Goal: Task Accomplishment & Management: Manage account settings

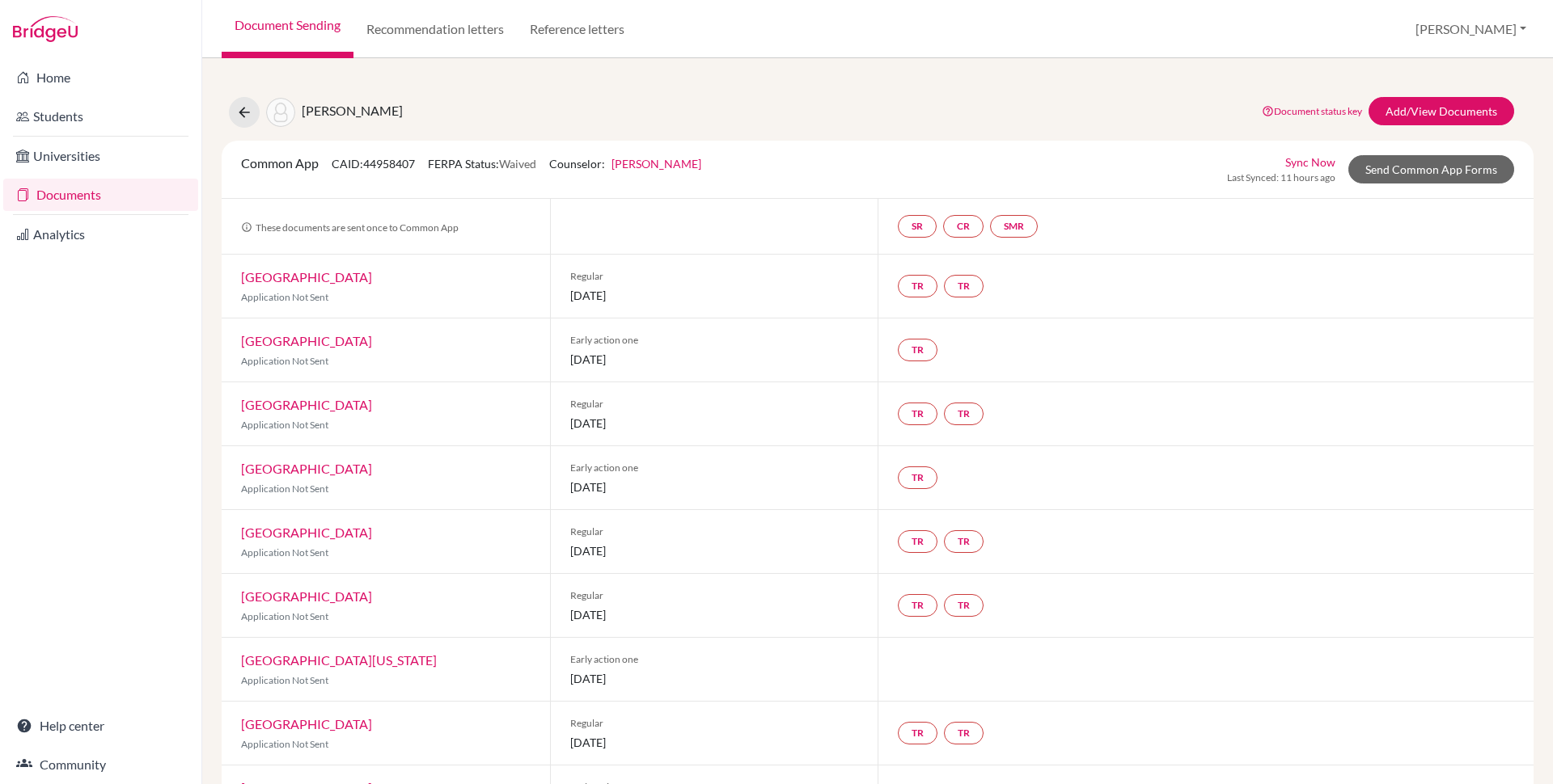
click at [868, 136] on div "Varde, Athena Document status key TR Requirement. Document not uploaded yet. TR…" at bounding box center [877, 727] width 1312 height 1300
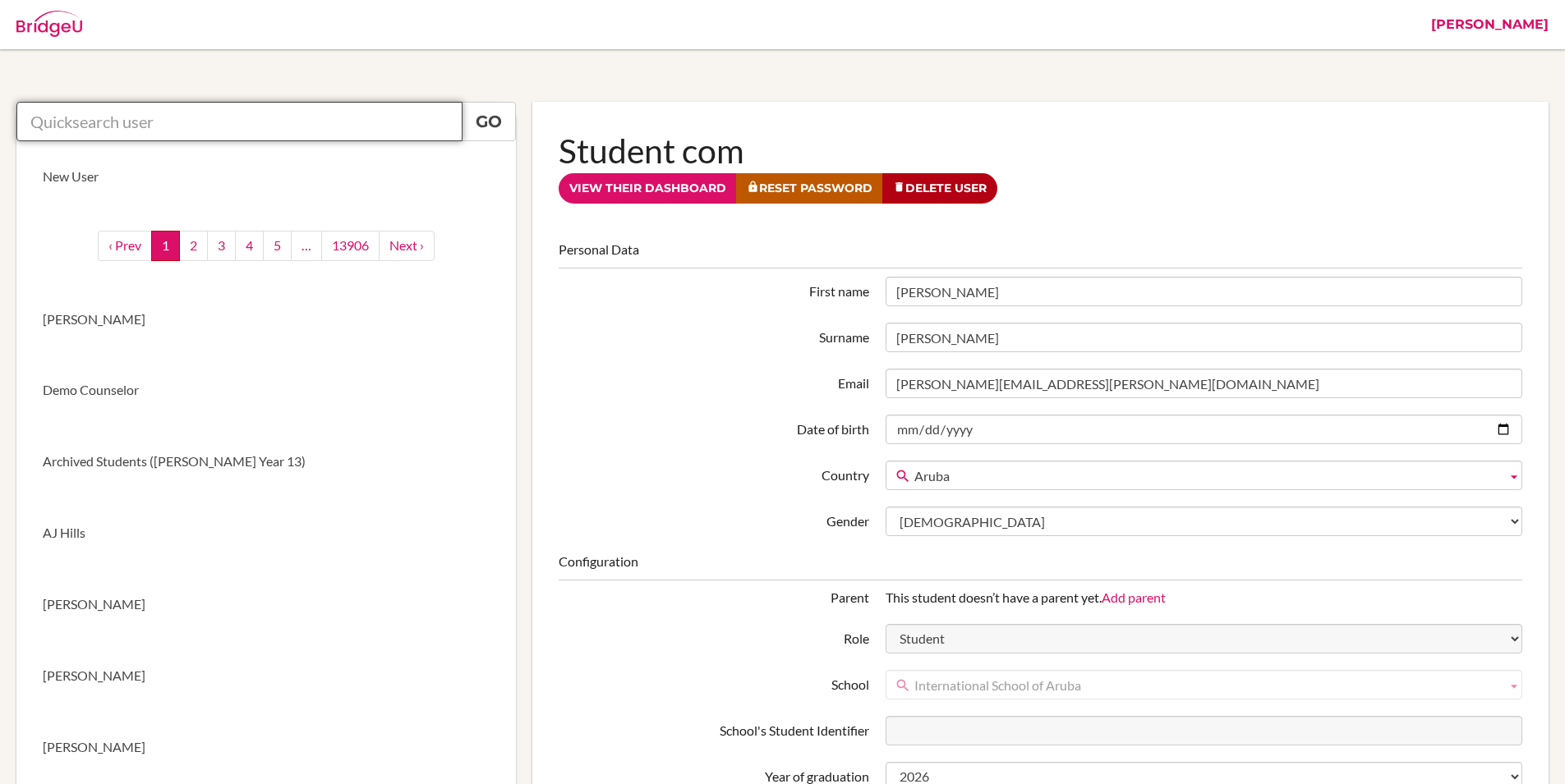
click at [252, 129] on input "text" at bounding box center [239, 121] width 447 height 40
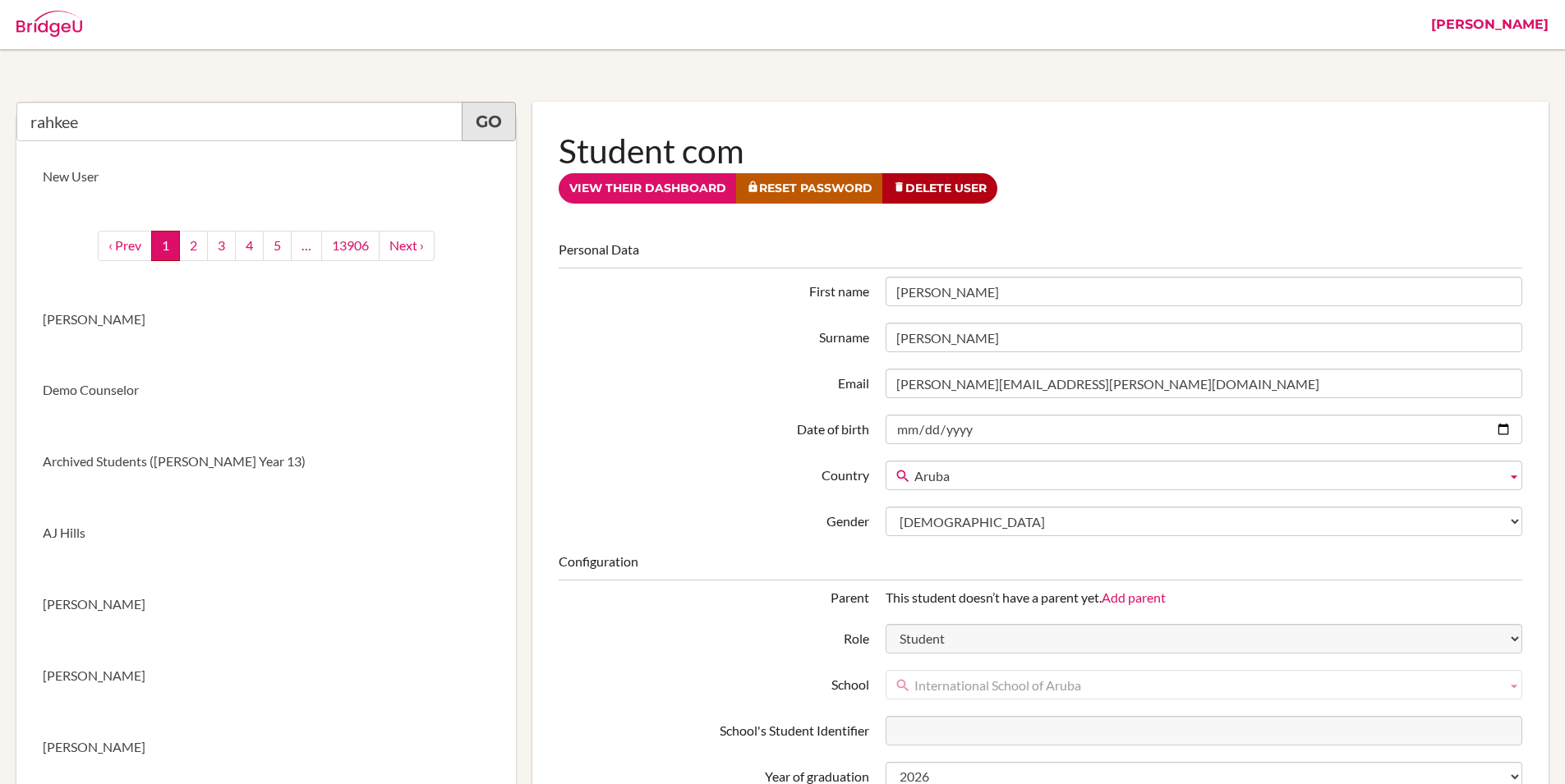
click at [495, 116] on link "Go" at bounding box center [489, 121] width 54 height 40
click at [184, 119] on input "rahkee" at bounding box center [239, 121] width 447 height 40
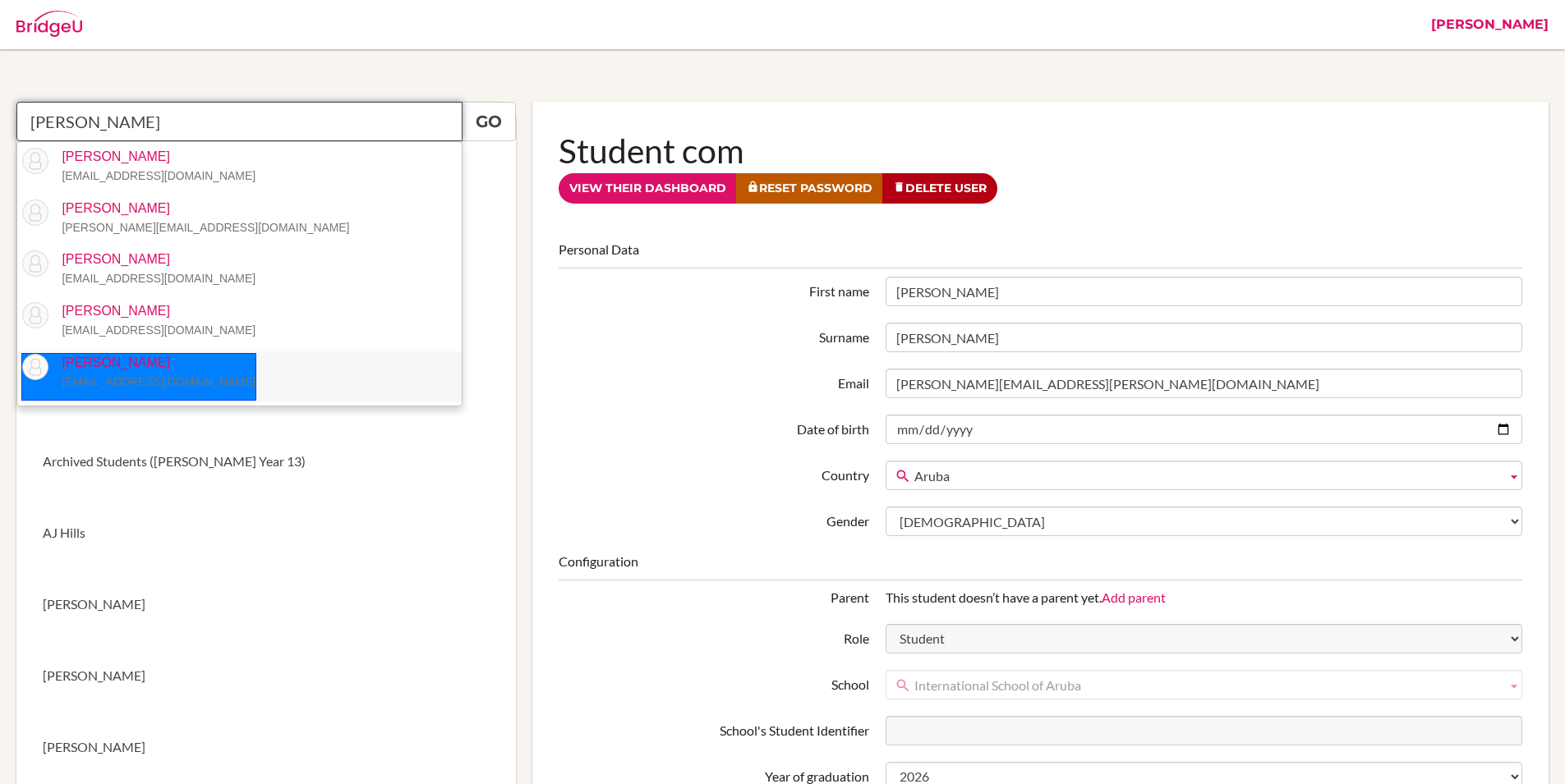
click at [158, 360] on p "Rakhee Mirchandani rmirchandani@isaruba.com" at bounding box center [152, 373] width 207 height 38
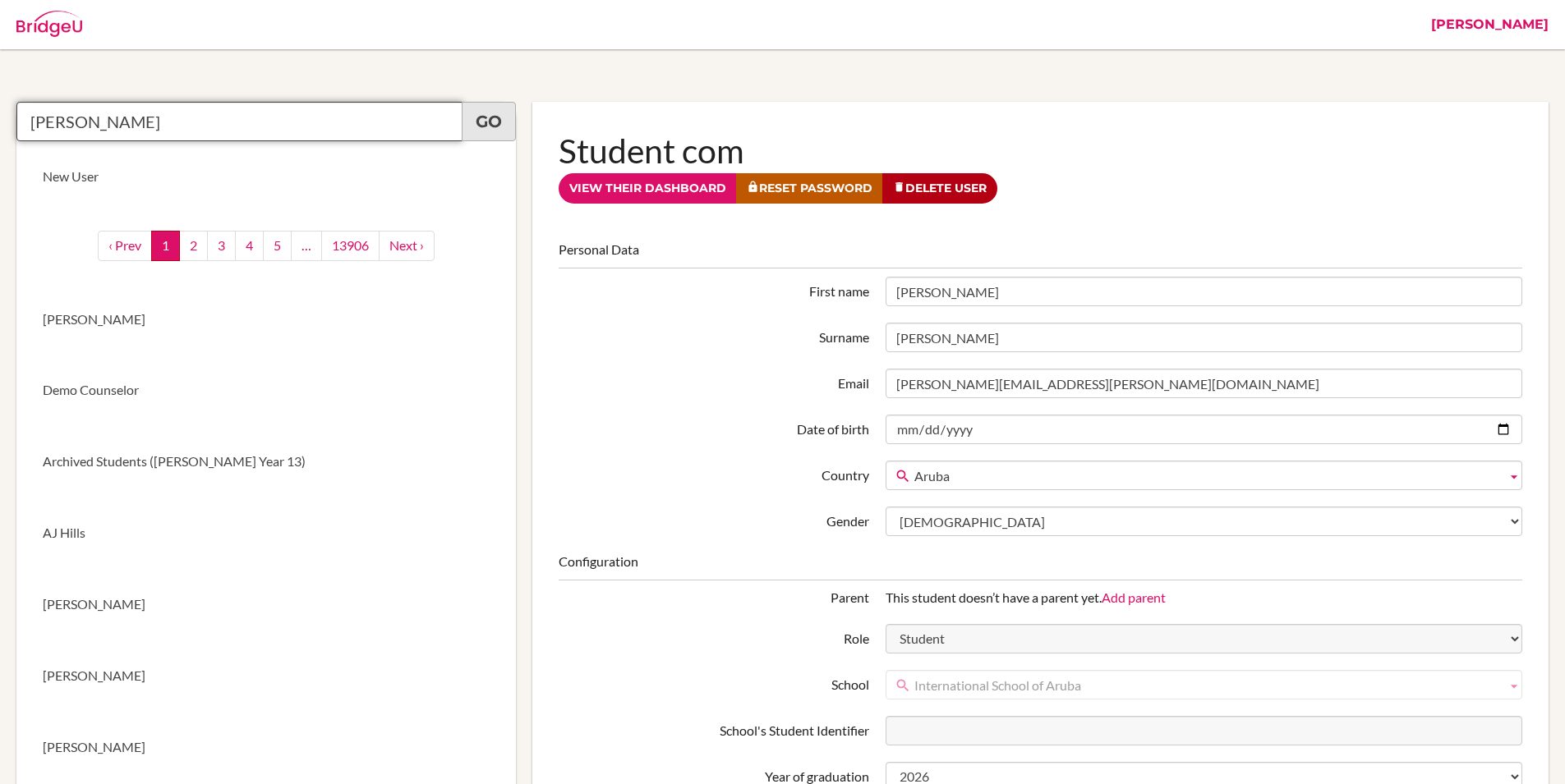
type input "Rakhee Mirchandani"
click at [478, 132] on link "Go" at bounding box center [489, 121] width 54 height 40
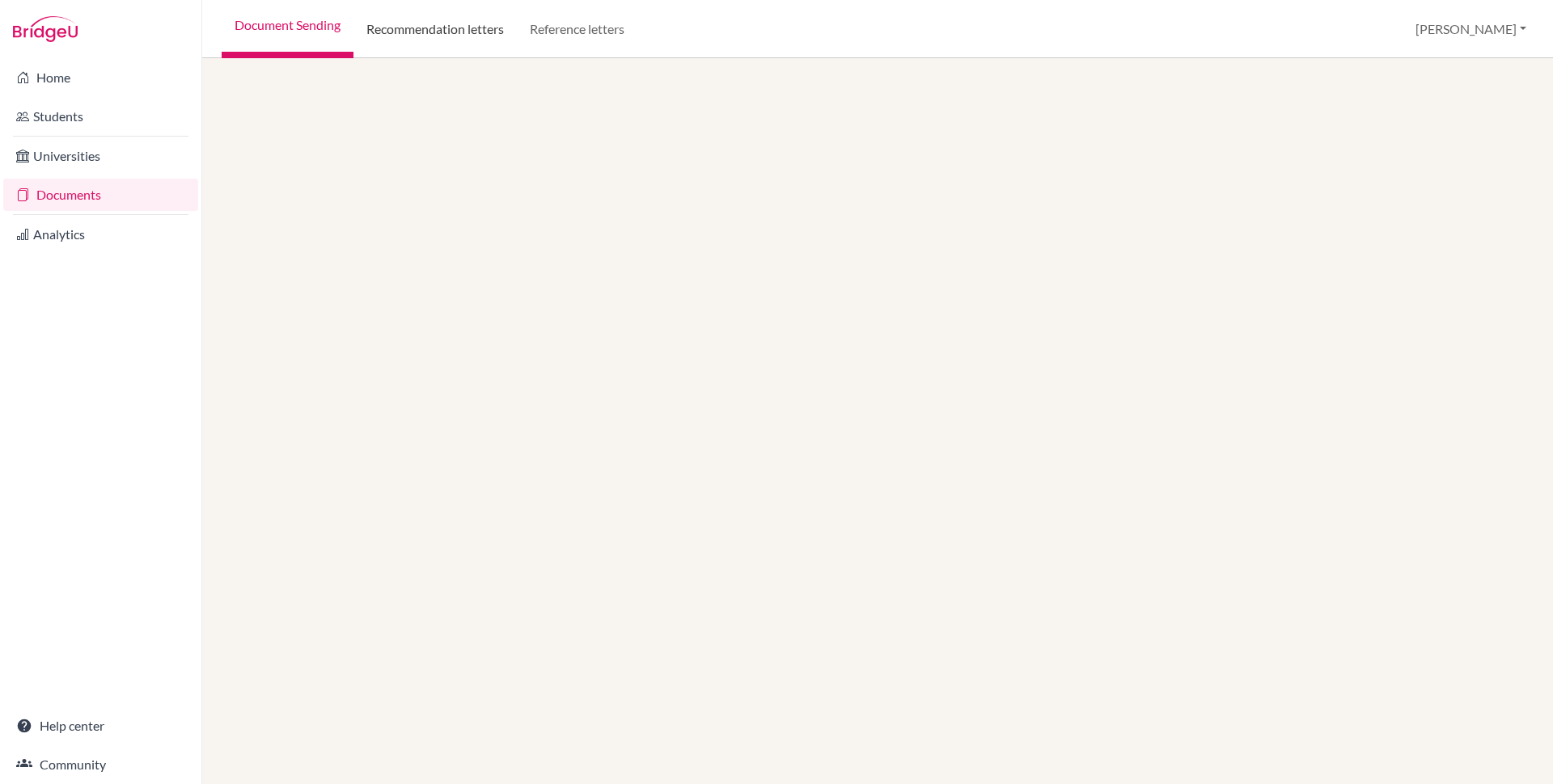
click at [457, 34] on link "Recommendation letters" at bounding box center [435, 29] width 164 height 58
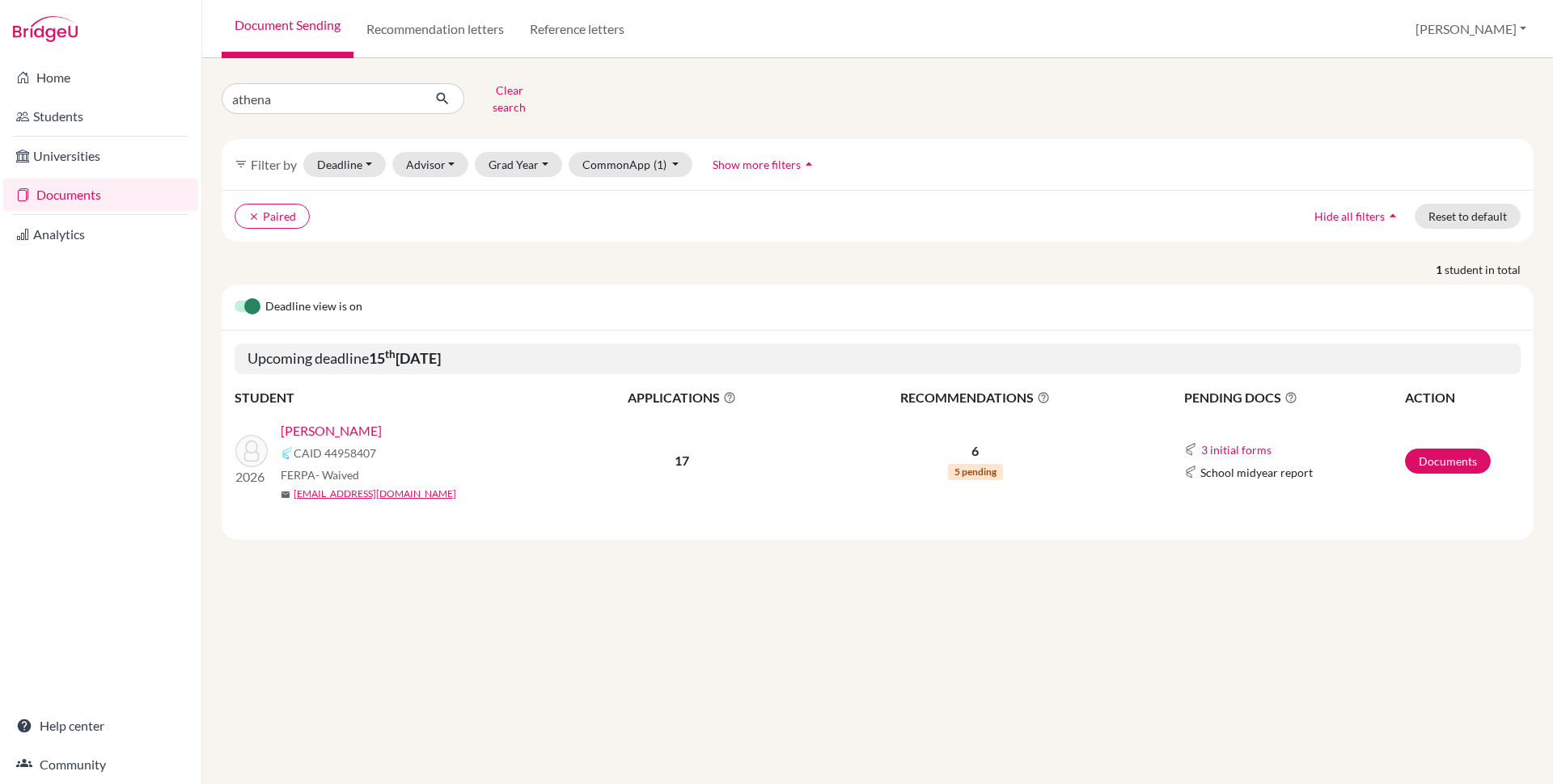
click at [347, 445] on span "CAID 44958407" at bounding box center [334, 453] width 82 height 17
copy span "44958407"
click at [346, 421] on link "Varde, Athena" at bounding box center [331, 430] width 101 height 19
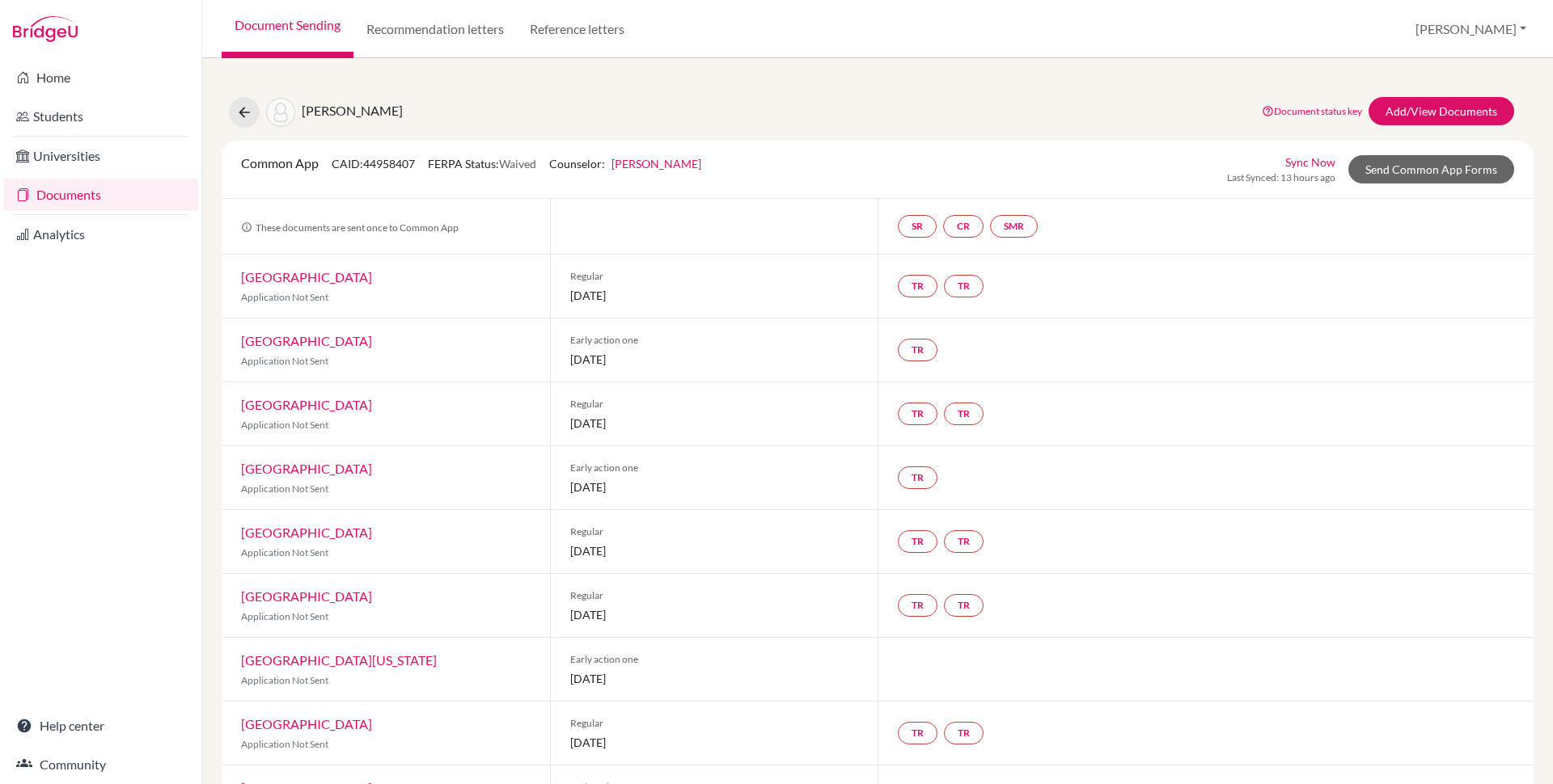
click at [692, 156] on div "Common App CAID: 44958407 FERPA Status: Waived Counselor: Deborah Kunder First …" at bounding box center [471, 170] width 485 height 32
click at [689, 158] on link "Deborah Kunder" at bounding box center [656, 164] width 90 height 14
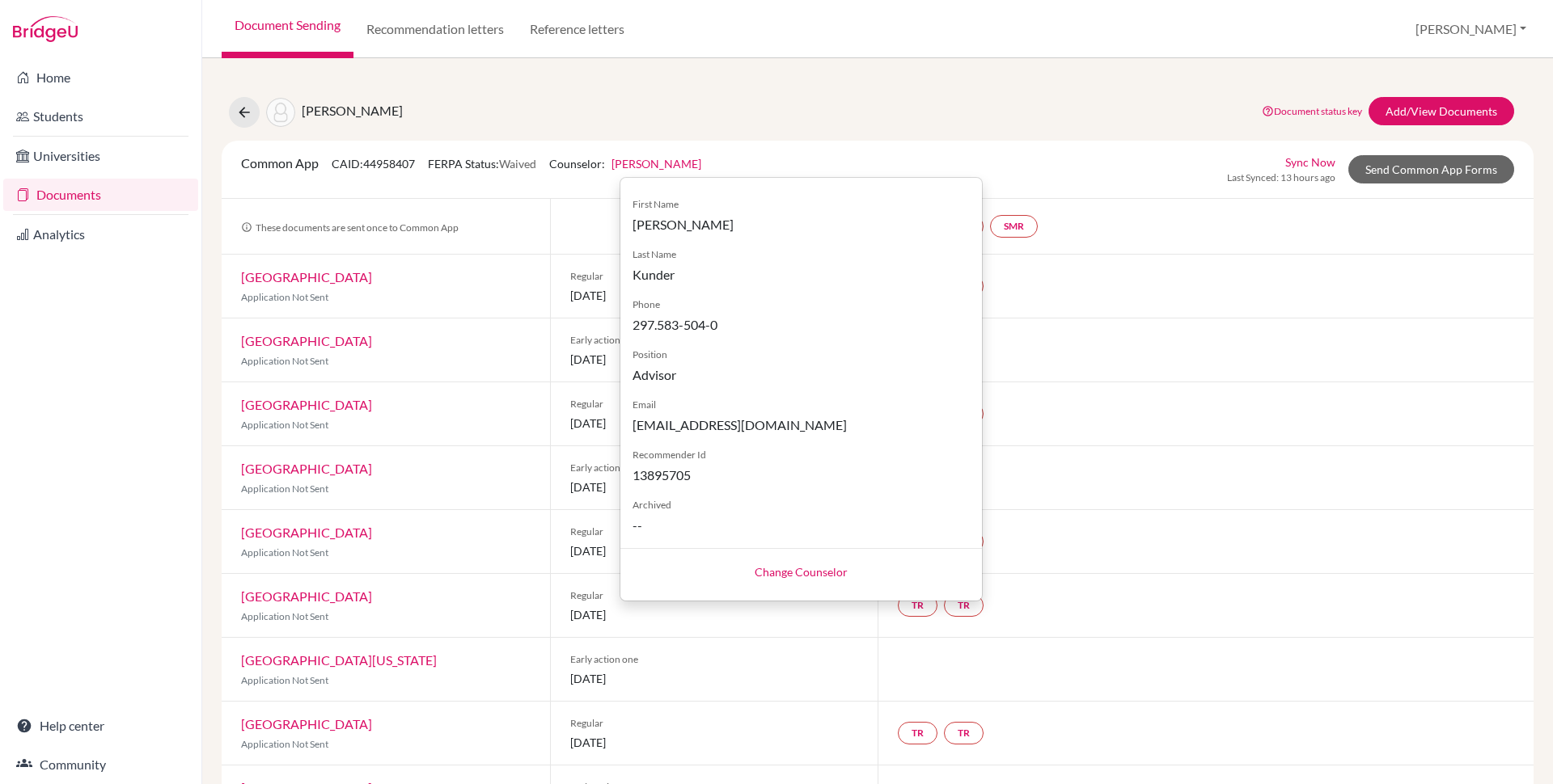
click at [711, 423] on span "dkunder@isaruba.com" at bounding box center [800, 425] width 337 height 19
click at [677, 471] on span "13895705" at bounding box center [800, 476] width 337 height 19
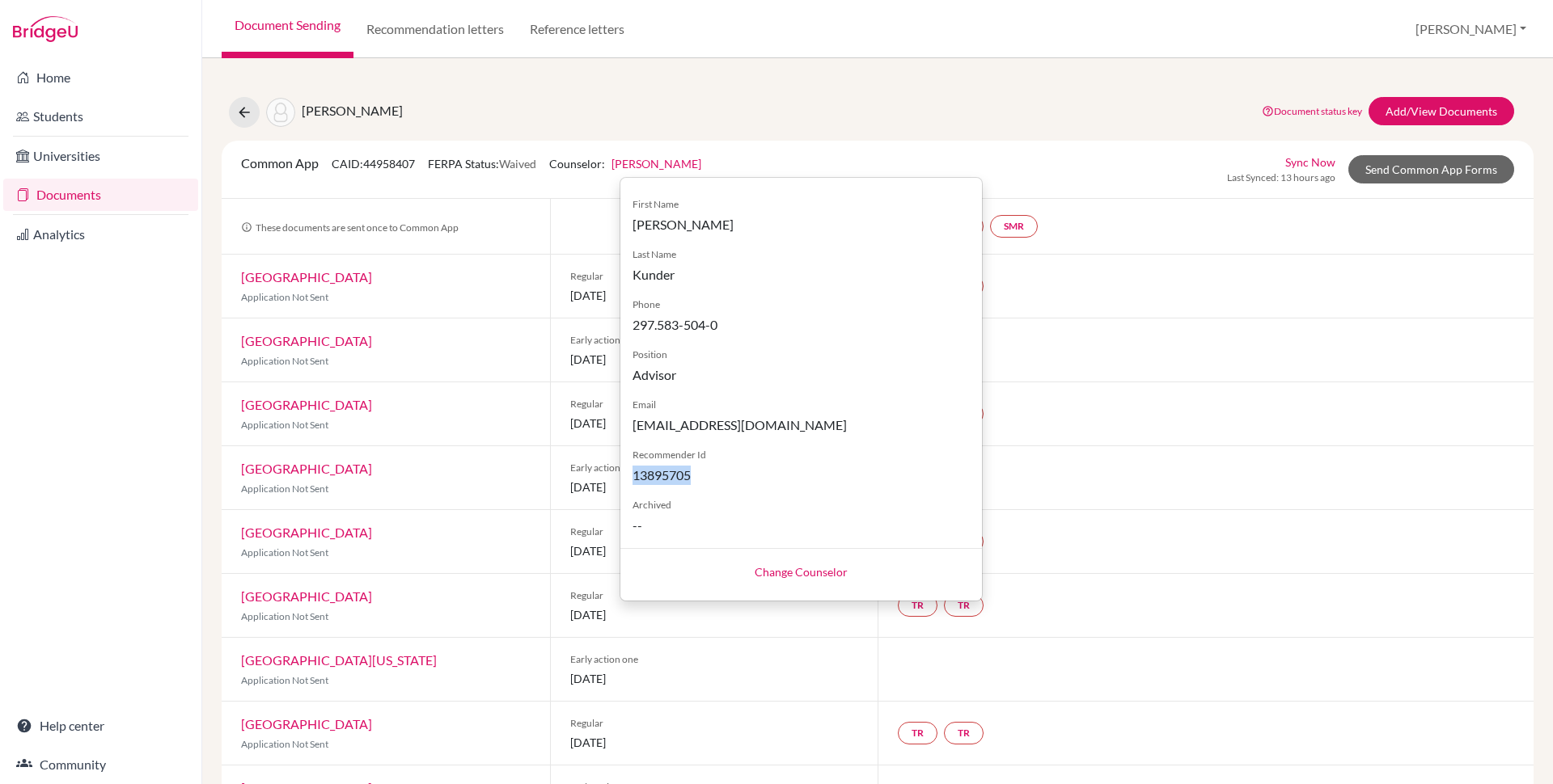
copy span "13895705"
click at [599, 89] on div "Varde, Athena Document status key TR Requirement. Document not uploaded yet. TR…" at bounding box center [877, 727] width 1312 height 1300
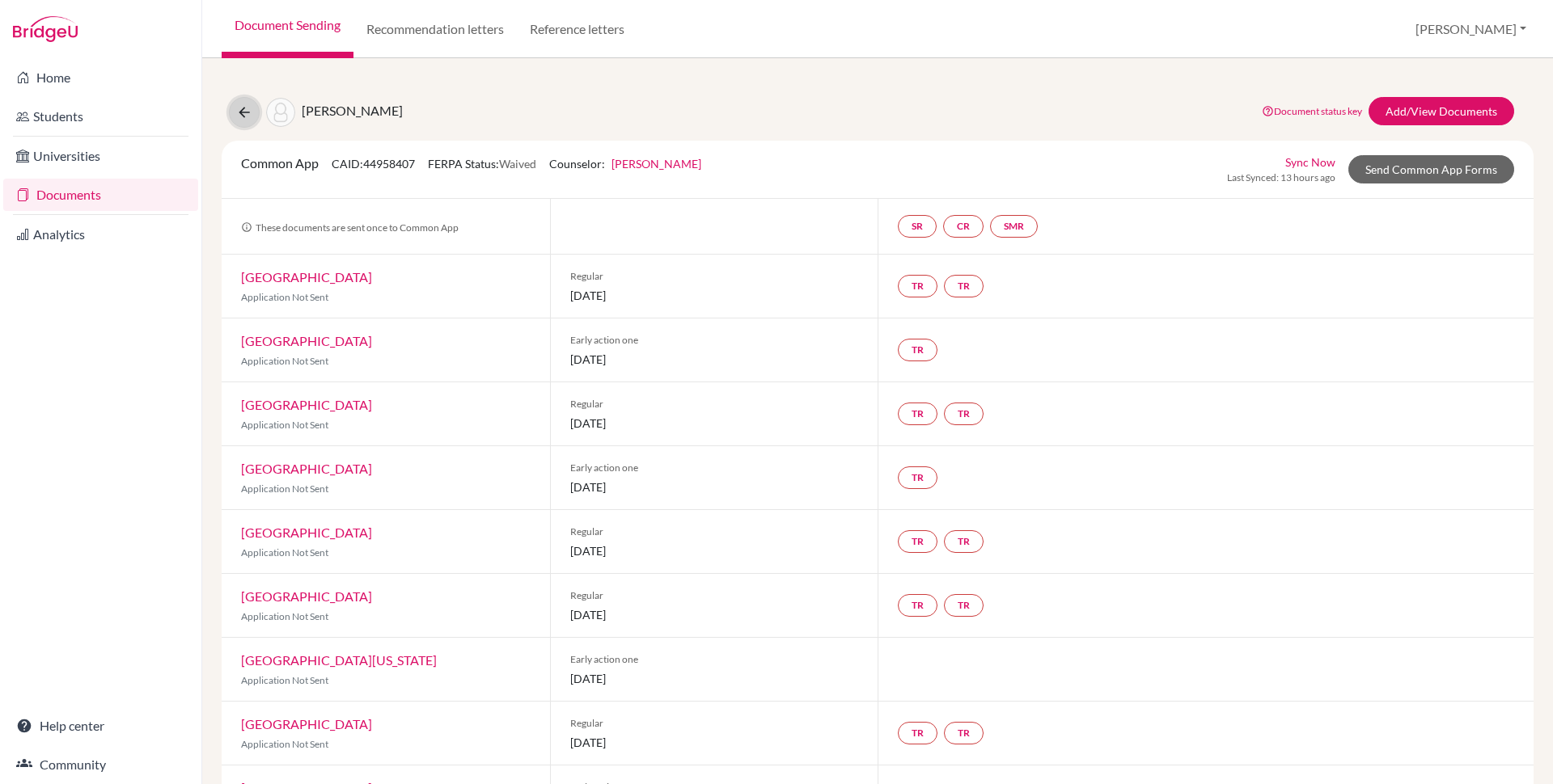
click at [246, 112] on icon at bounding box center [244, 112] width 16 height 16
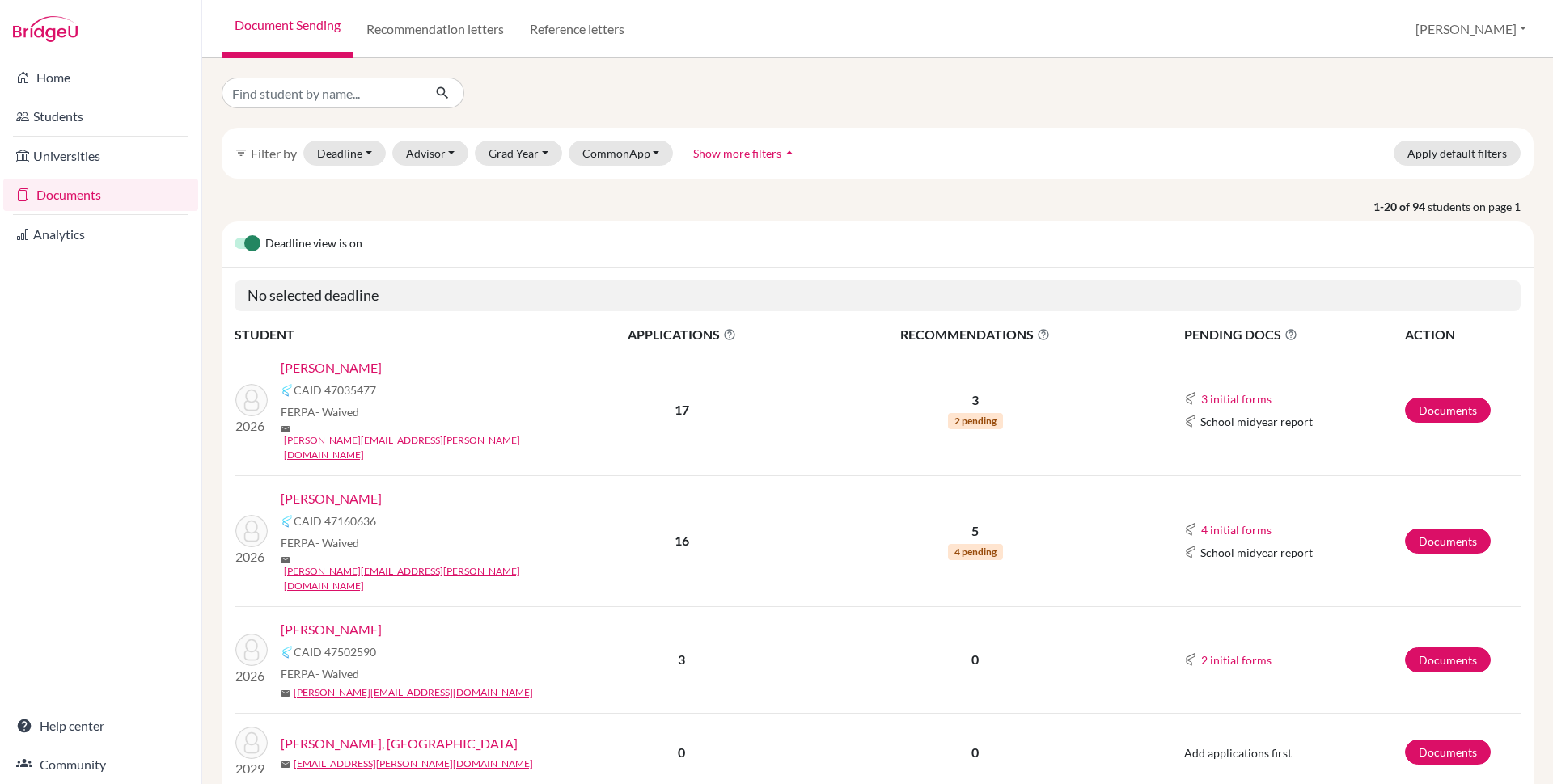
click at [335, 362] on link "[PERSON_NAME]" at bounding box center [331, 368] width 101 height 19
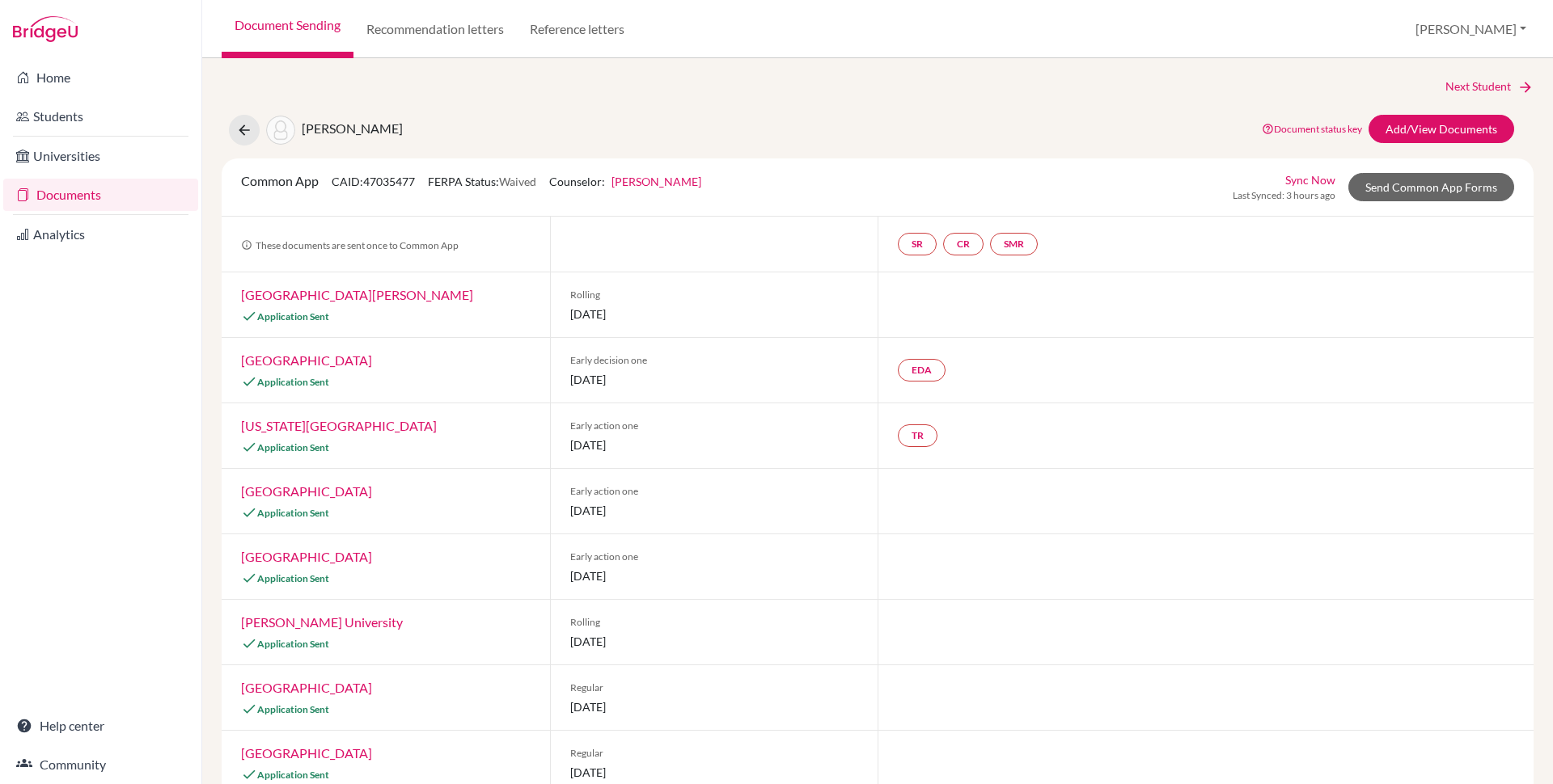
click at [701, 183] on link "[PERSON_NAME]" at bounding box center [656, 182] width 90 height 14
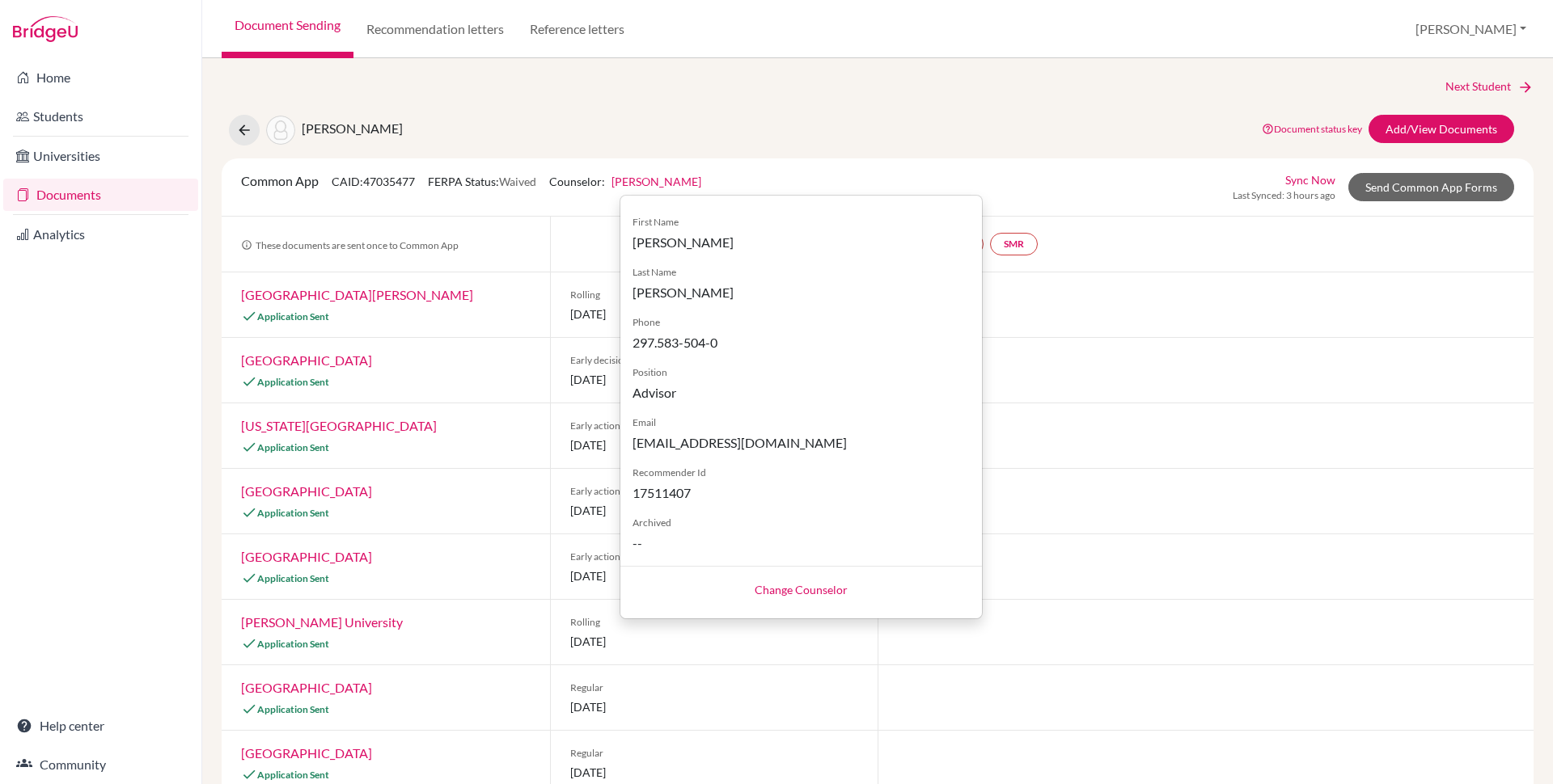
click at [685, 488] on span "17511407" at bounding box center [800, 493] width 337 height 19
copy span "17511407"
click at [408, 179] on span "CAID: 47035477" at bounding box center [373, 182] width 83 height 14
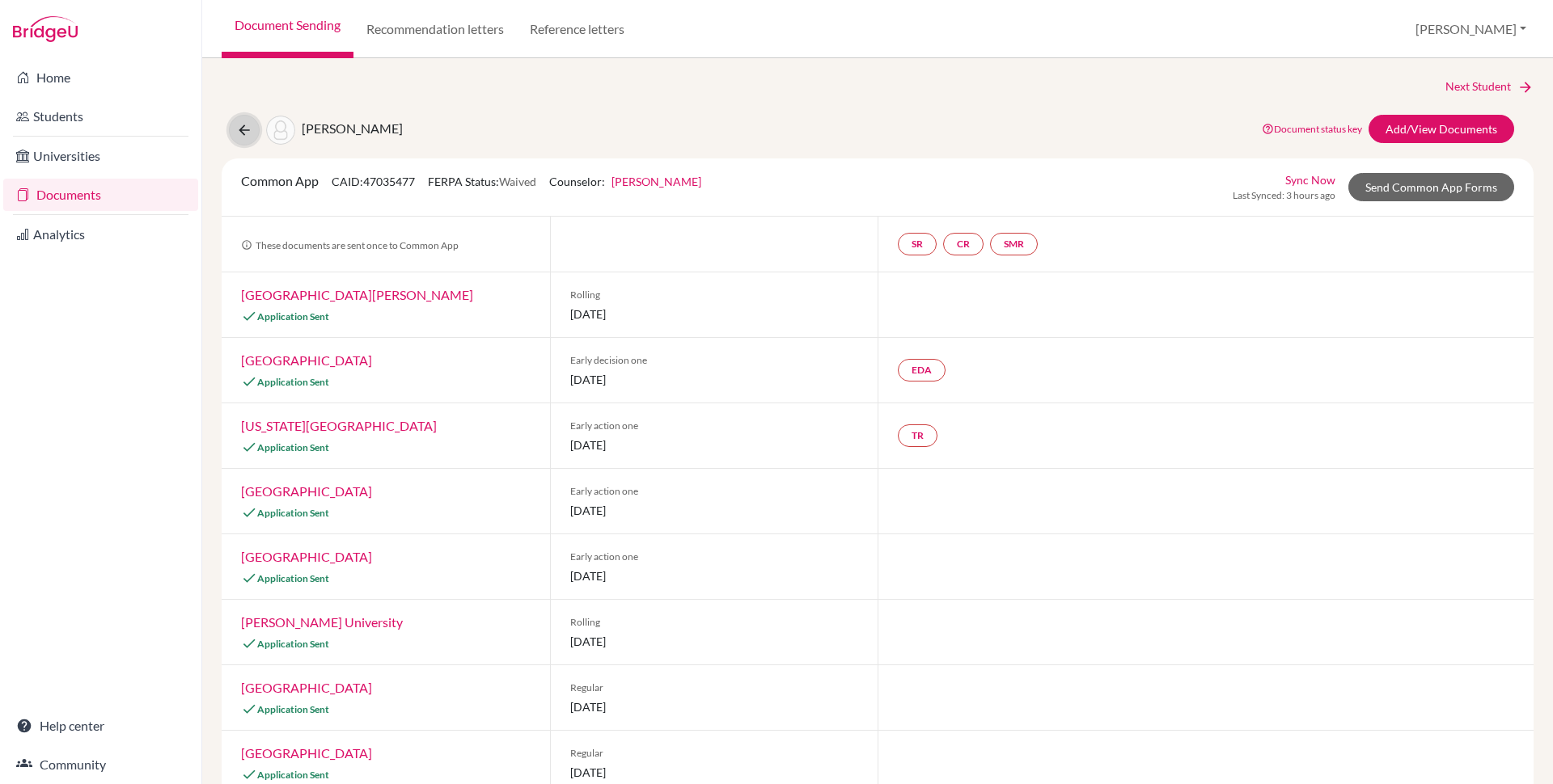
click at [249, 132] on icon at bounding box center [244, 130] width 16 height 16
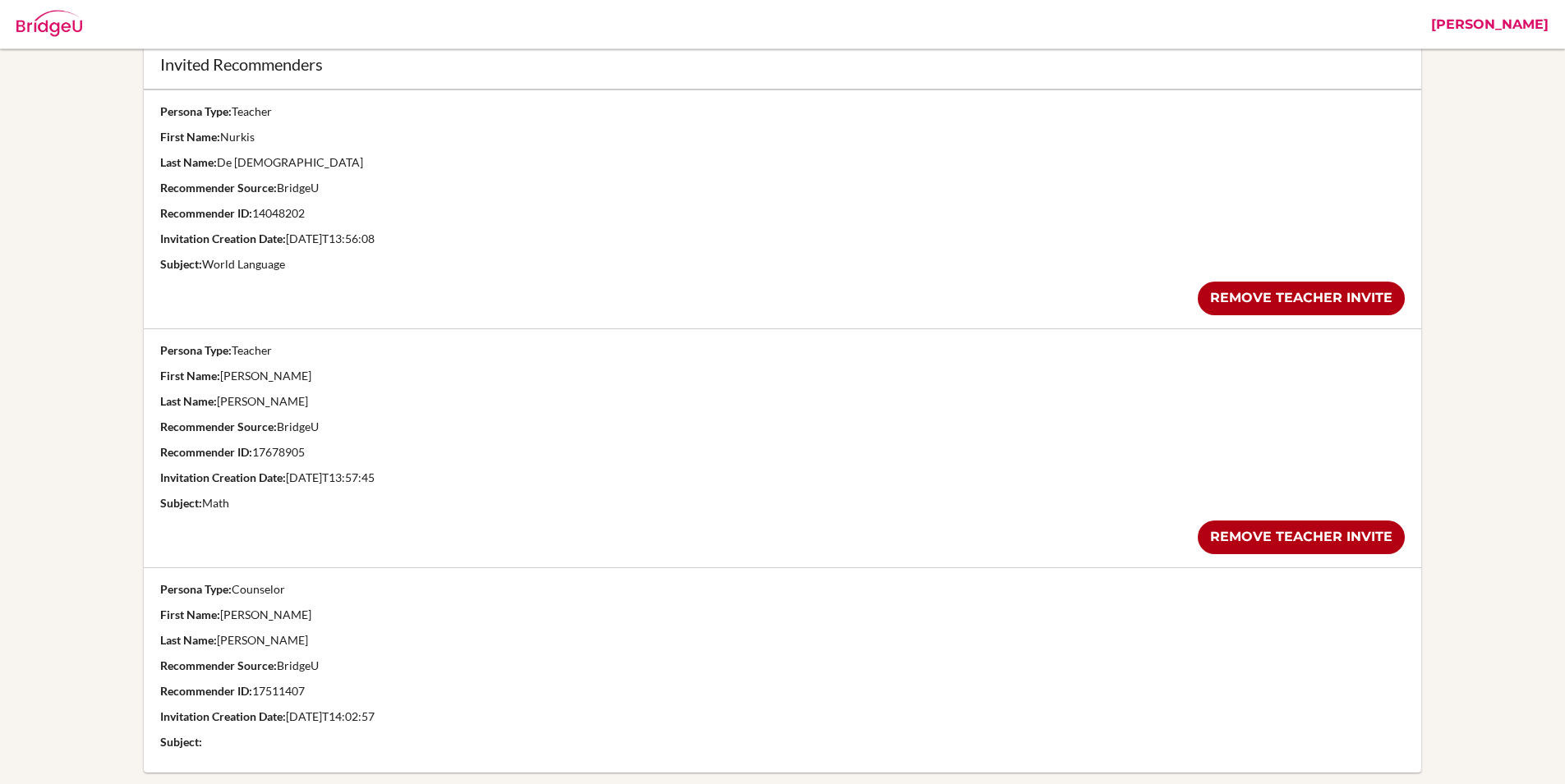
scroll to position [604, 0]
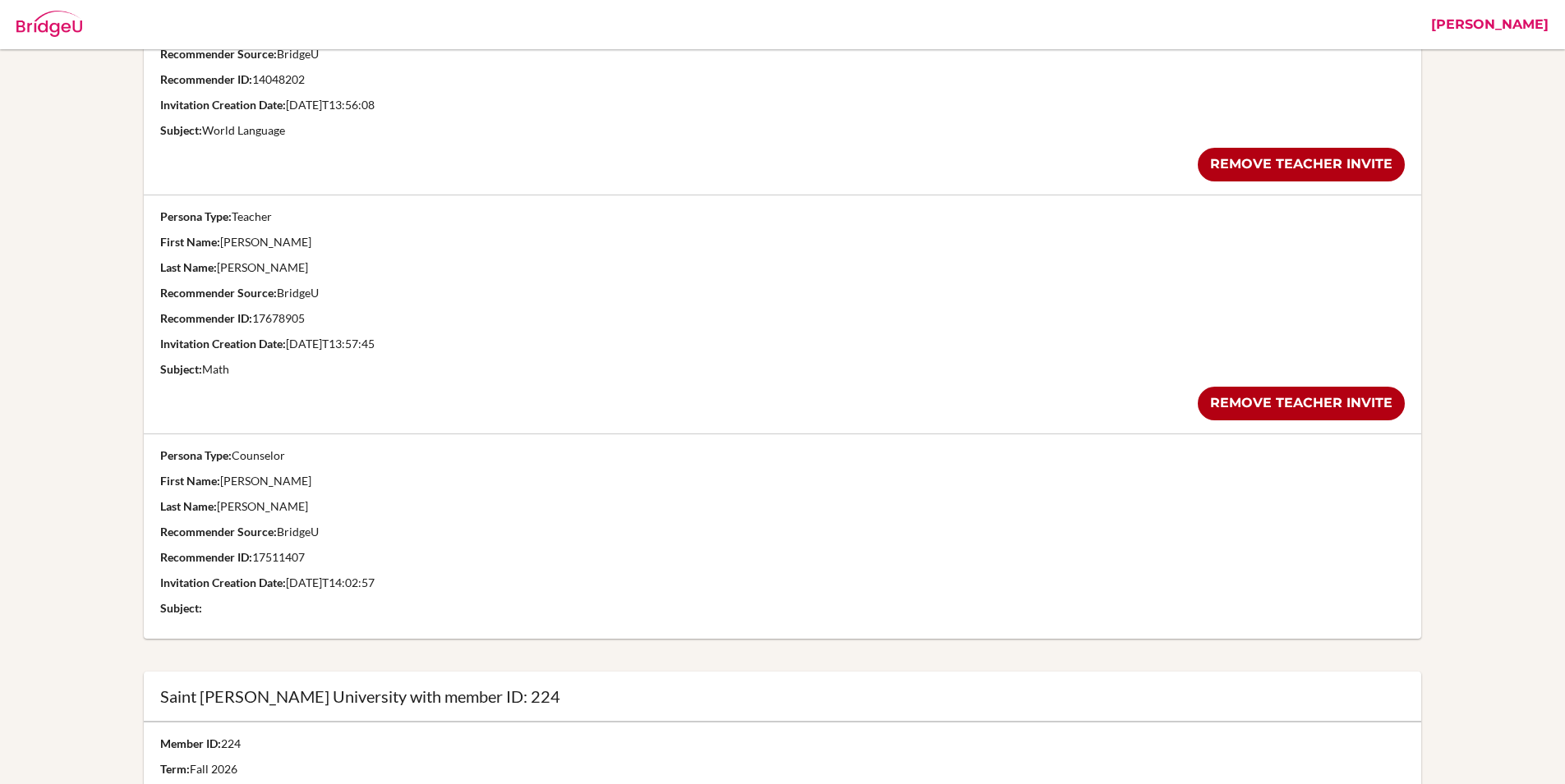
click at [281, 558] on p "Recommender ID: 17511407" at bounding box center [782, 558] width 1244 height 16
copy p "17511407"
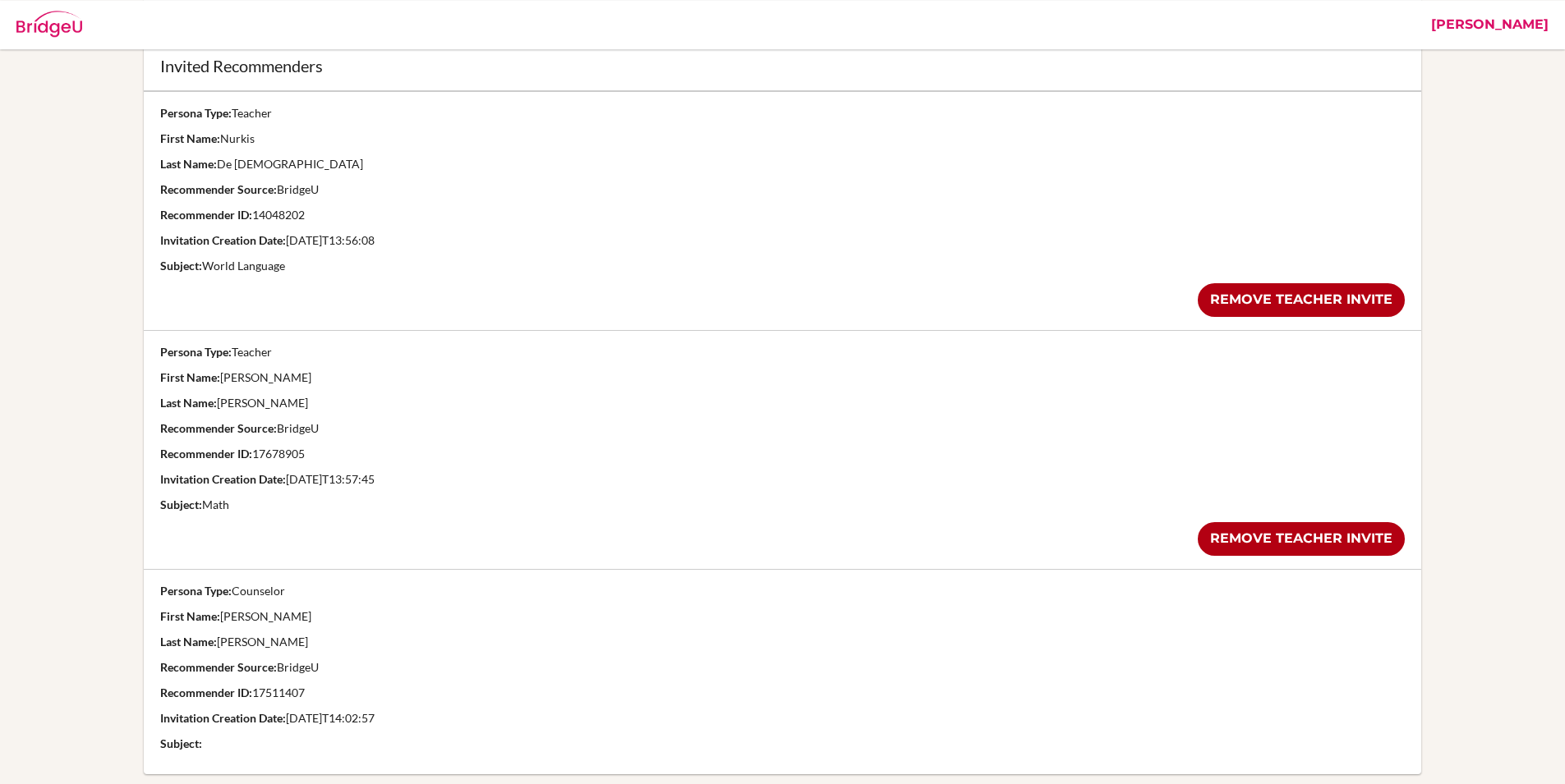
scroll to position [394, 0]
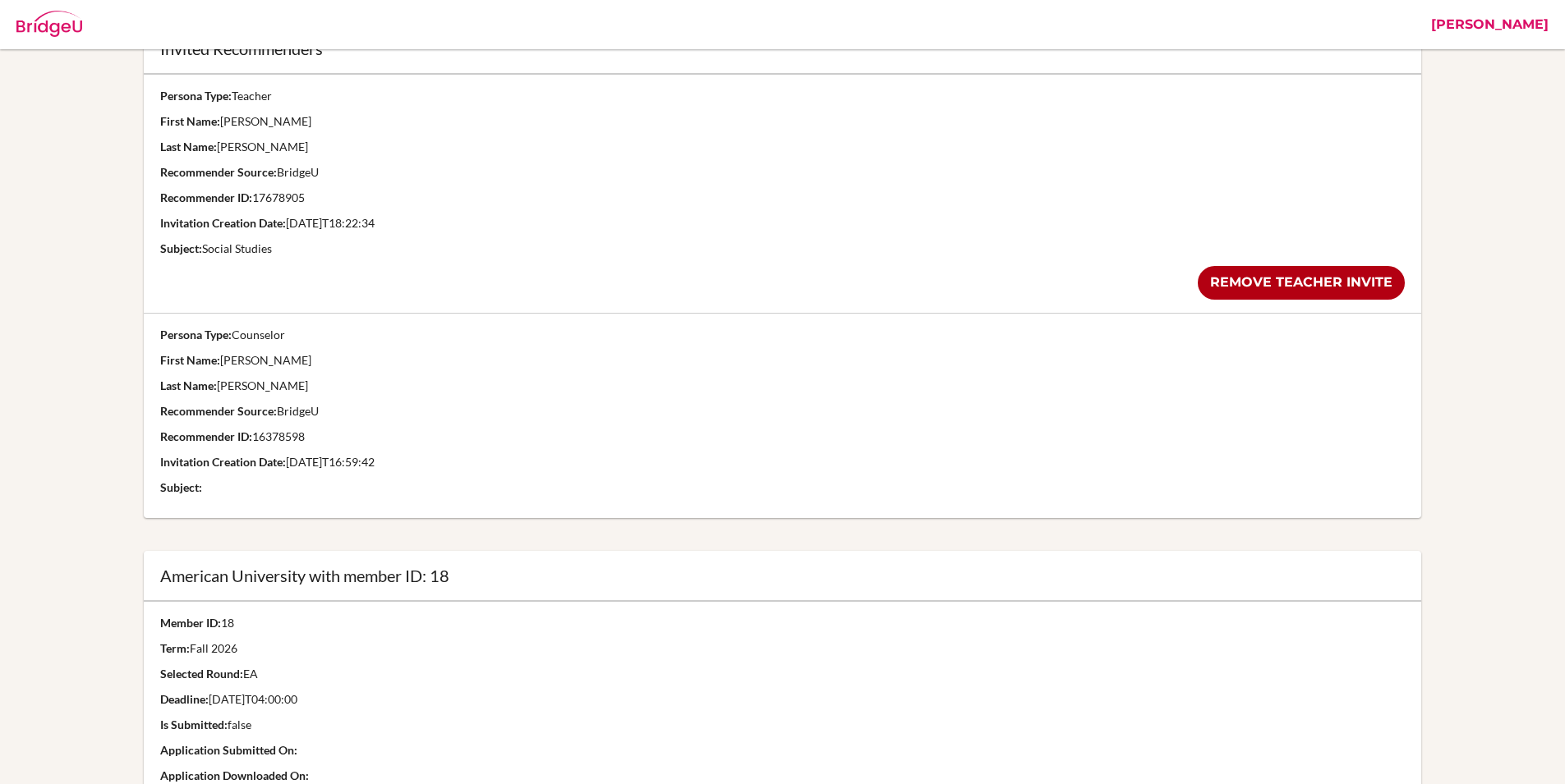
scroll to position [591, 0]
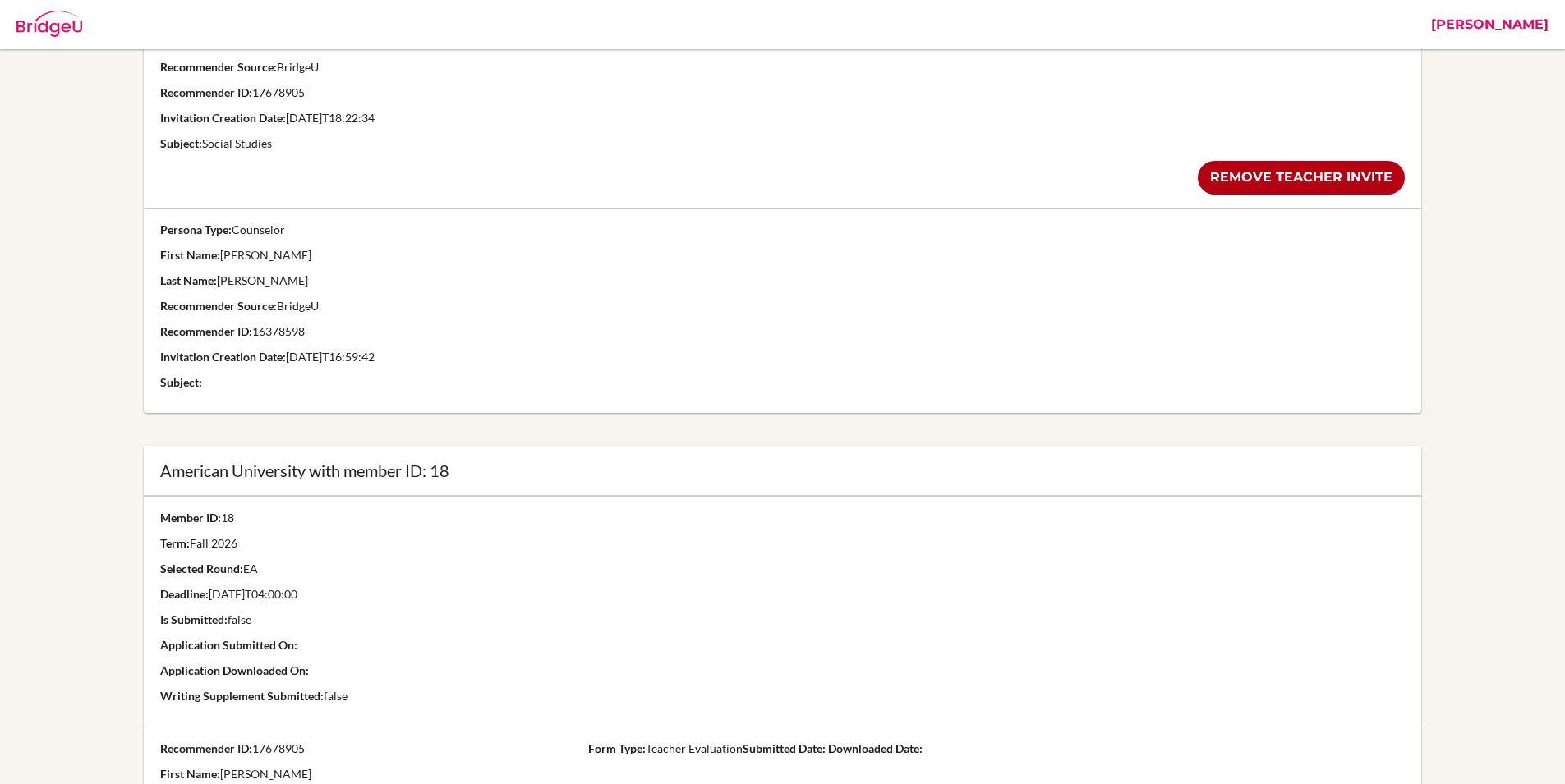
click at [274, 332] on p "Recommender ID: 16378598" at bounding box center [782, 331] width 1244 height 16
copy p "16378598"
click at [545, 341] on td "Persona Type: Counselor First Name: [PERSON_NAME] Last Name: [PERSON_NAME] Reco…" at bounding box center [782, 310] width 1277 height 206
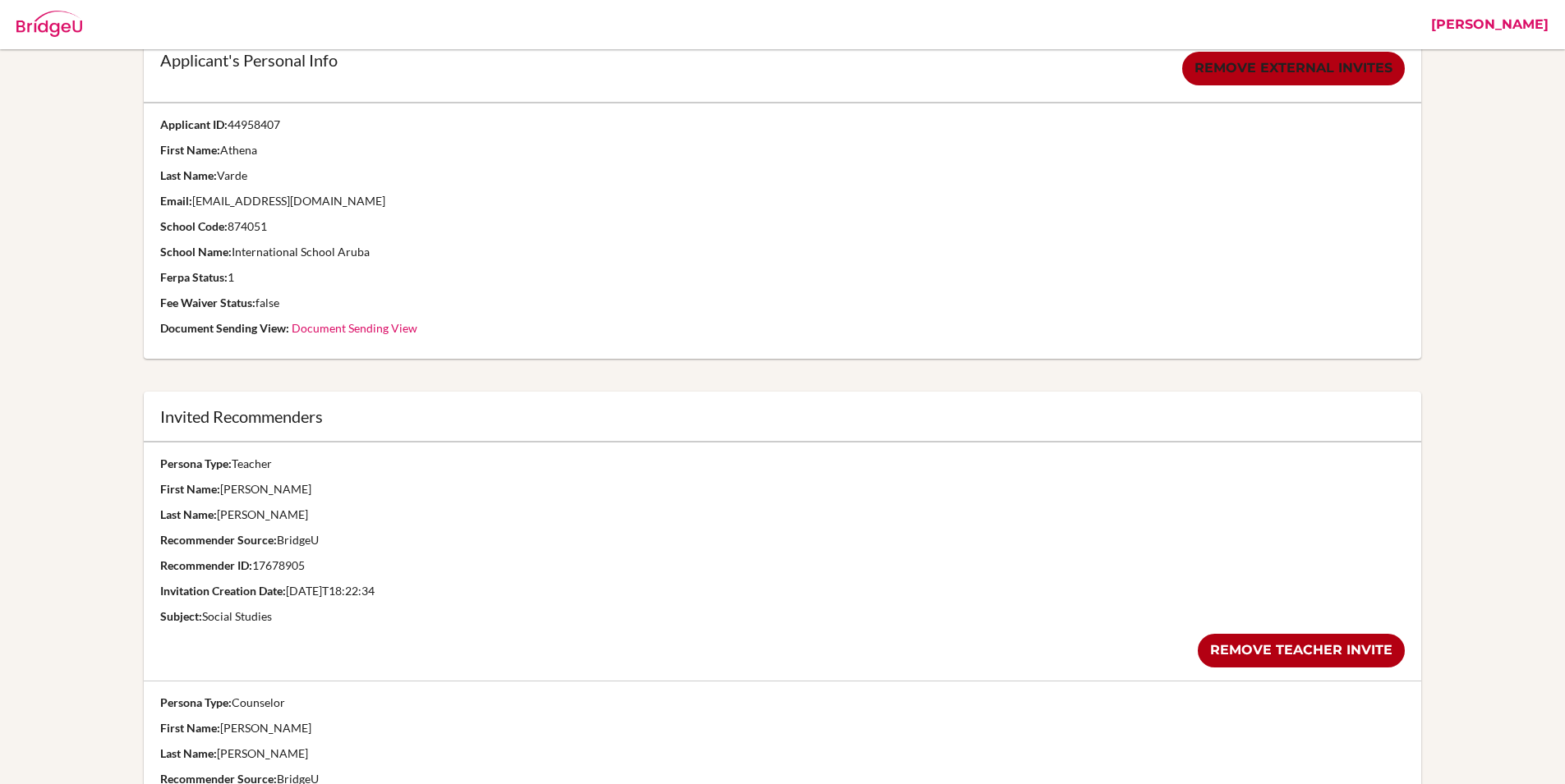
scroll to position [0, 0]
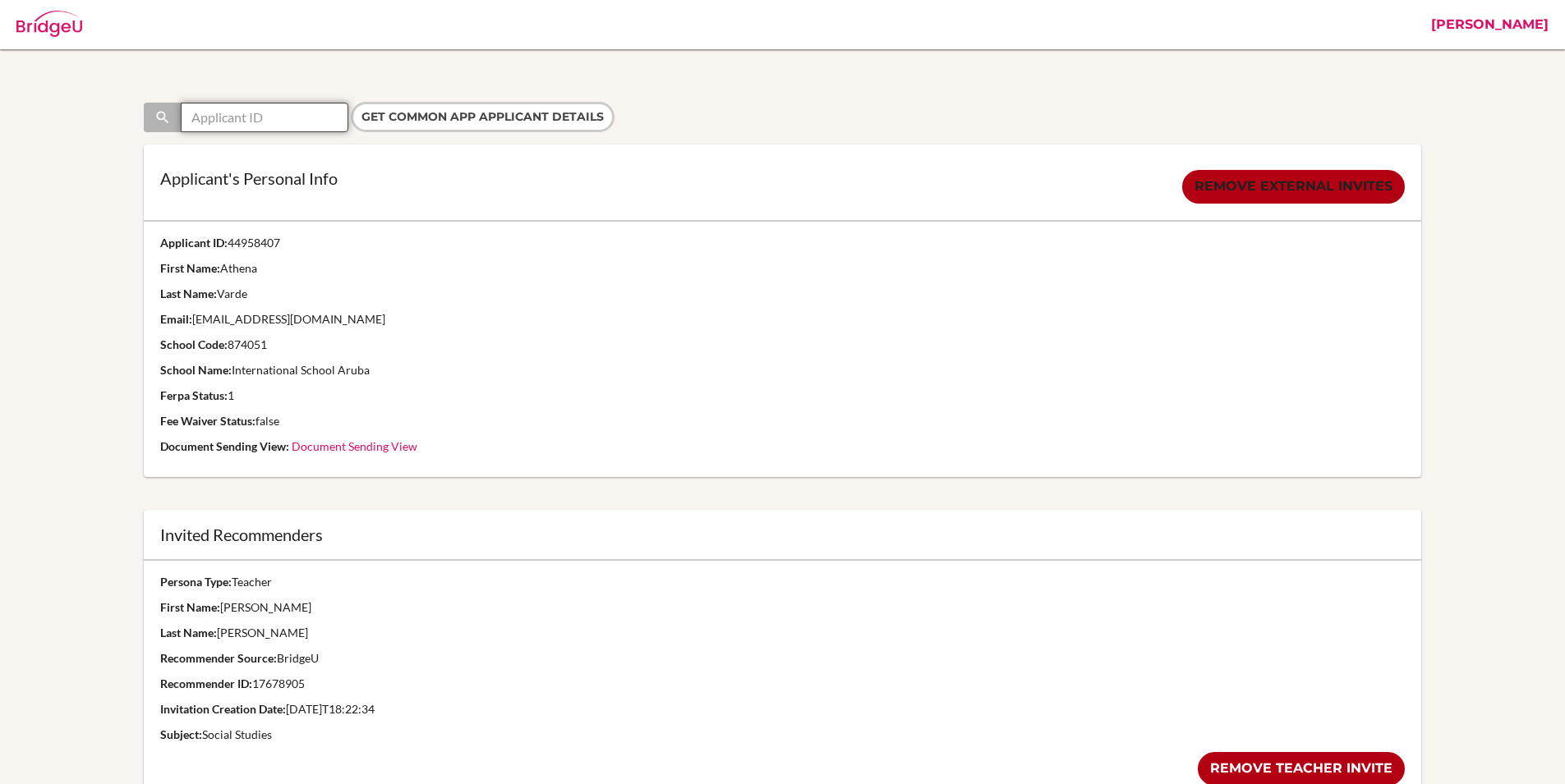
click at [241, 126] on input "text" at bounding box center [264, 117] width 168 height 30
paste input "47160636"
type input "47160636"
click at [350, 101] on input "Get Common App applicant details" at bounding box center [482, 117] width 264 height 31
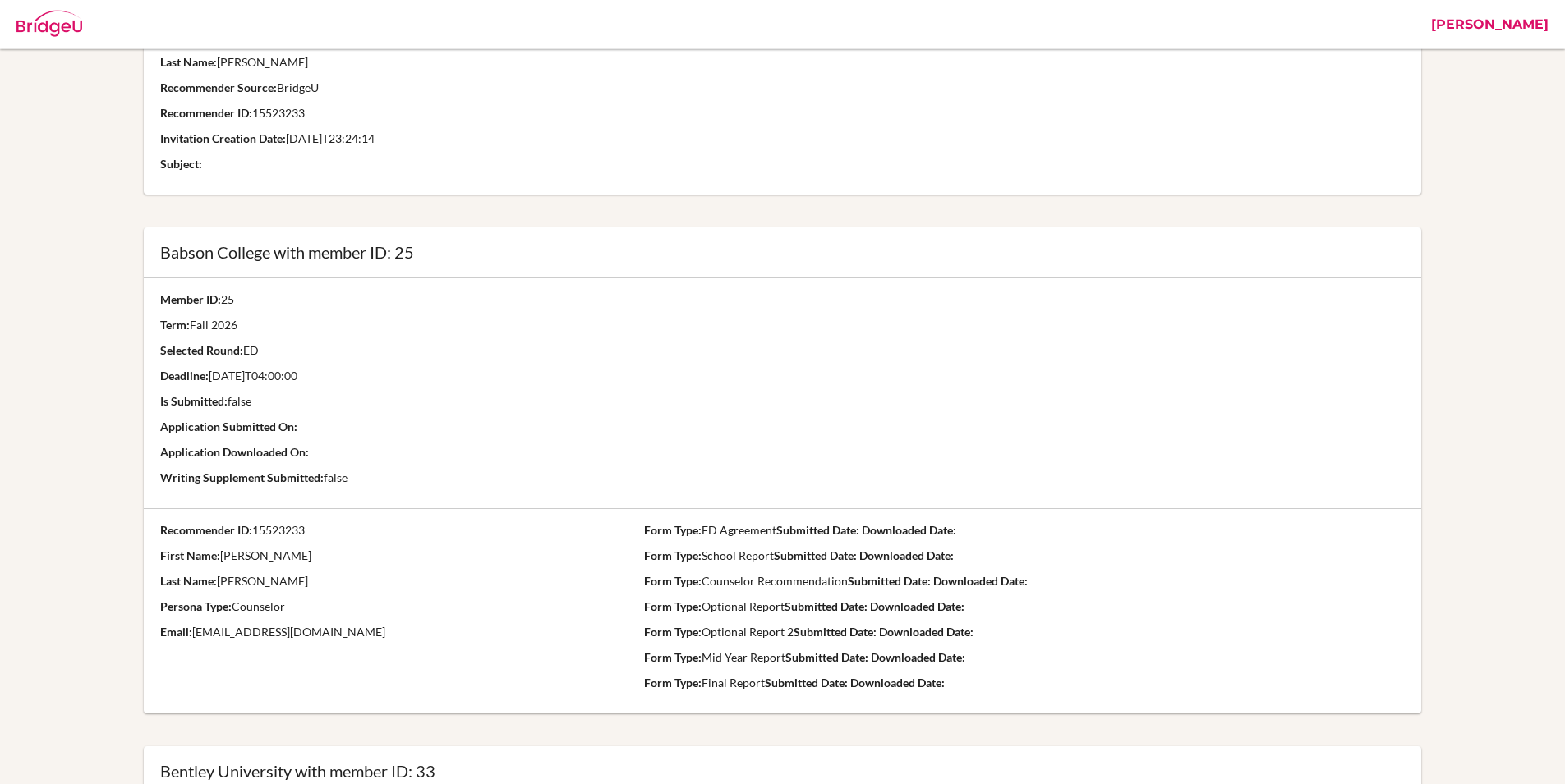
scroll to position [578, 0]
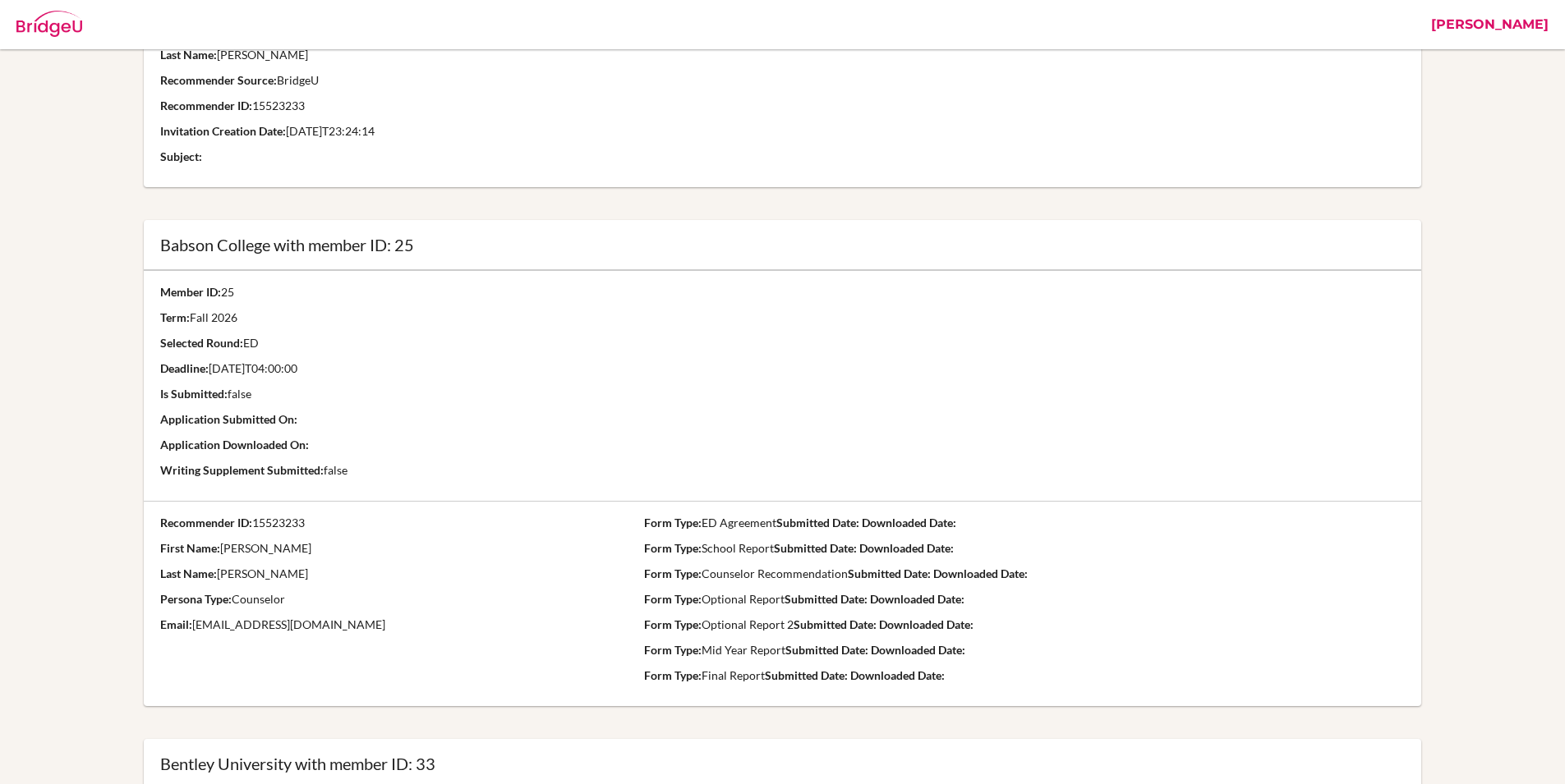
click at [287, 520] on p "Recommender ID: 15523233" at bounding box center [388, 523] width 457 height 16
copy p "15523233"
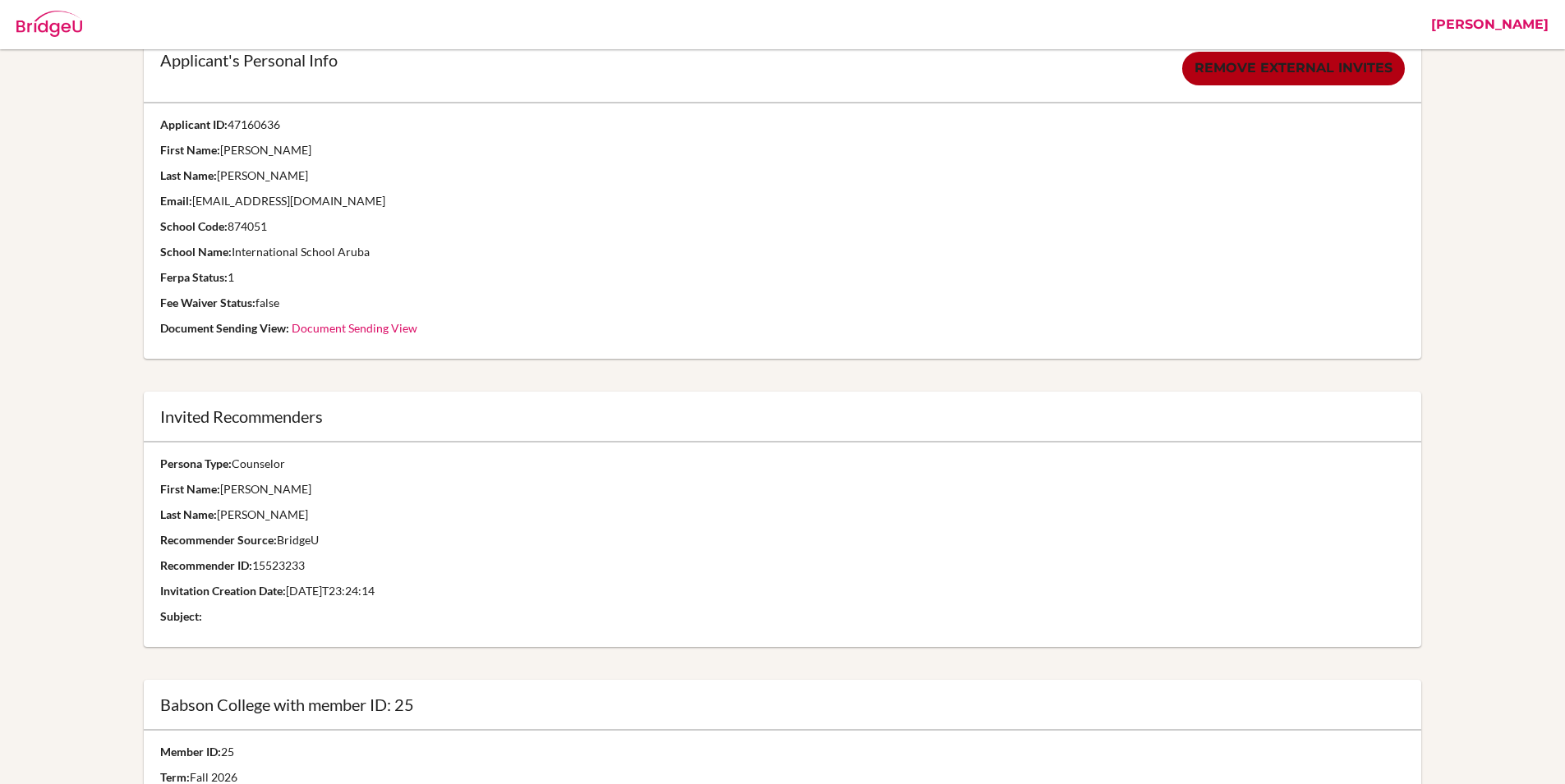
scroll to position [0, 0]
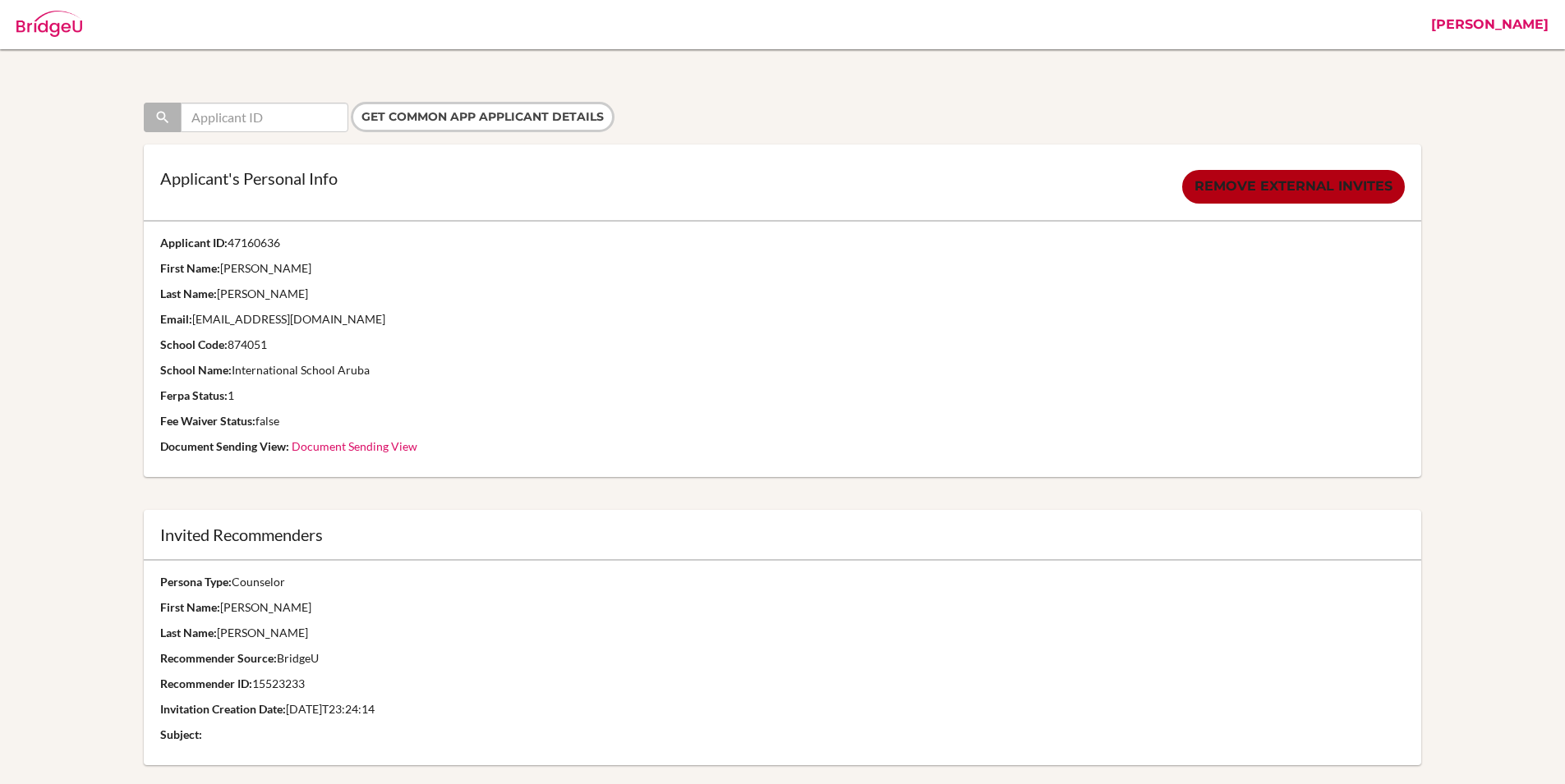
click at [590, 289] on p "Last Name: Alwani" at bounding box center [782, 294] width 1244 height 16
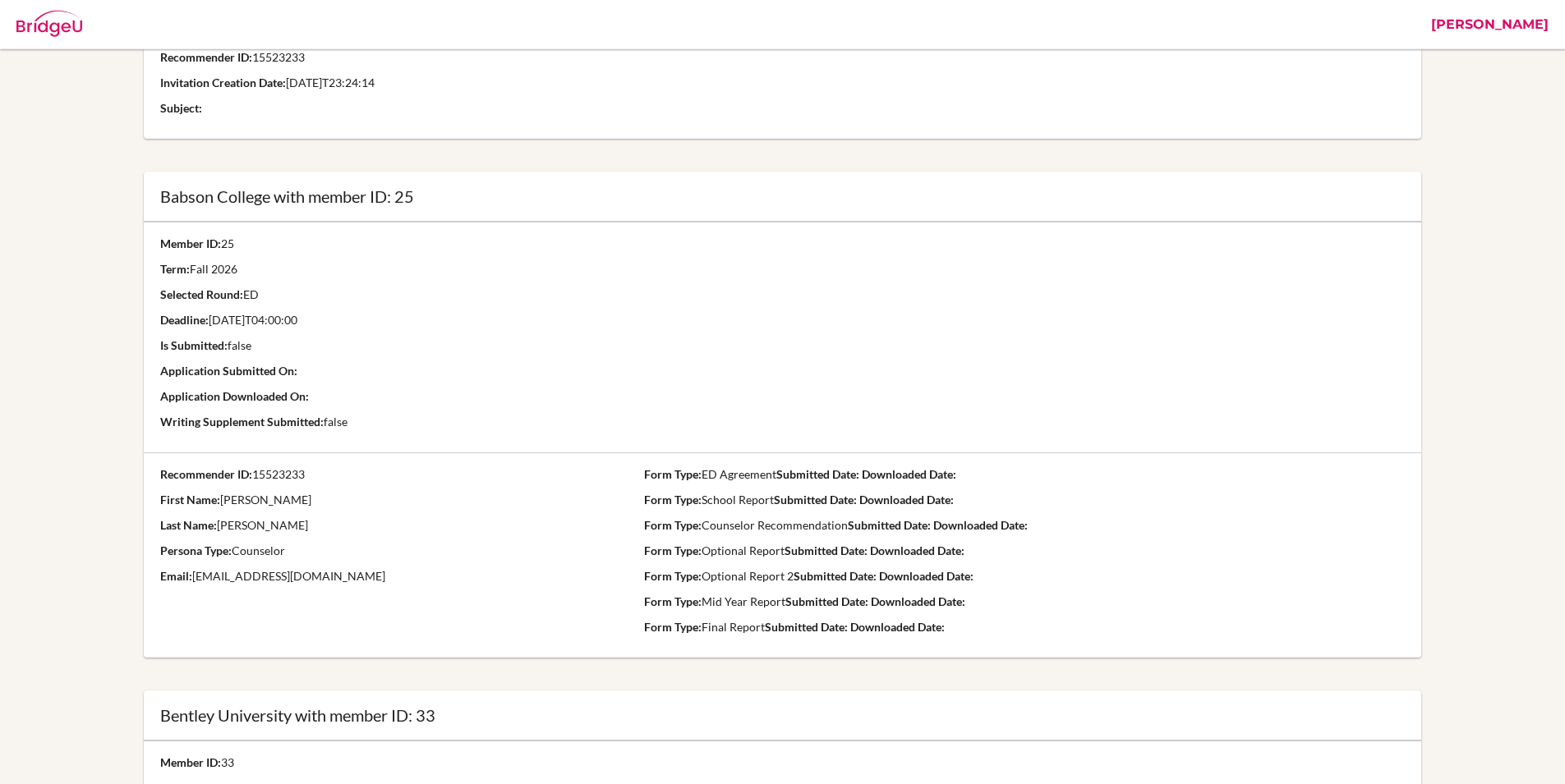
scroll to position [644, 0]
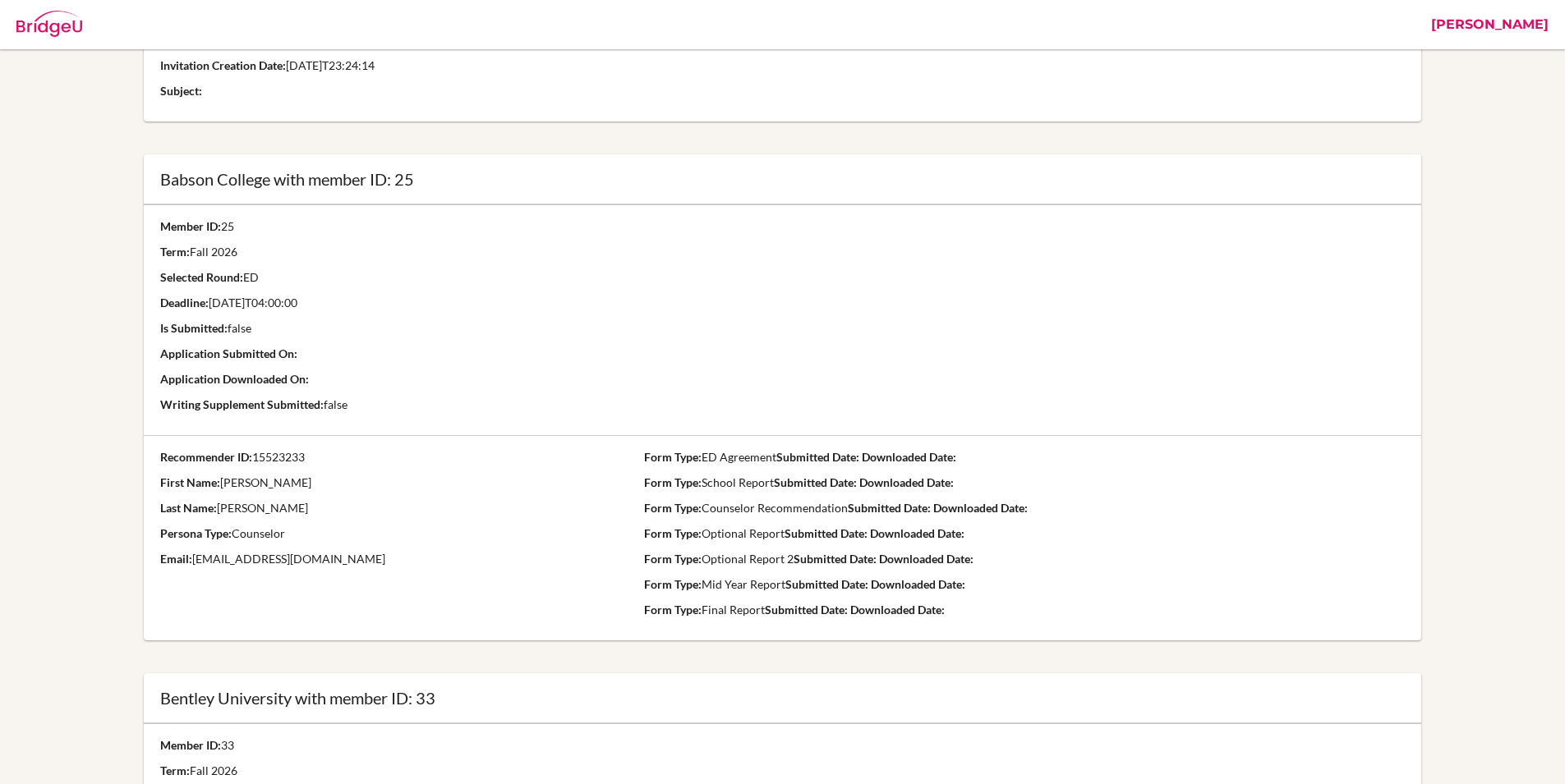
click at [505, 371] on p "Application Downloaded On:" at bounding box center [388, 379] width 457 height 16
click at [720, 254] on td at bounding box center [1026, 320] width 791 height 231
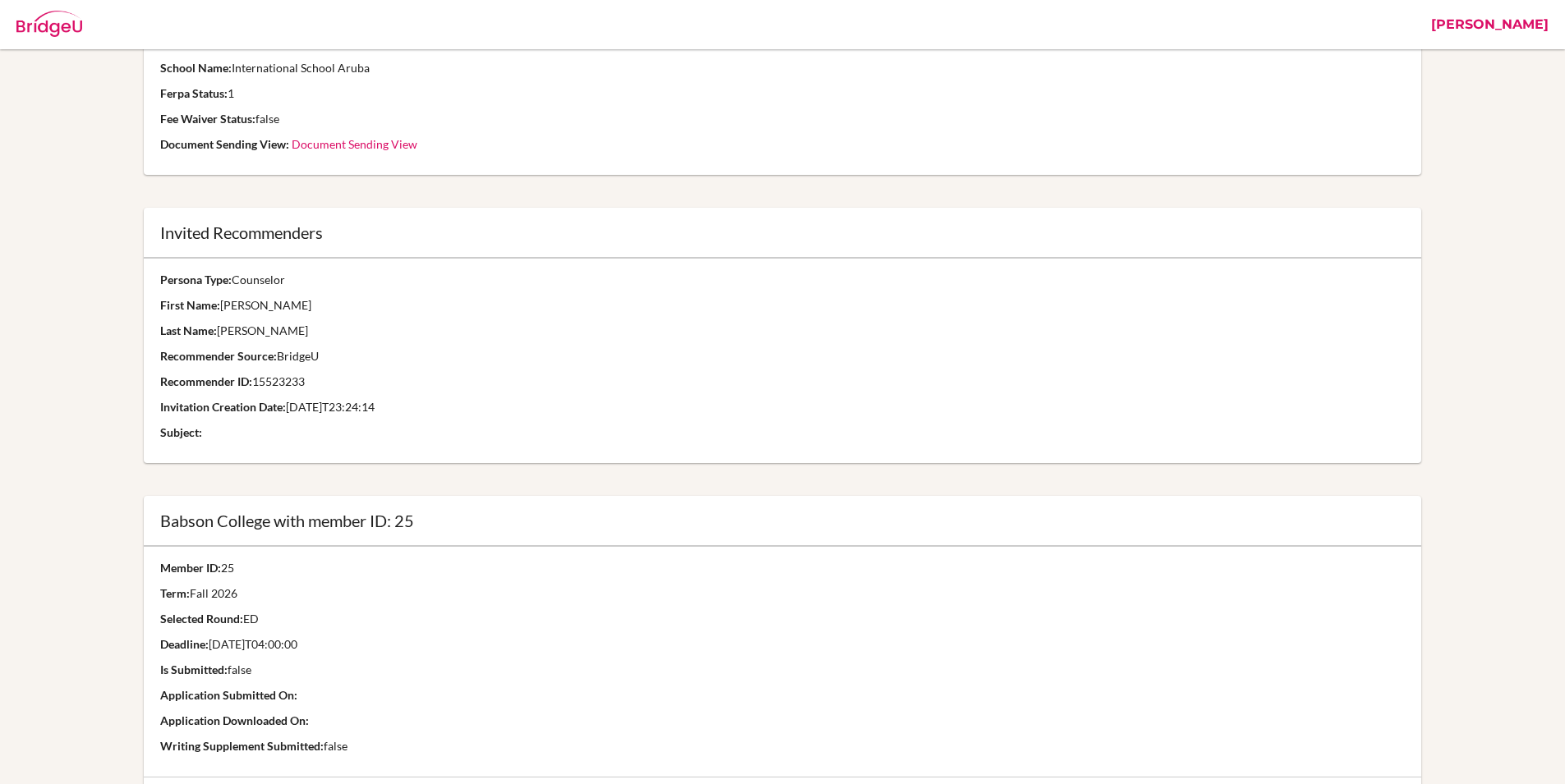
scroll to position [0, 0]
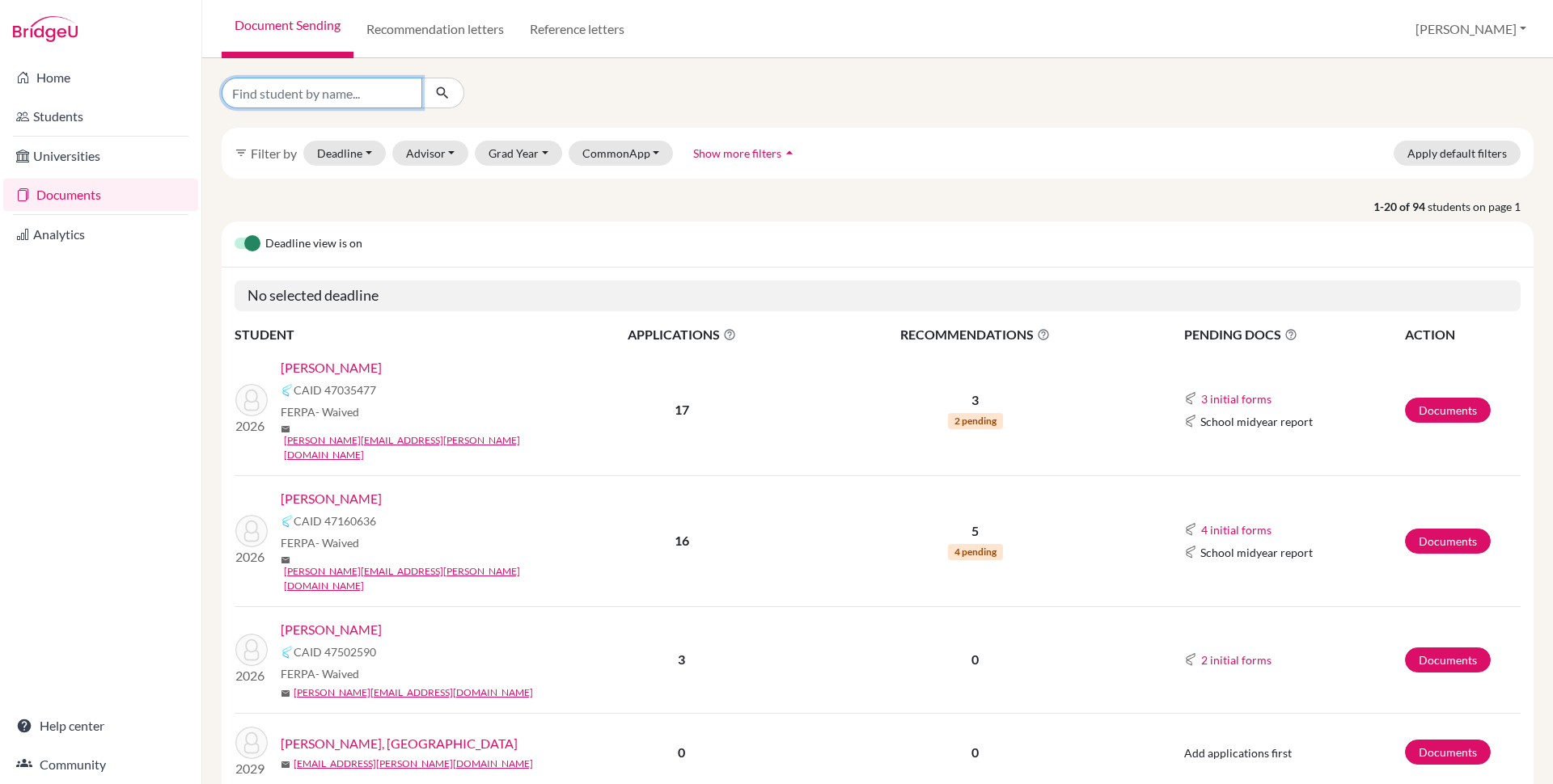
click at [334, 103] on input "Find student by name..." at bounding box center [322, 93] width 201 height 31
type input "[PERSON_NAME]"
click button "submit" at bounding box center [442, 93] width 42 height 31
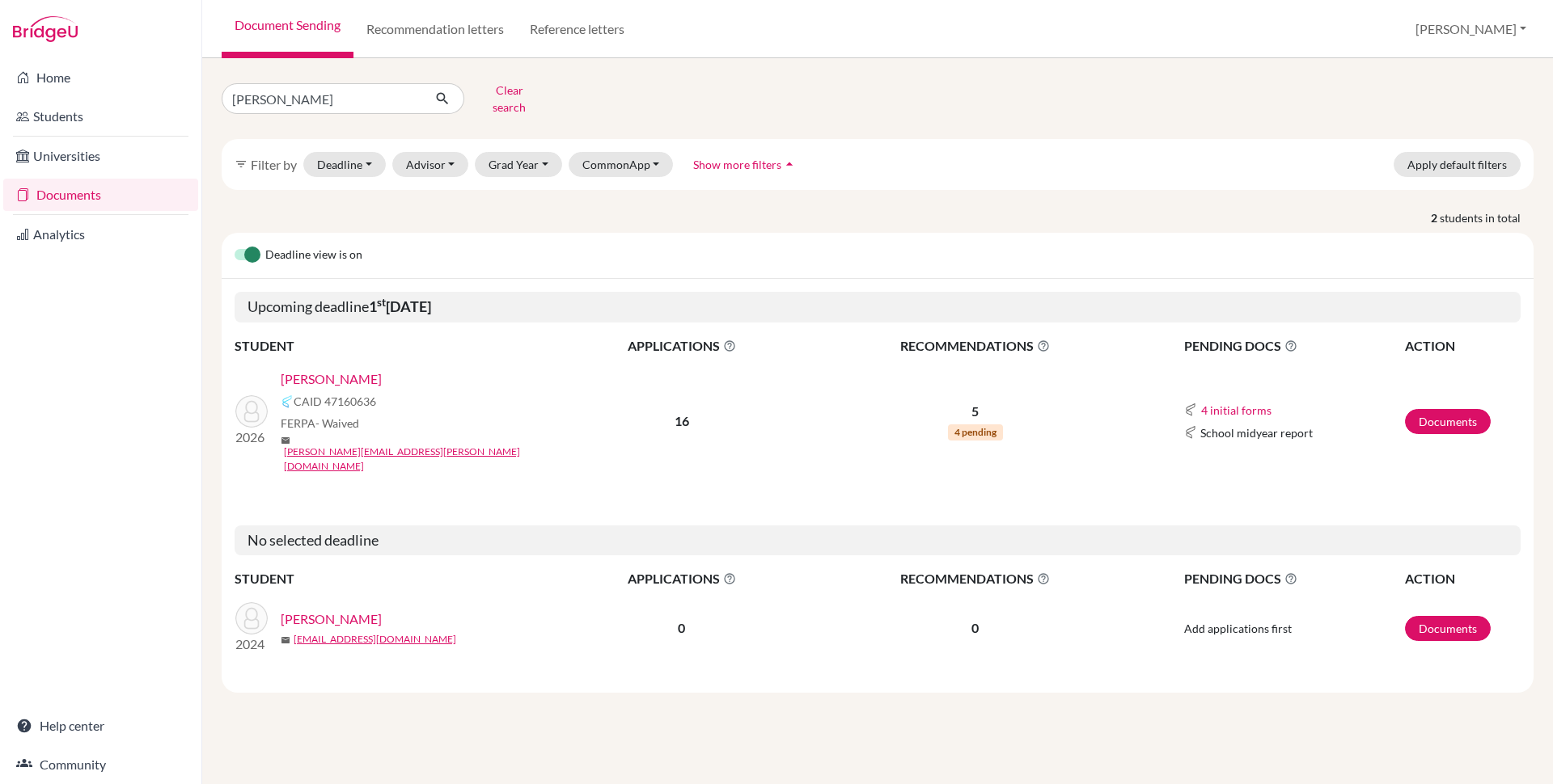
click at [345, 369] on link "Alwani, Krish" at bounding box center [331, 379] width 101 height 19
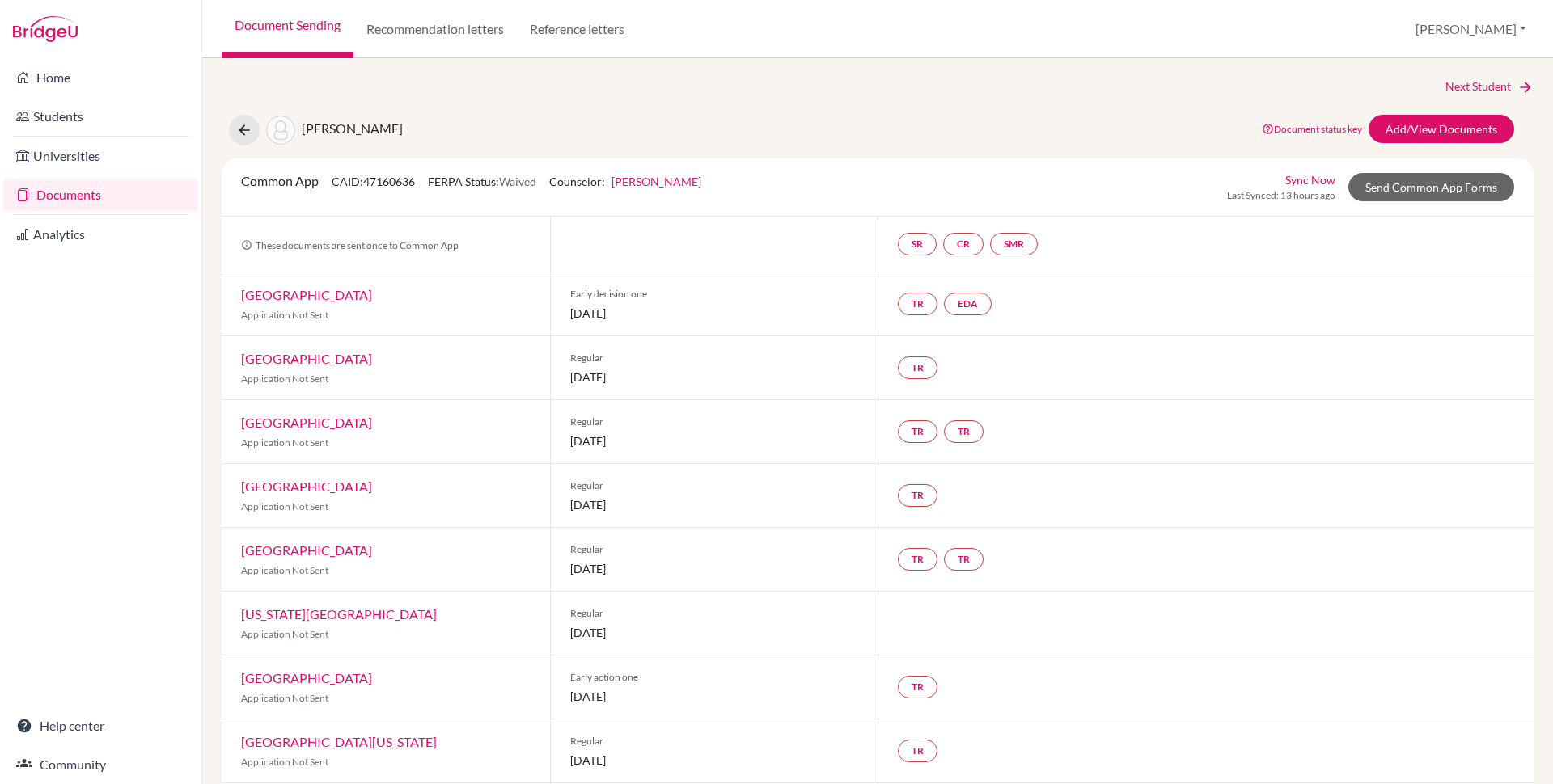
click at [571, 218] on div at bounding box center [714, 244] width 328 height 55
click at [633, 186] on link "Deborah Kunder" at bounding box center [656, 182] width 90 height 14
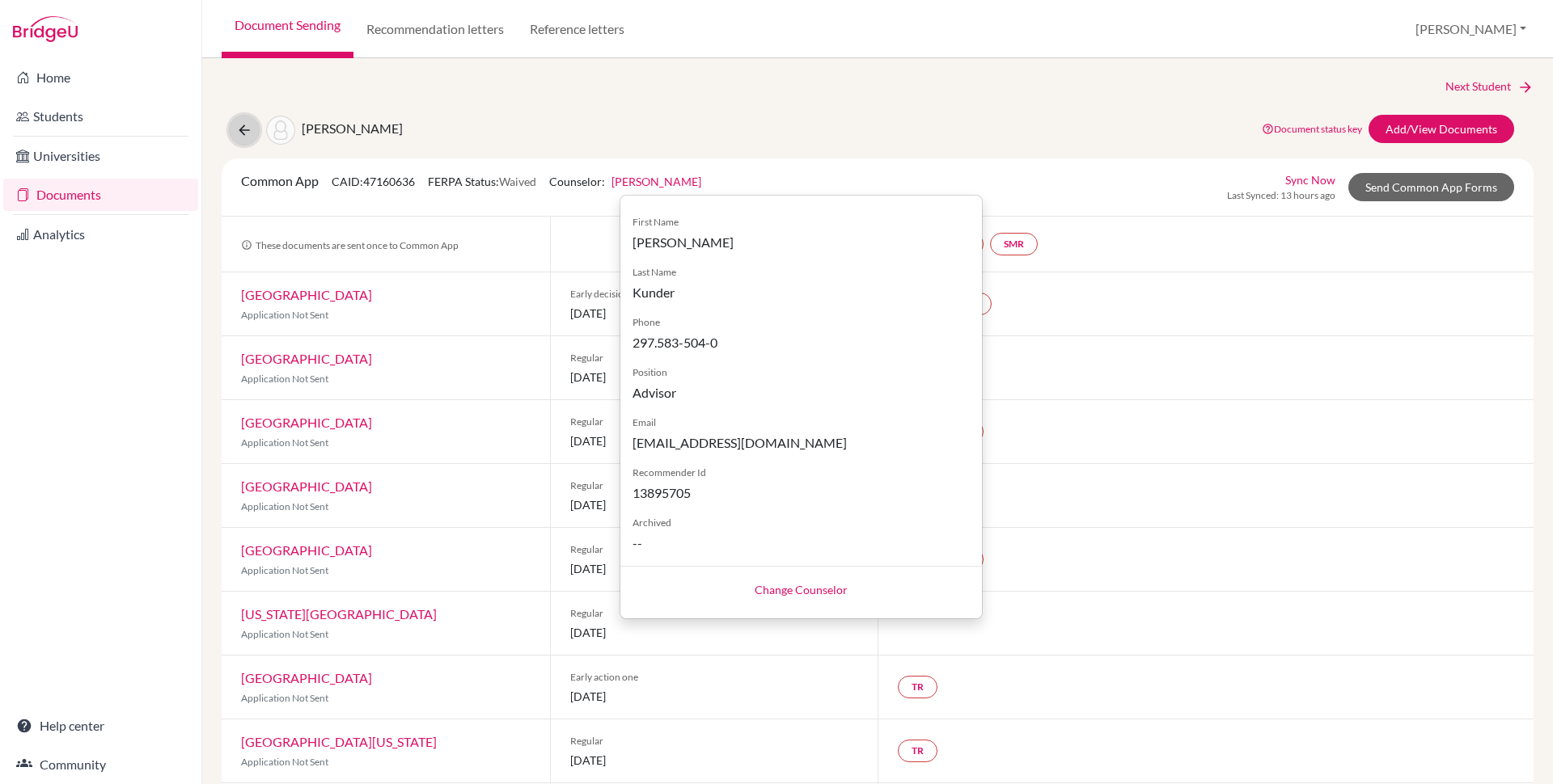
click at [250, 127] on icon at bounding box center [244, 130] width 16 height 16
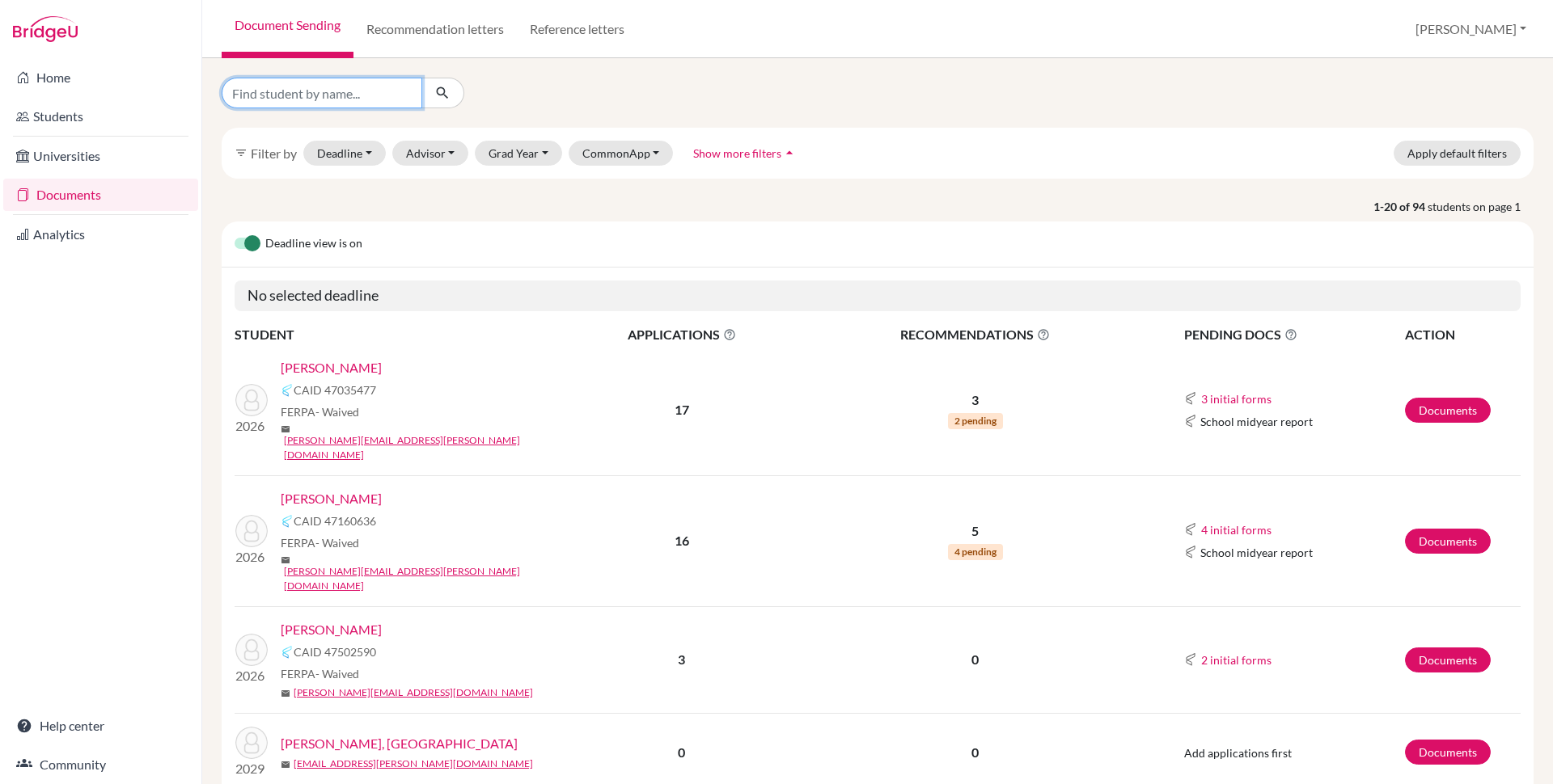
click at [373, 105] on input "Find student by name..." at bounding box center [322, 93] width 201 height 31
type input "athena"
click button "submit" at bounding box center [442, 93] width 42 height 31
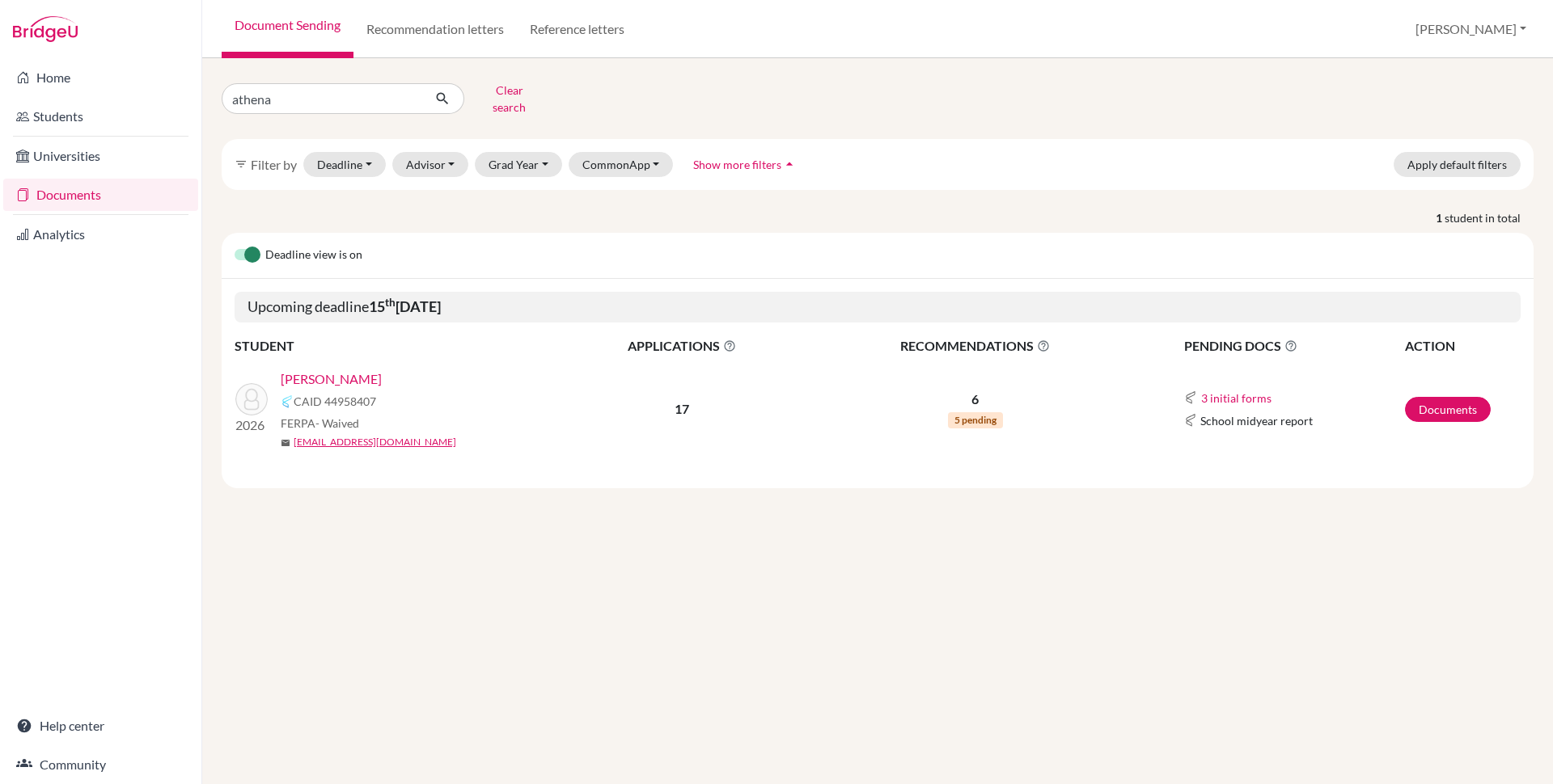
click at [346, 369] on link "[PERSON_NAME]" at bounding box center [331, 379] width 101 height 19
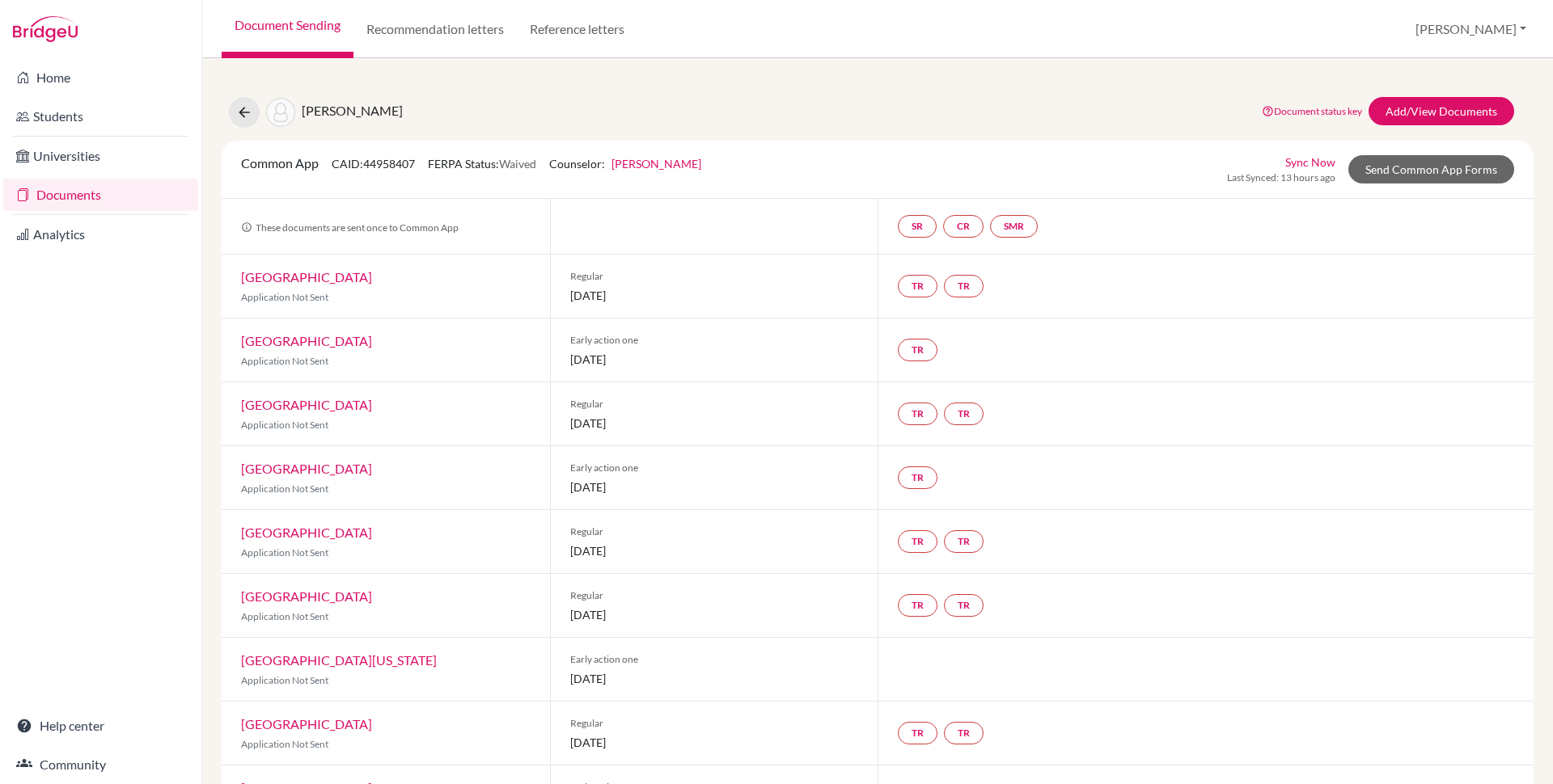
click at [700, 165] on link "[PERSON_NAME]" at bounding box center [656, 164] width 90 height 14
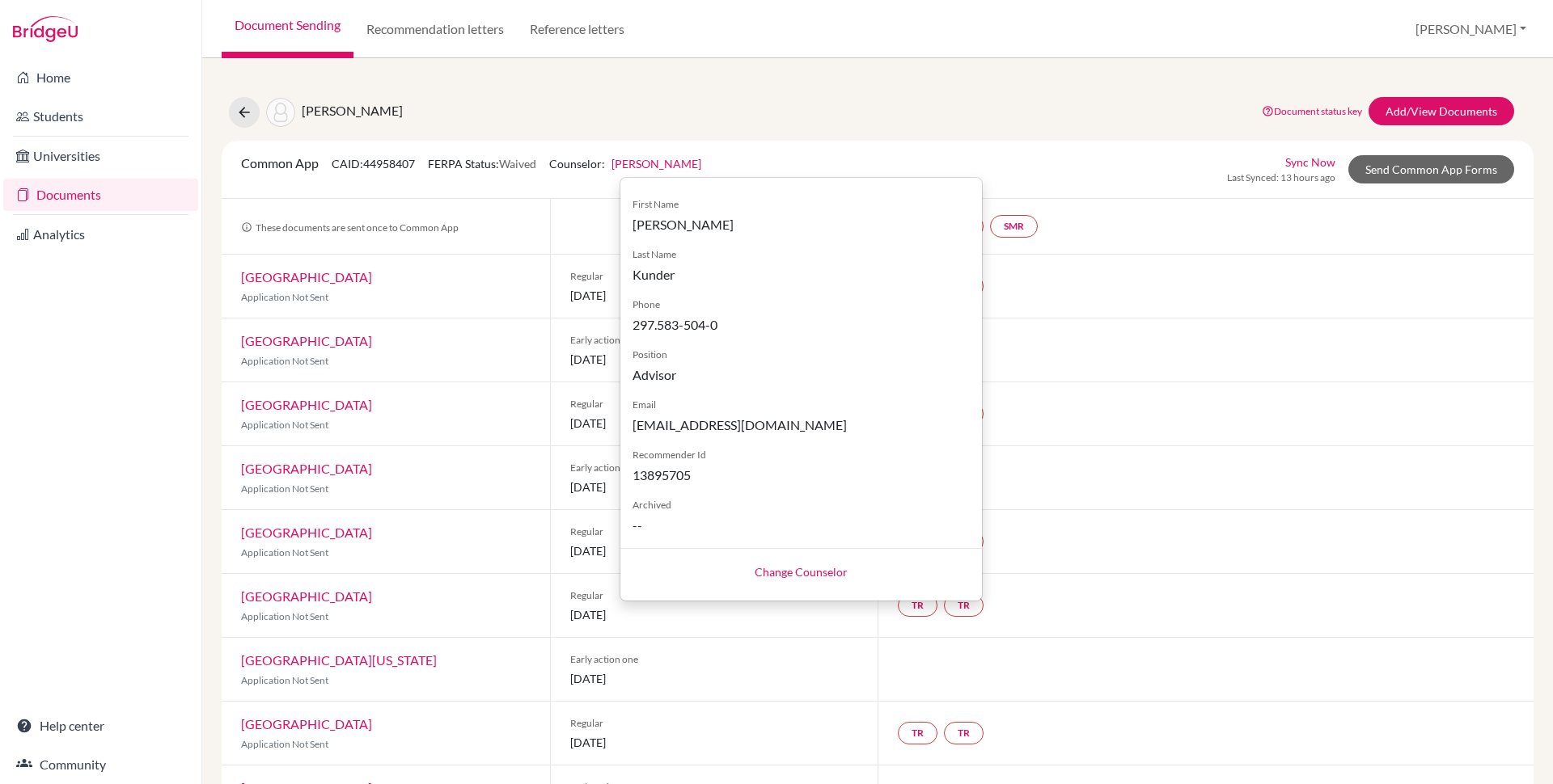
click at [773, 567] on link "Change Counselor" at bounding box center [800, 572] width 93 height 14
select select "263979"
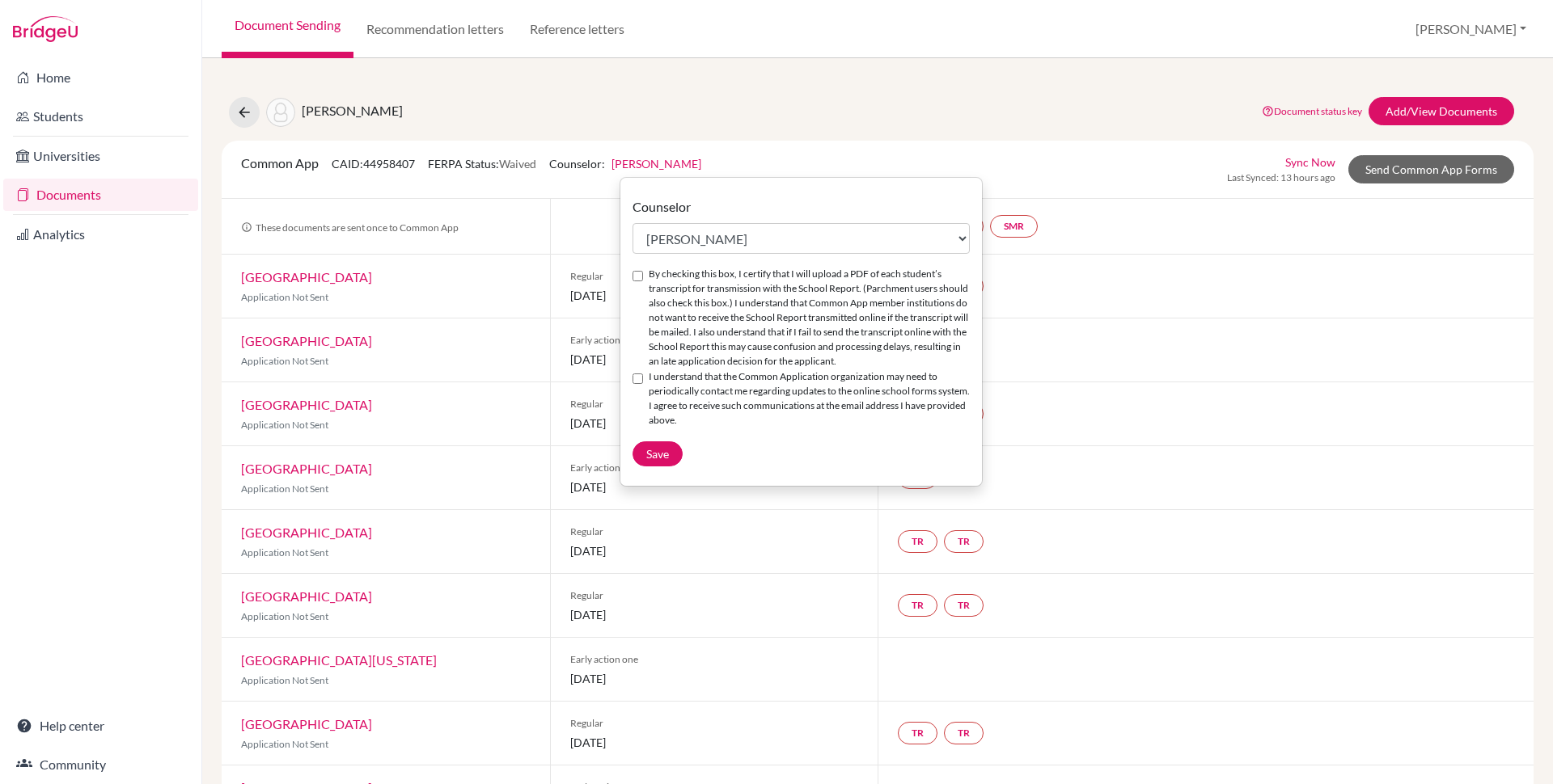
click at [738, 145] on div "Common App CAID: 44958407 FERPA Status: Waived Counselor: [PERSON_NAME] Counsel…" at bounding box center [877, 170] width 1312 height 58
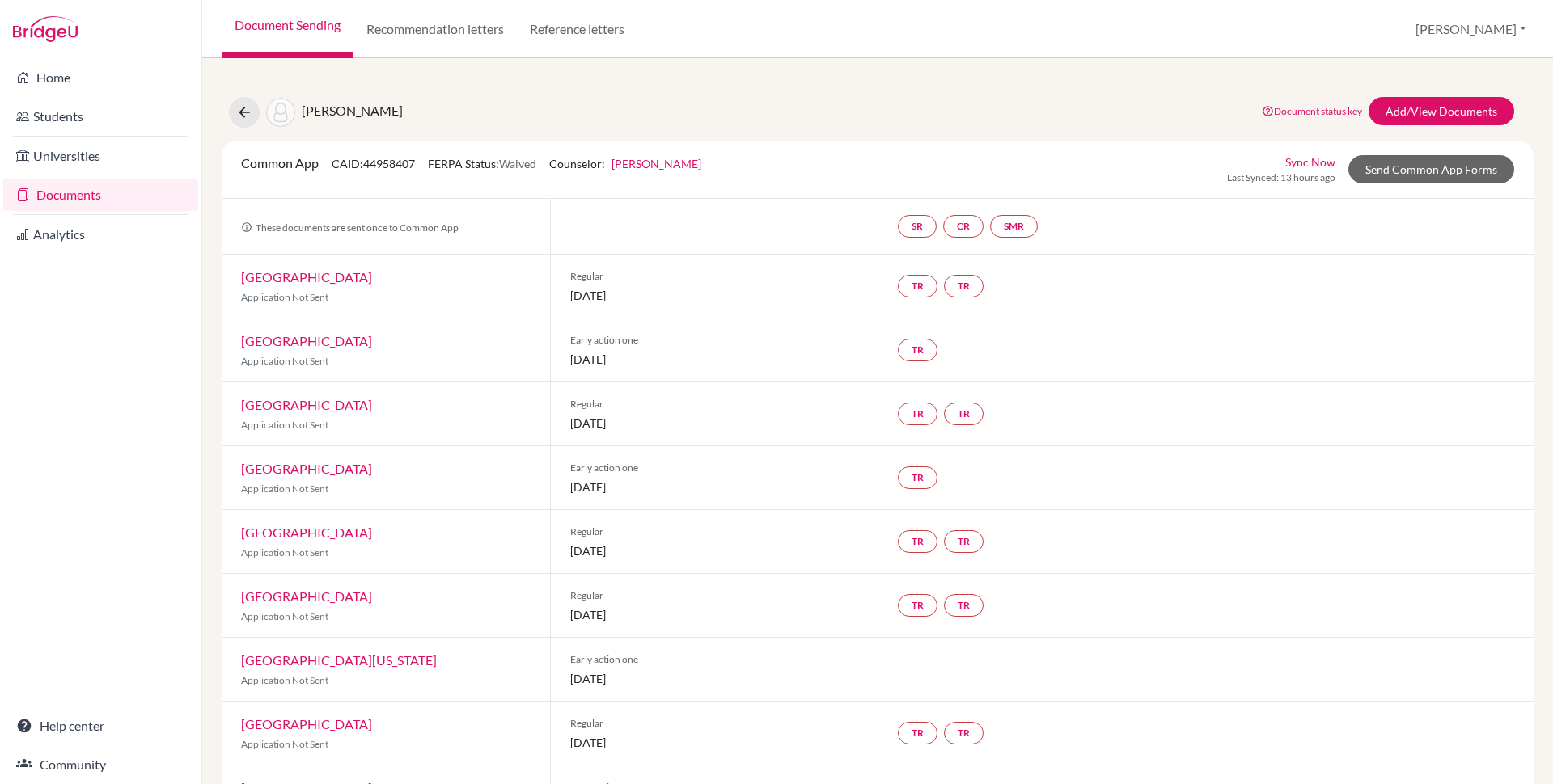
click at [737, 117] on div "[PERSON_NAME] Document status key TR Requirement. Document not uploaded yet. TR…" at bounding box center [877, 112] width 1336 height 31
click at [746, 137] on div "[PERSON_NAME] Document status key TR Requirement. Document not uploaded yet. TR…" at bounding box center [877, 727] width 1312 height 1300
click at [753, 136] on div "Varde, Athena Document status key TR Requirement. Document not uploaded yet. TR…" at bounding box center [877, 727] width 1312 height 1300
click at [894, 99] on div "Varde, Athena Document status key TR Requirement. Document not uploaded yet. TR…" at bounding box center [877, 112] width 1336 height 31
click at [251, 103] on button at bounding box center [244, 112] width 31 height 31
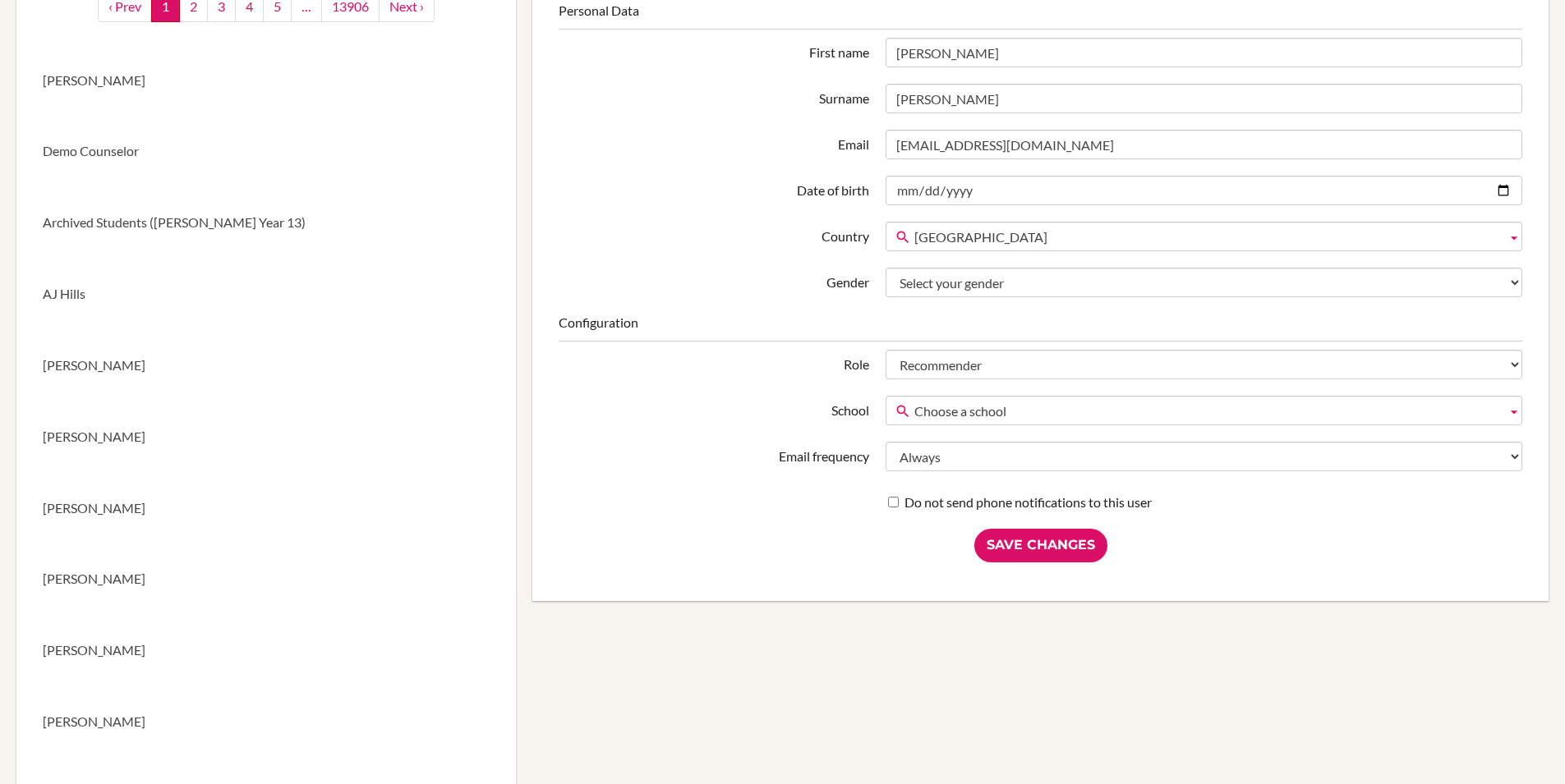
scroll to position [250, 0]
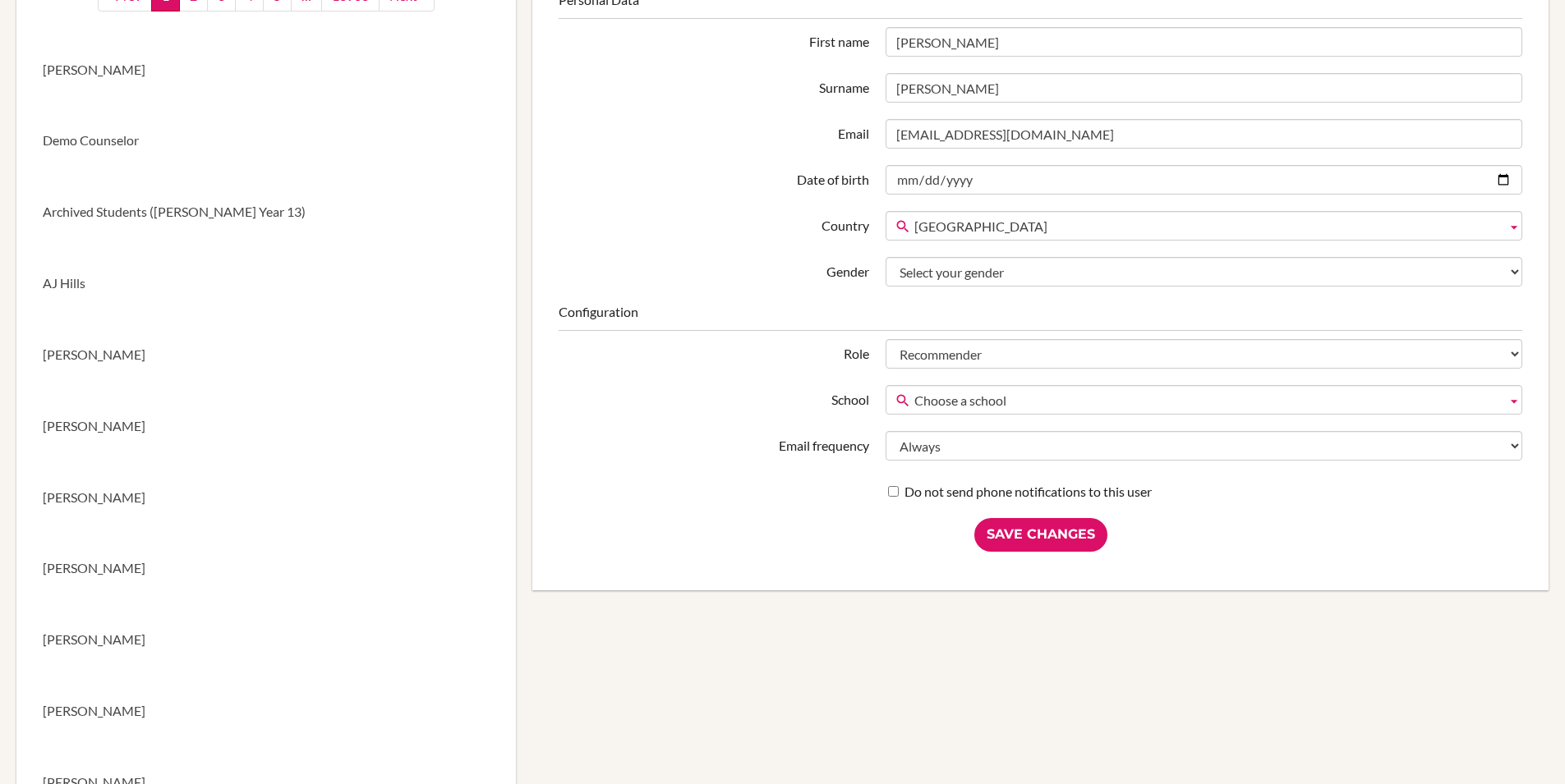
click at [690, 374] on fieldset "Configuration Role Student Staff Admin Parent Group admin Recommender School Ch…" at bounding box center [1040, 401] width 964 height 198
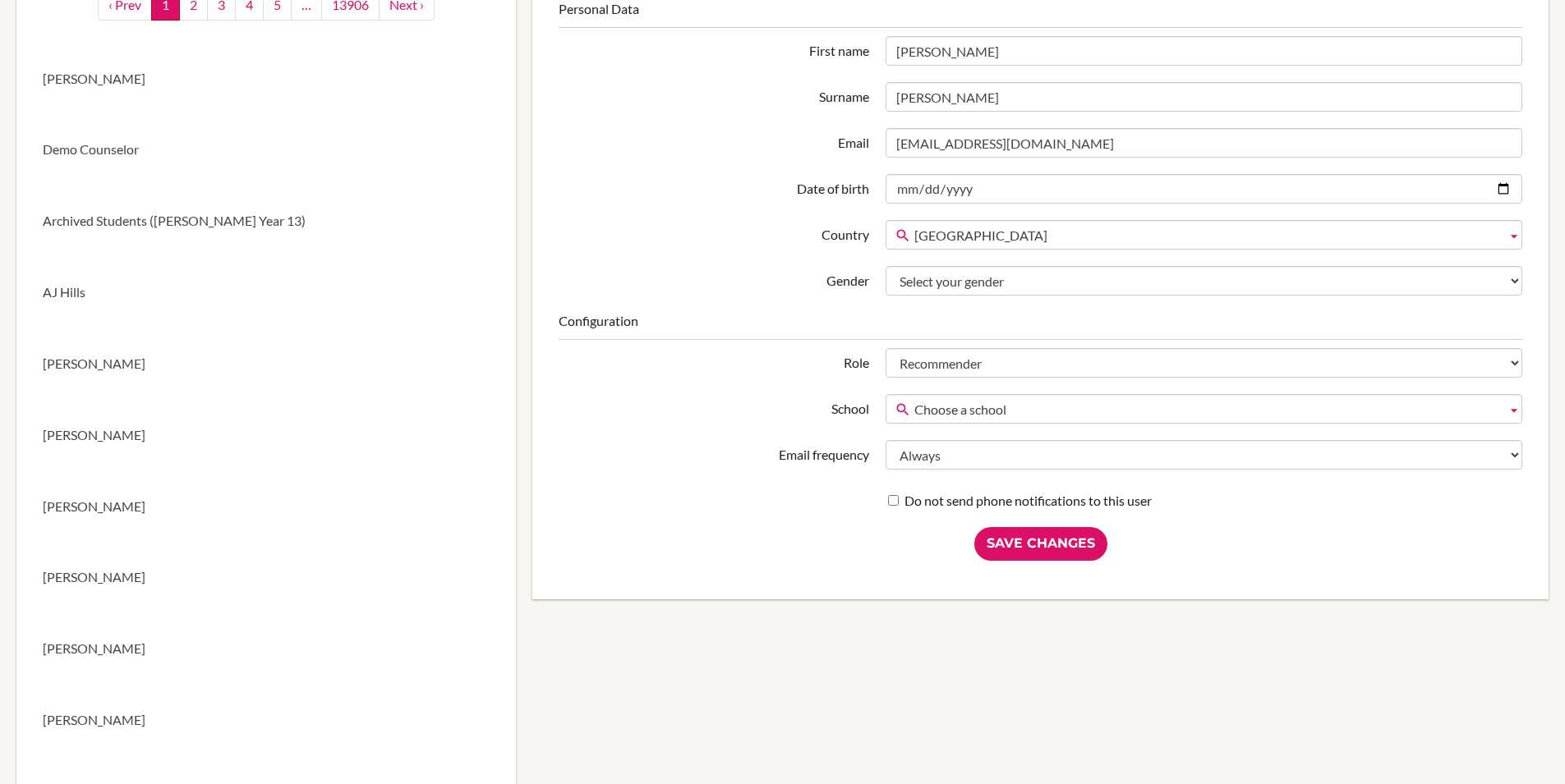
scroll to position [236, 0]
click at [676, 380] on div "Role Student Staff Admin Parent Group admin Recommender" at bounding box center [1040, 366] width 980 height 30
click at [587, 240] on label "Country" at bounding box center [714, 236] width 327 height 24
click at [0, 0] on select "Afghanistan Åland Islands Albania Algeria American Samoa Andorre Angola Anguill…" at bounding box center [0, 0] width 0 height 0
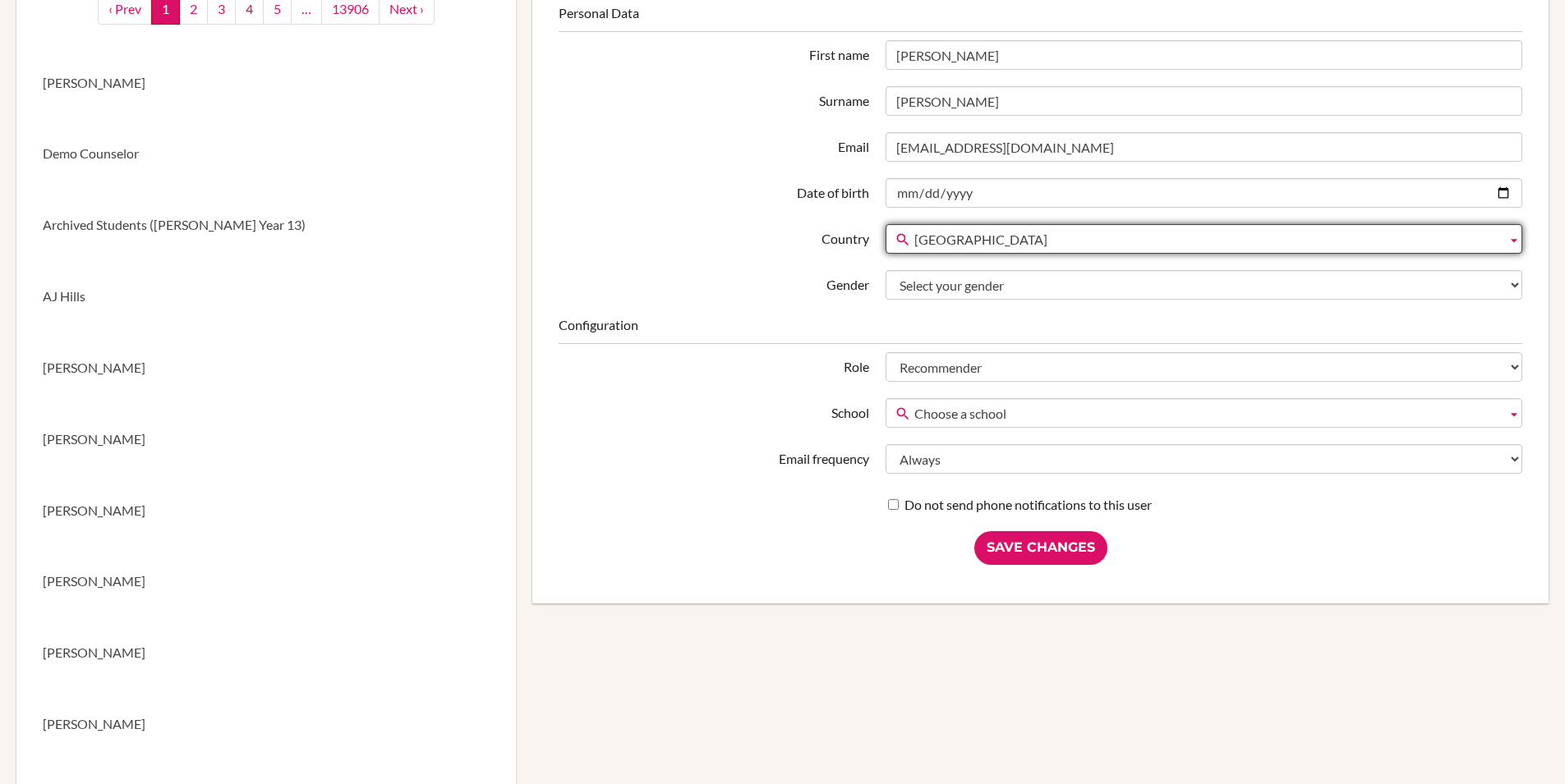
click at [600, 216] on fieldset "Personal Data First name Rakhee Surname Mirchandani Email rmirchandani@isaruba.…" at bounding box center [1040, 152] width 964 height 295
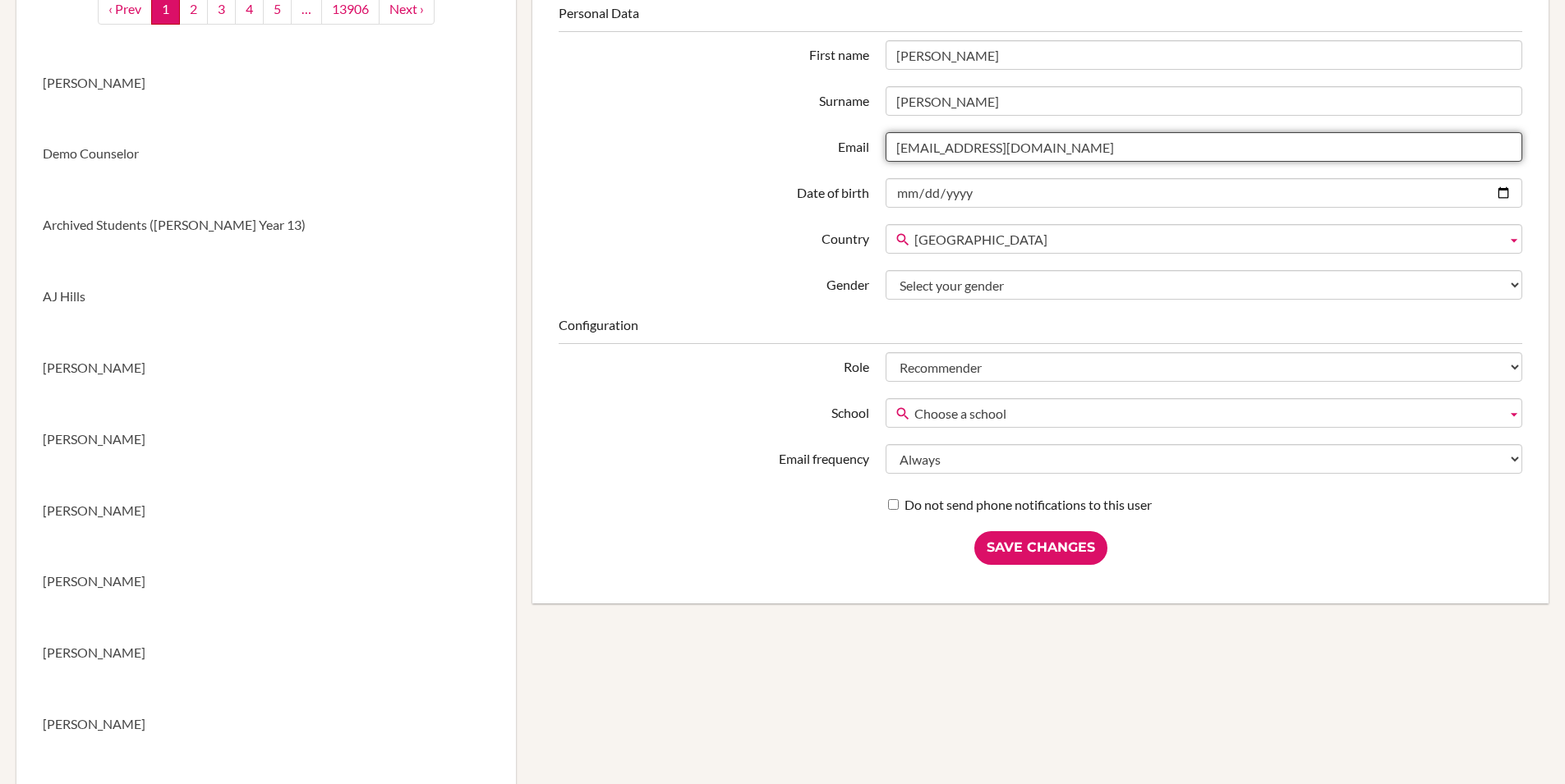
drag, startPoint x: 985, startPoint y: 150, endPoint x: 1104, endPoint y: 157, distance: 119.2
click at [1104, 157] on input "rmirchandani@isaruba.com" at bounding box center [1204, 146] width 637 height 30
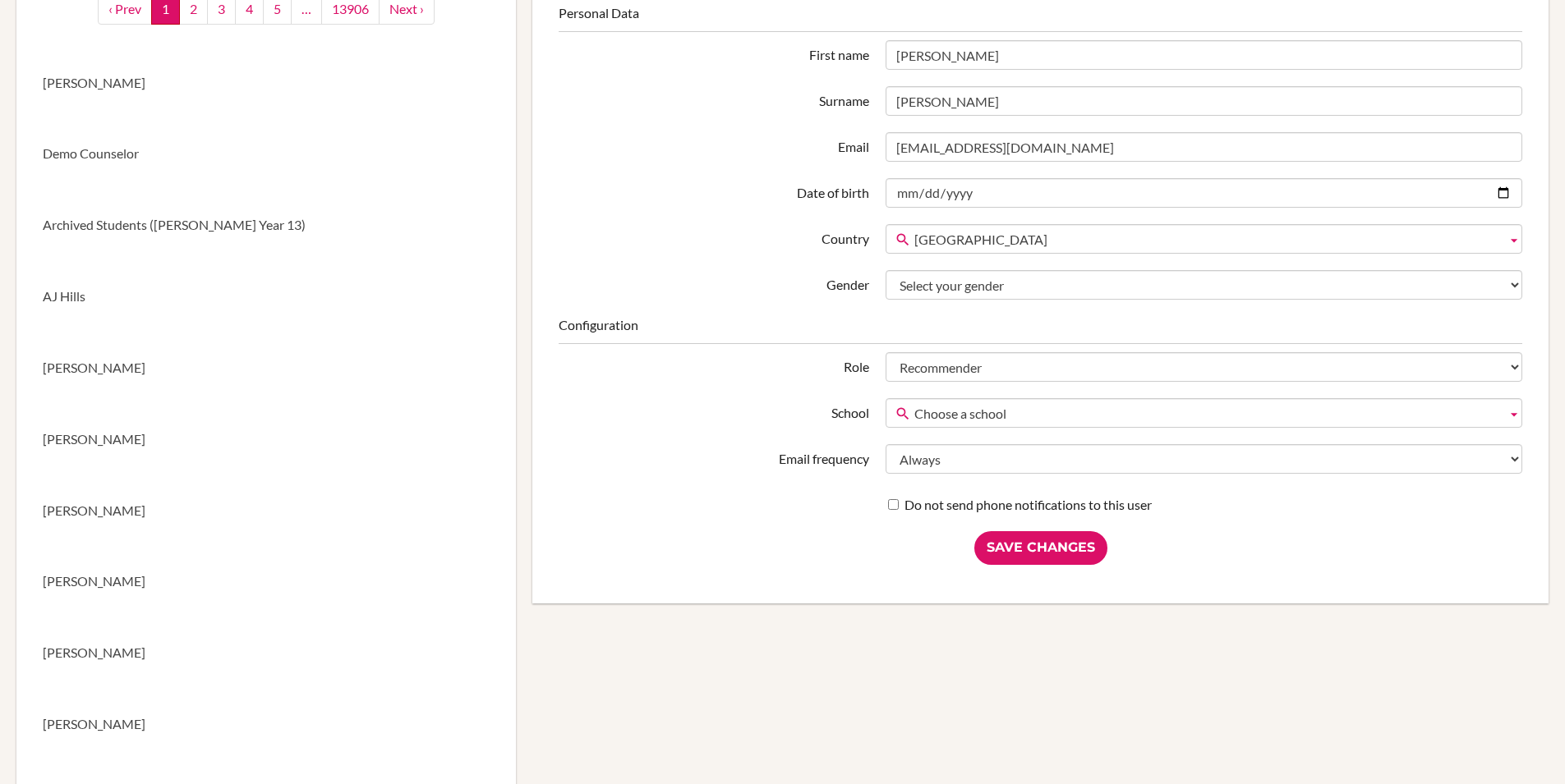
click at [1027, 237] on span "Afghanistan" at bounding box center [1207, 240] width 586 height 30
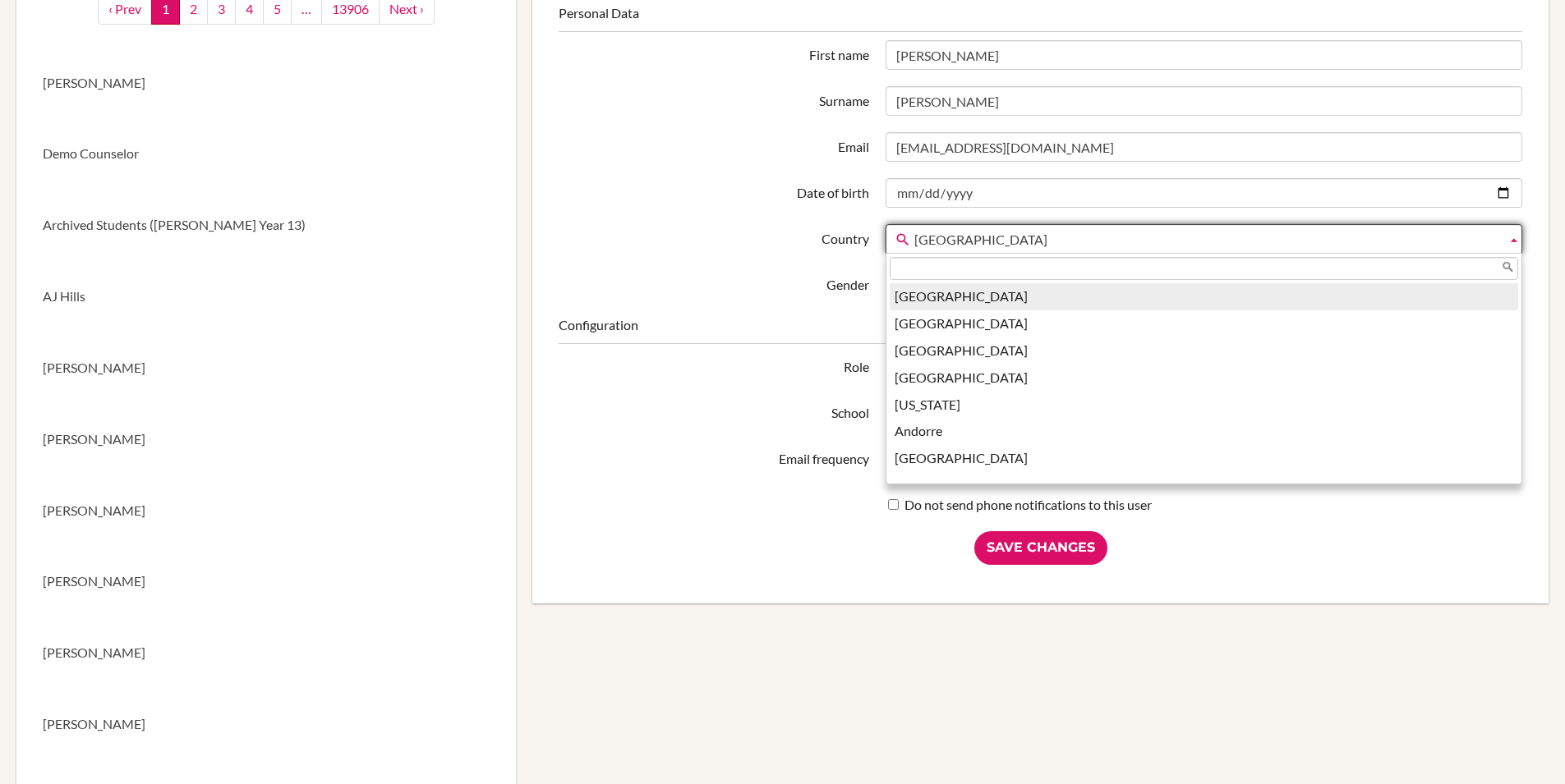
click at [604, 218] on fieldset "Personal Data First name Rakhee Surname Mirchandani Email rmirchandani@isaruba.…" at bounding box center [1040, 152] width 964 height 295
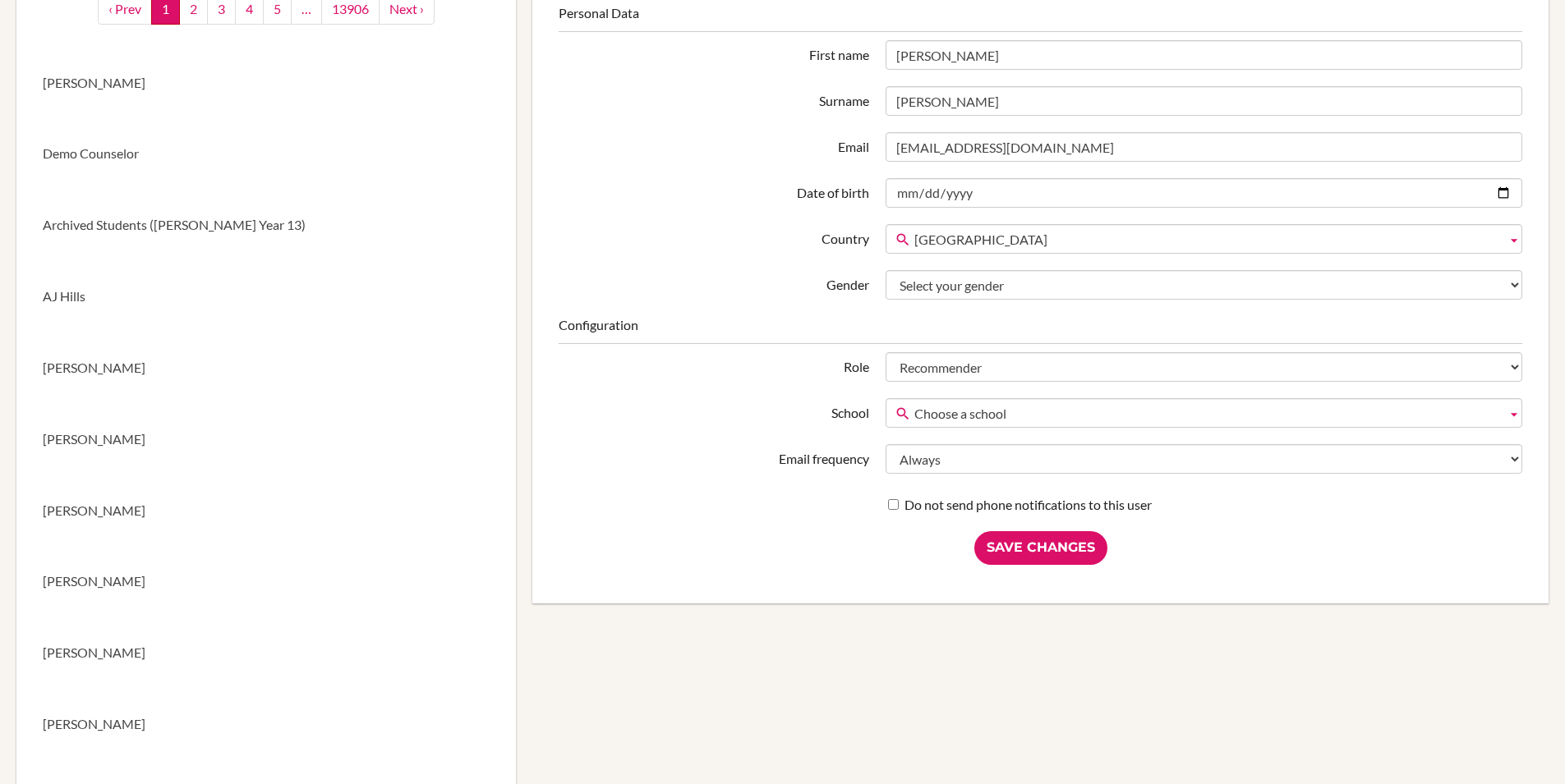
click at [717, 722] on div "Go New User ‹ Prev 1 2 3 4 5 … 13906 Next › Kate Stonehill Demo Counselor Archi…" at bounding box center [782, 725] width 1549 height 1719
click at [723, 680] on div "Go New User ‹ Prev 1 2 3 4 5 … 13906 Next › Kate Stonehill Demo Counselor Archi…" at bounding box center [782, 725] width 1549 height 1719
click at [583, 516] on div "Personal Data First name Rakhee Surname Mirchandani Email rmirchandani@isaruba.…" at bounding box center [1040, 285] width 964 height 560
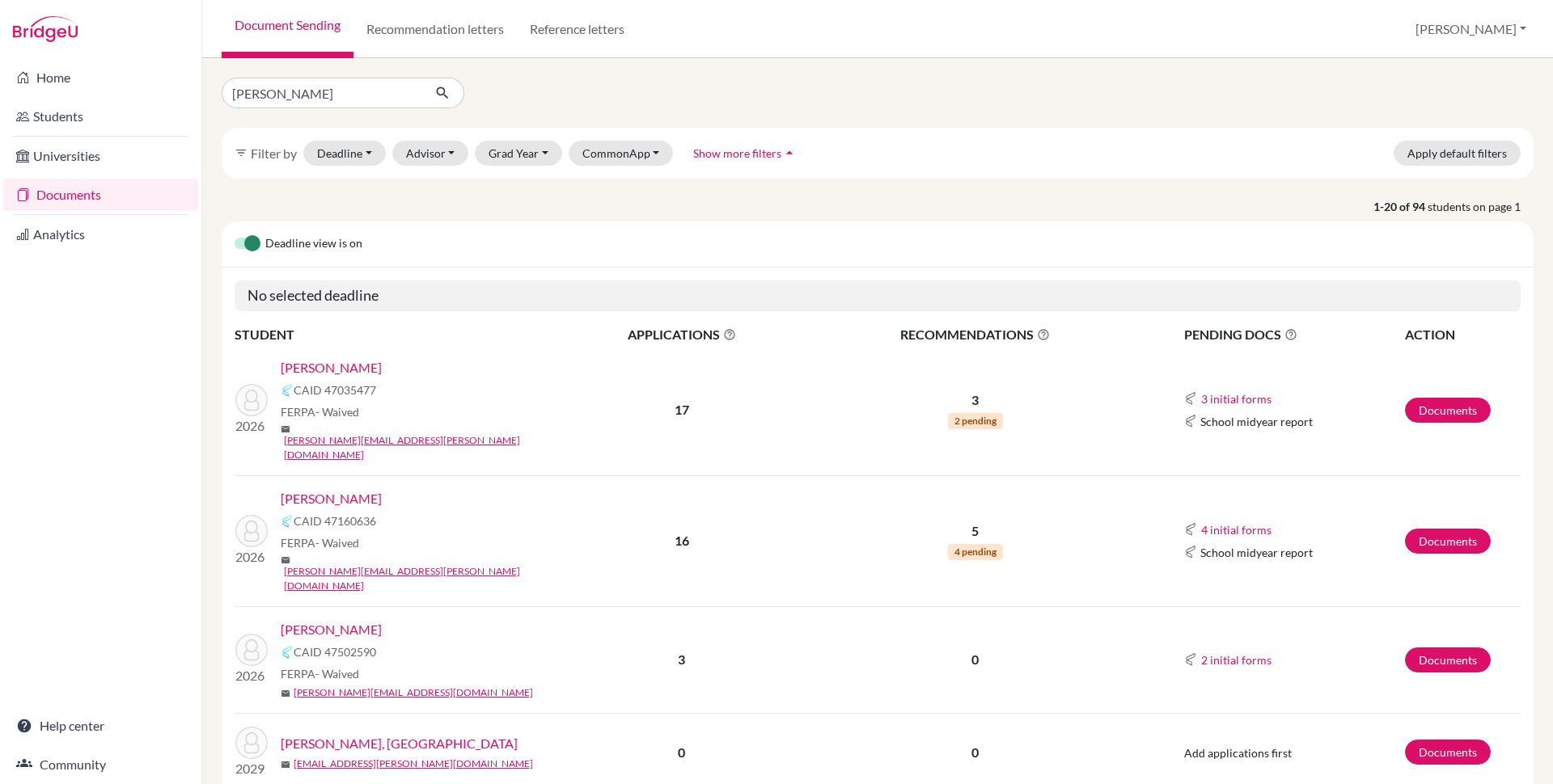
type input "[PERSON_NAME]"
click button "submit" at bounding box center [442, 93] width 42 height 31
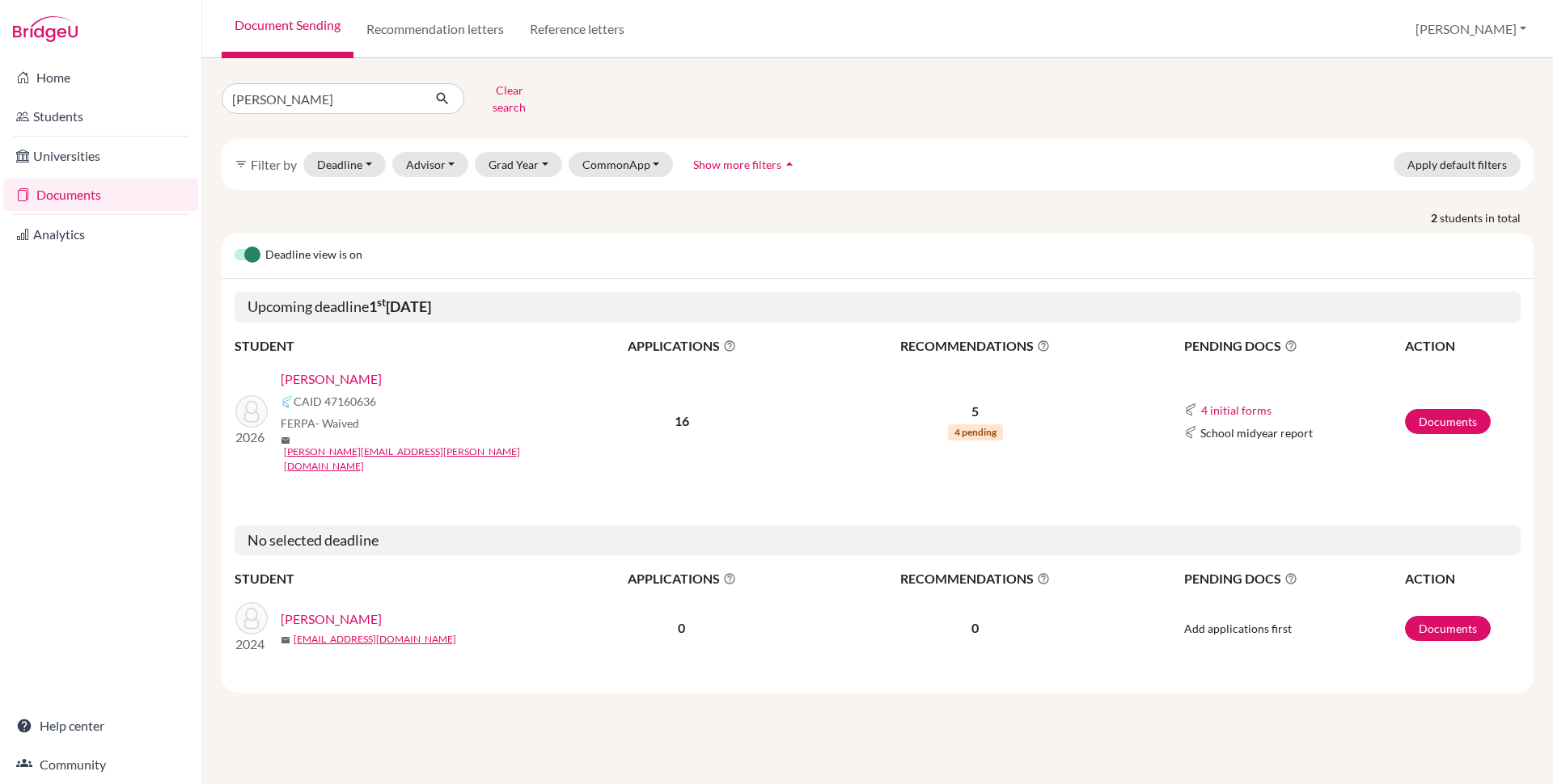
click at [345, 372] on link "[PERSON_NAME]" at bounding box center [331, 379] width 101 height 19
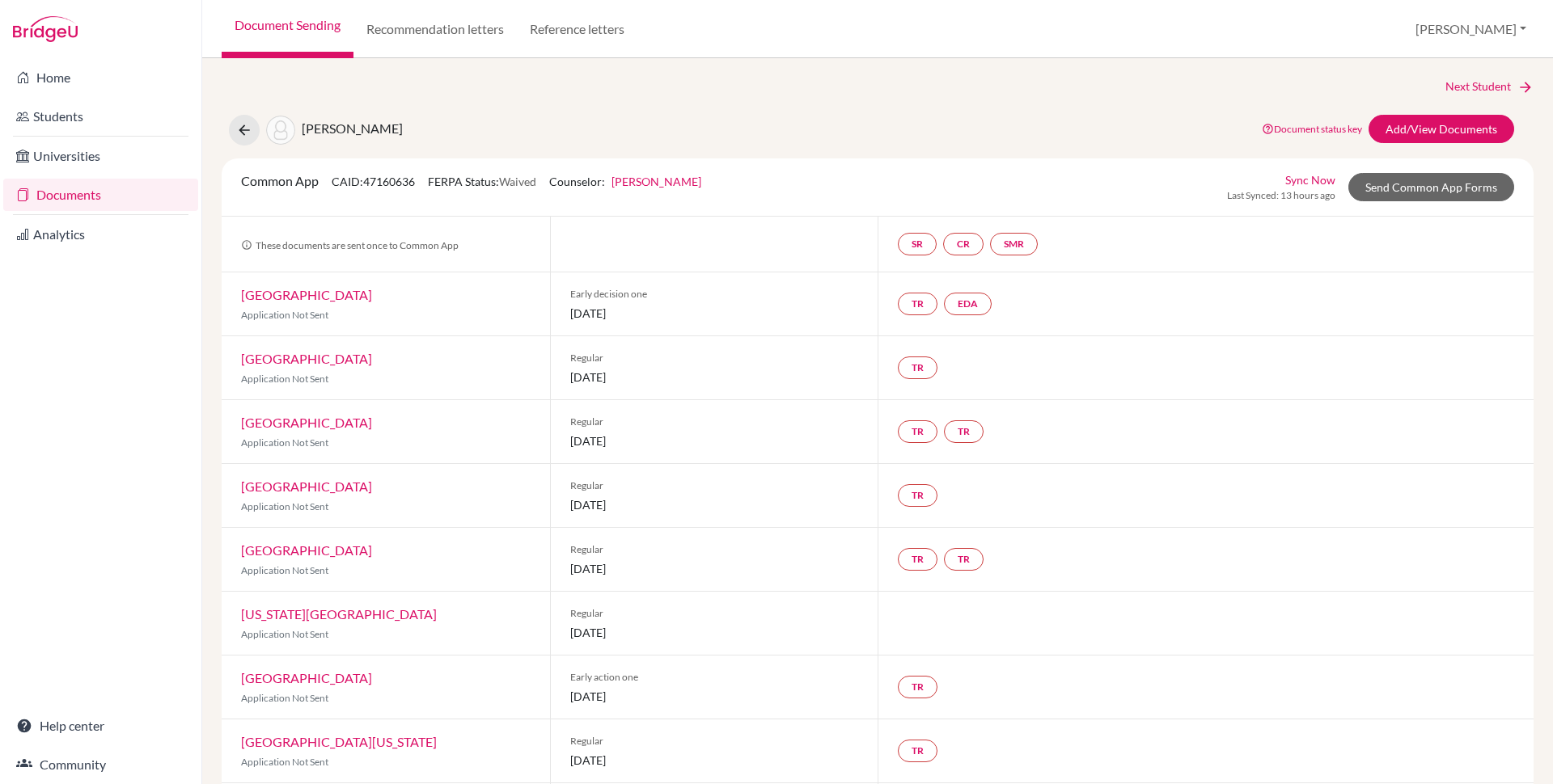
click at [686, 185] on link "[PERSON_NAME]" at bounding box center [656, 182] width 90 height 14
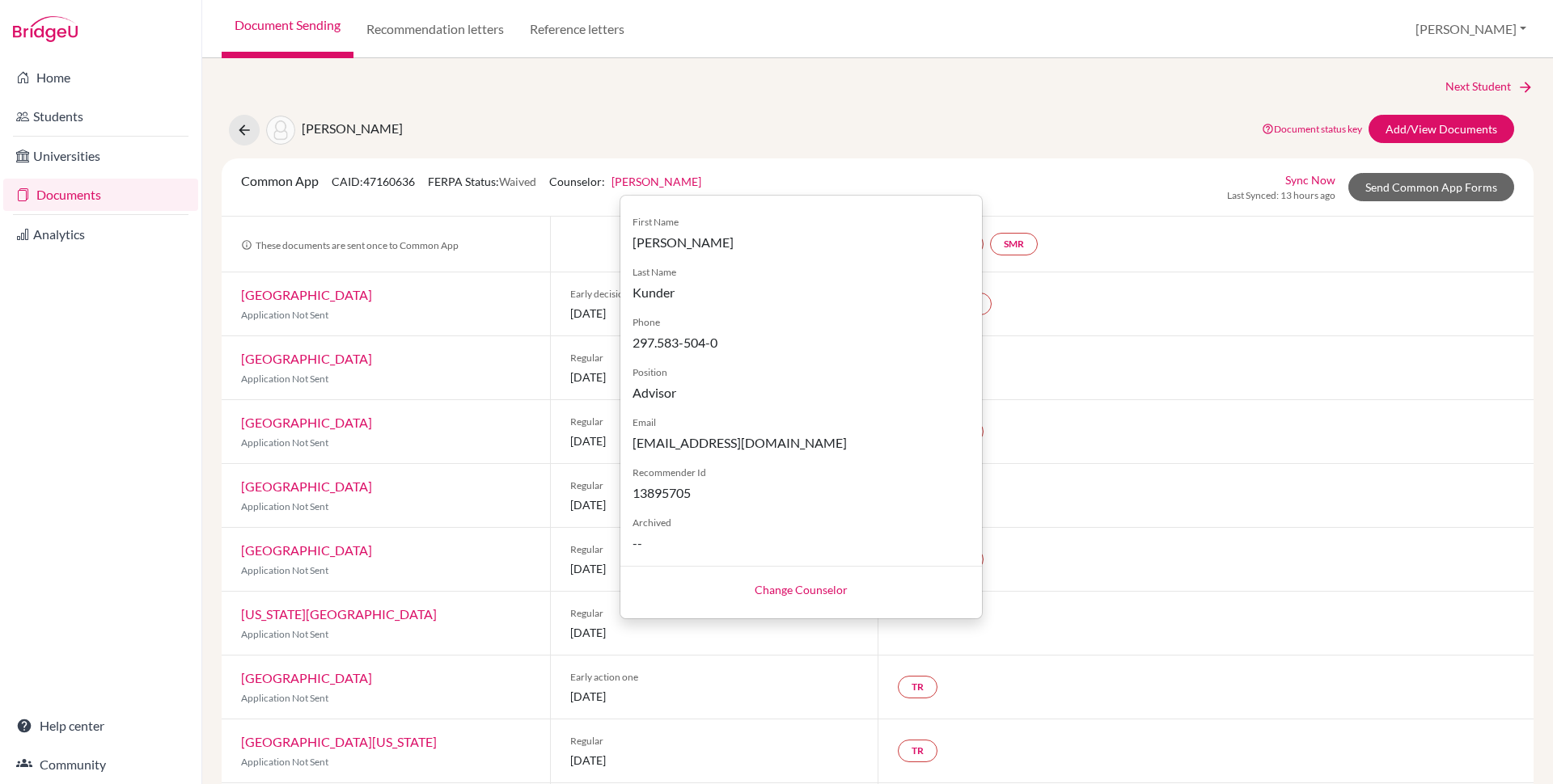
click at [671, 500] on span "13895705" at bounding box center [800, 493] width 337 height 19
copy span "13895705"
click at [743, 103] on div "Next Student Alwani, Krish Document status key TR Requirement. Document not upl…" at bounding box center [877, 695] width 1312 height 1235
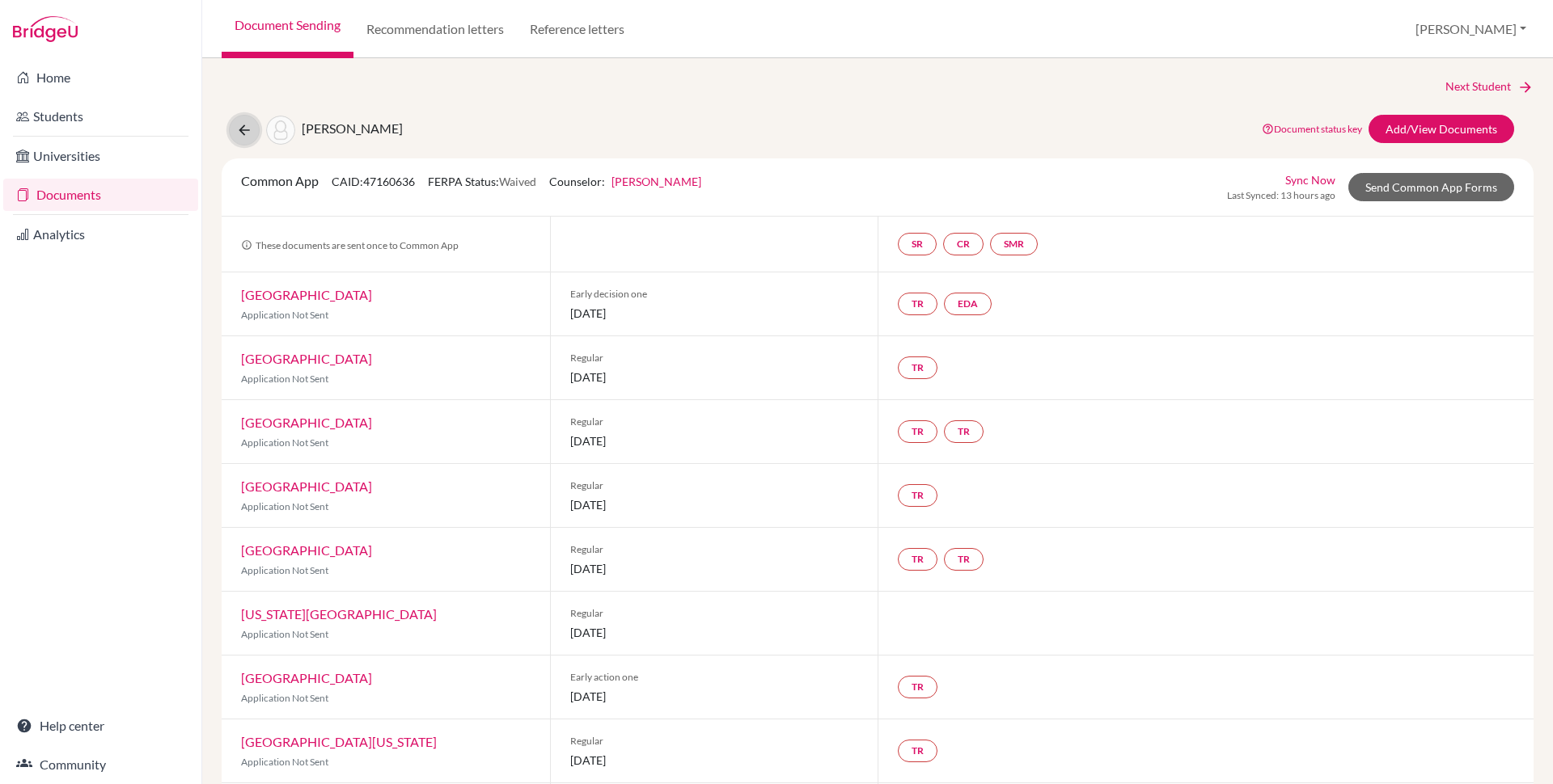
click at [240, 138] on button at bounding box center [244, 130] width 31 height 31
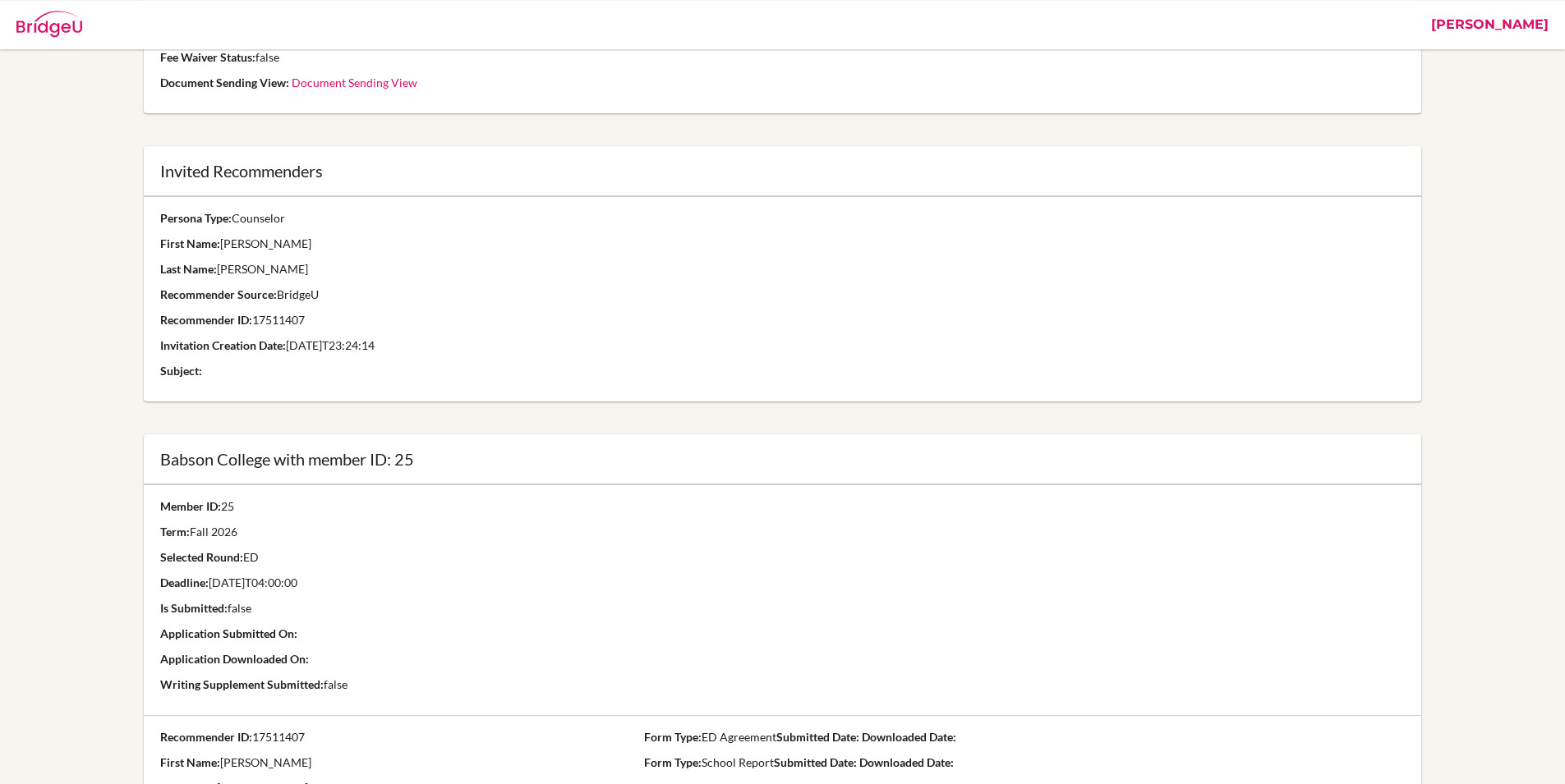
scroll to position [368, 0]
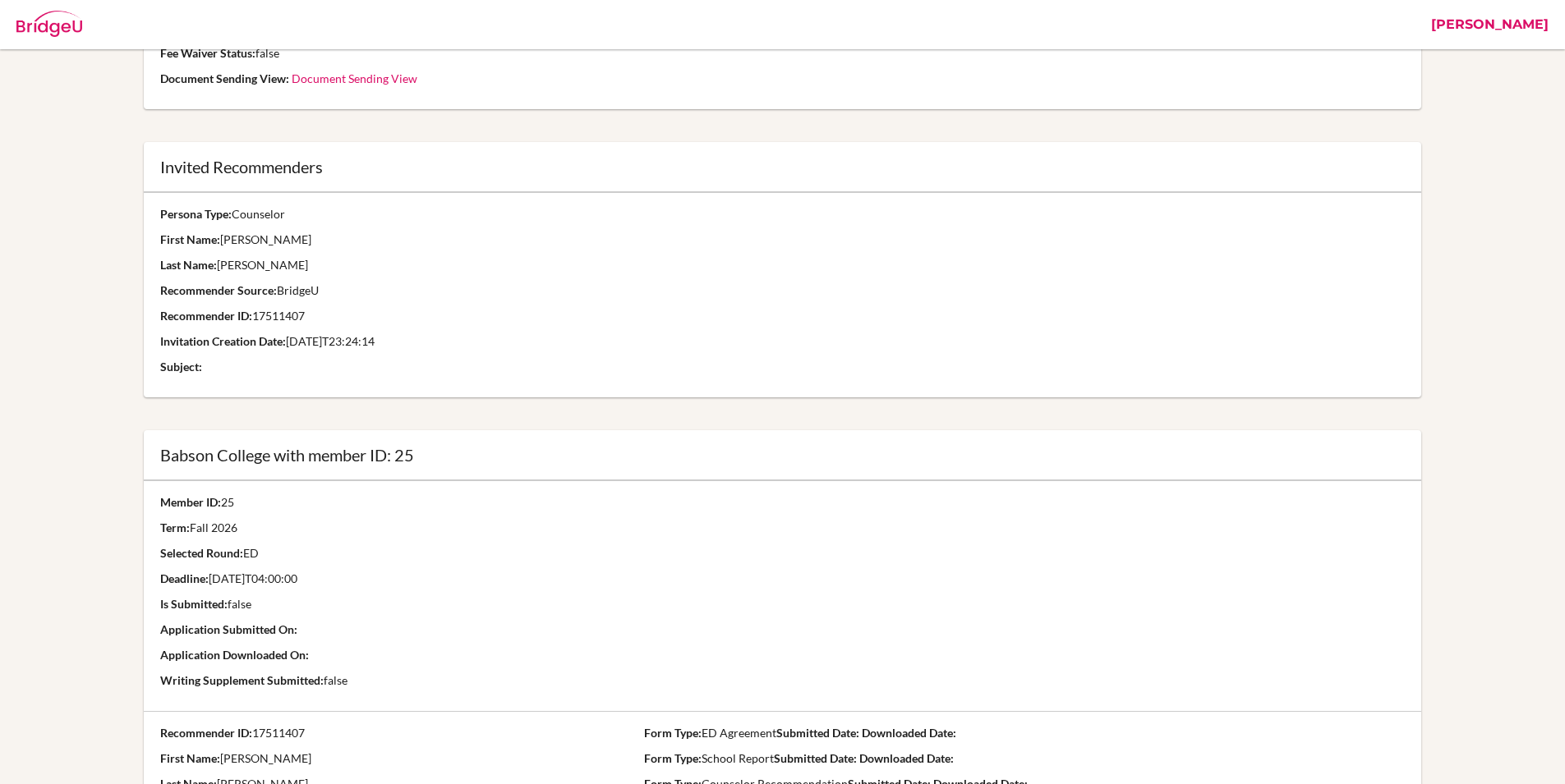
click at [501, 222] on p "Persona Type: Counselor" at bounding box center [782, 215] width 1244 height 16
click at [635, 469] on div "Babson College with member ID: 25" at bounding box center [782, 455] width 1277 height 50
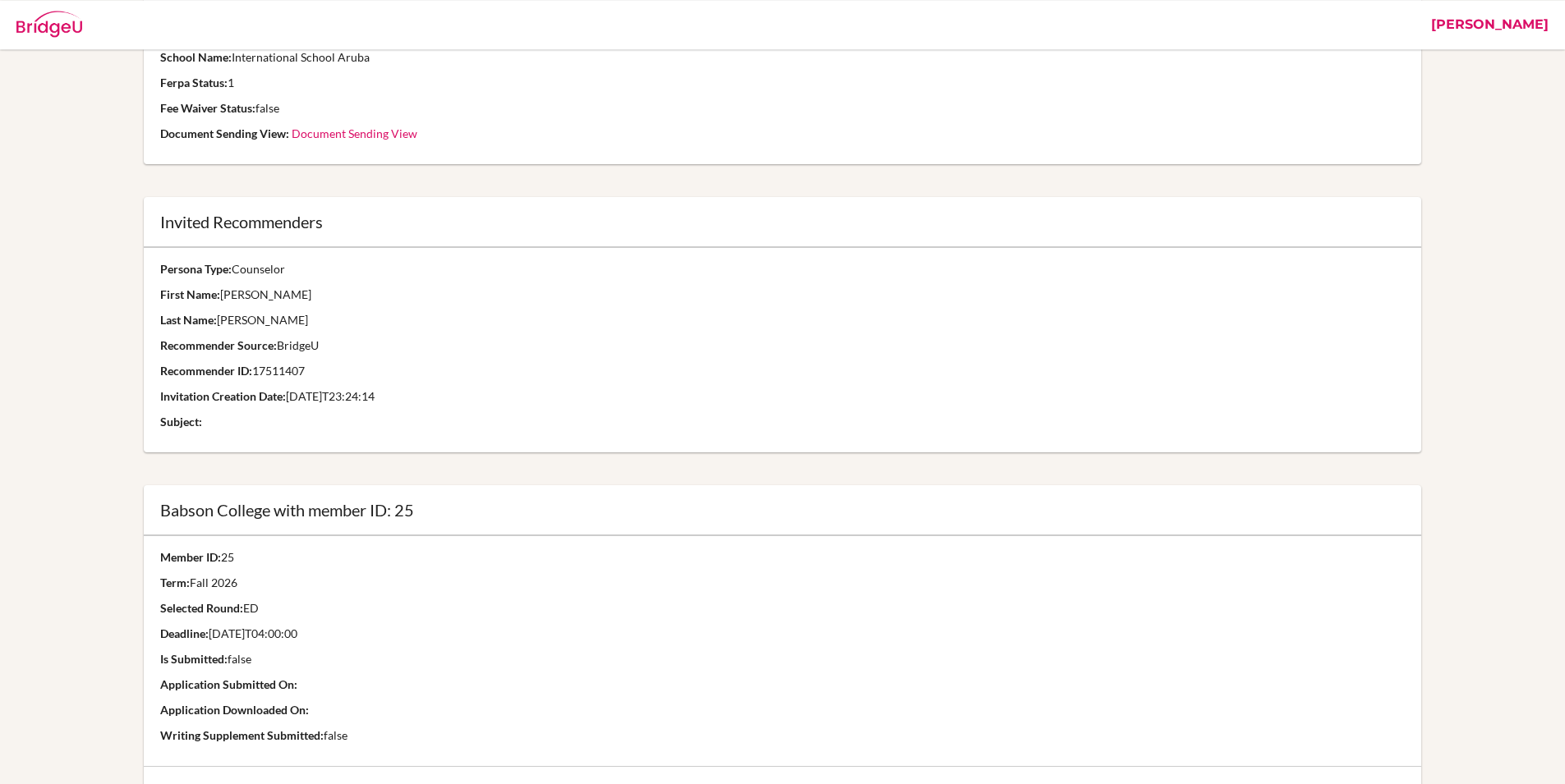
scroll to position [315, 0]
click at [243, 286] on p "First Name: Kristen" at bounding box center [782, 292] width 1244 height 16
copy p "Kristen"
click at [256, 314] on p "Last Name: Rosenfield" at bounding box center [782, 318] width 1244 height 16
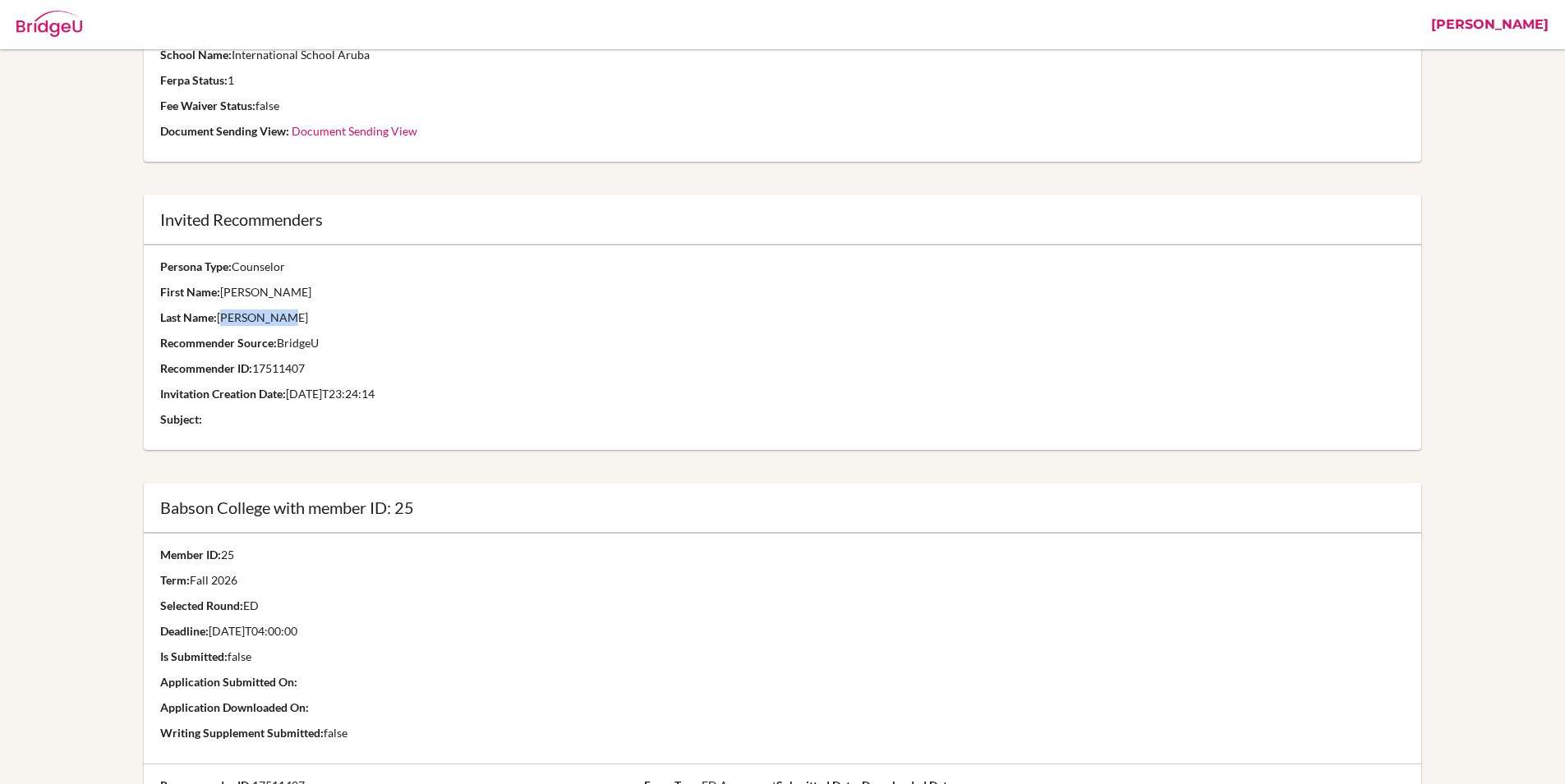
click at [256, 314] on p "Last Name: Rosenfield" at bounding box center [782, 318] width 1244 height 16
copy p "Rosenfield"
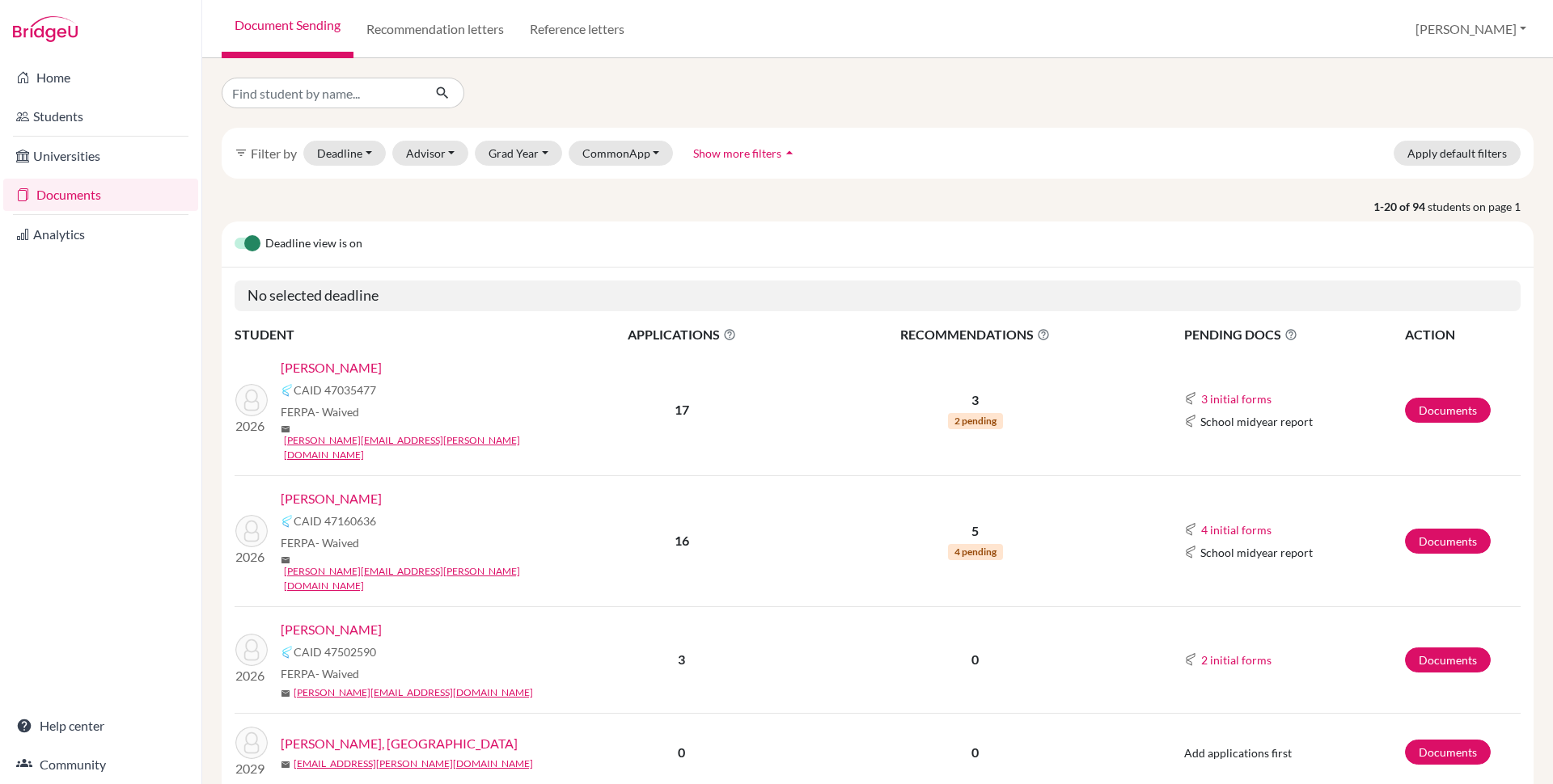
click at [345, 489] on link "[PERSON_NAME]" at bounding box center [331, 499] width 101 height 19
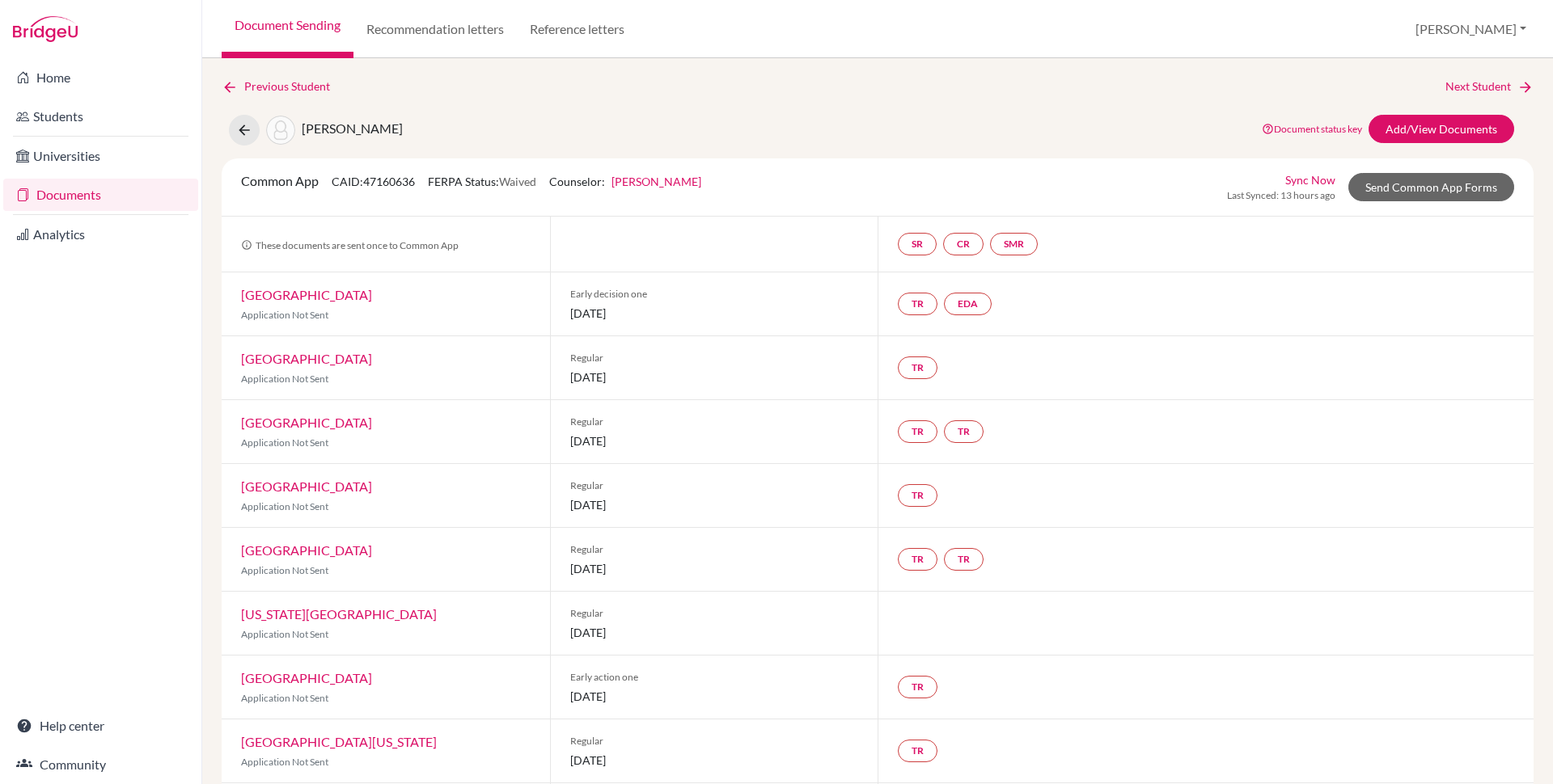
click at [692, 183] on link "[PERSON_NAME]" at bounding box center [656, 182] width 90 height 14
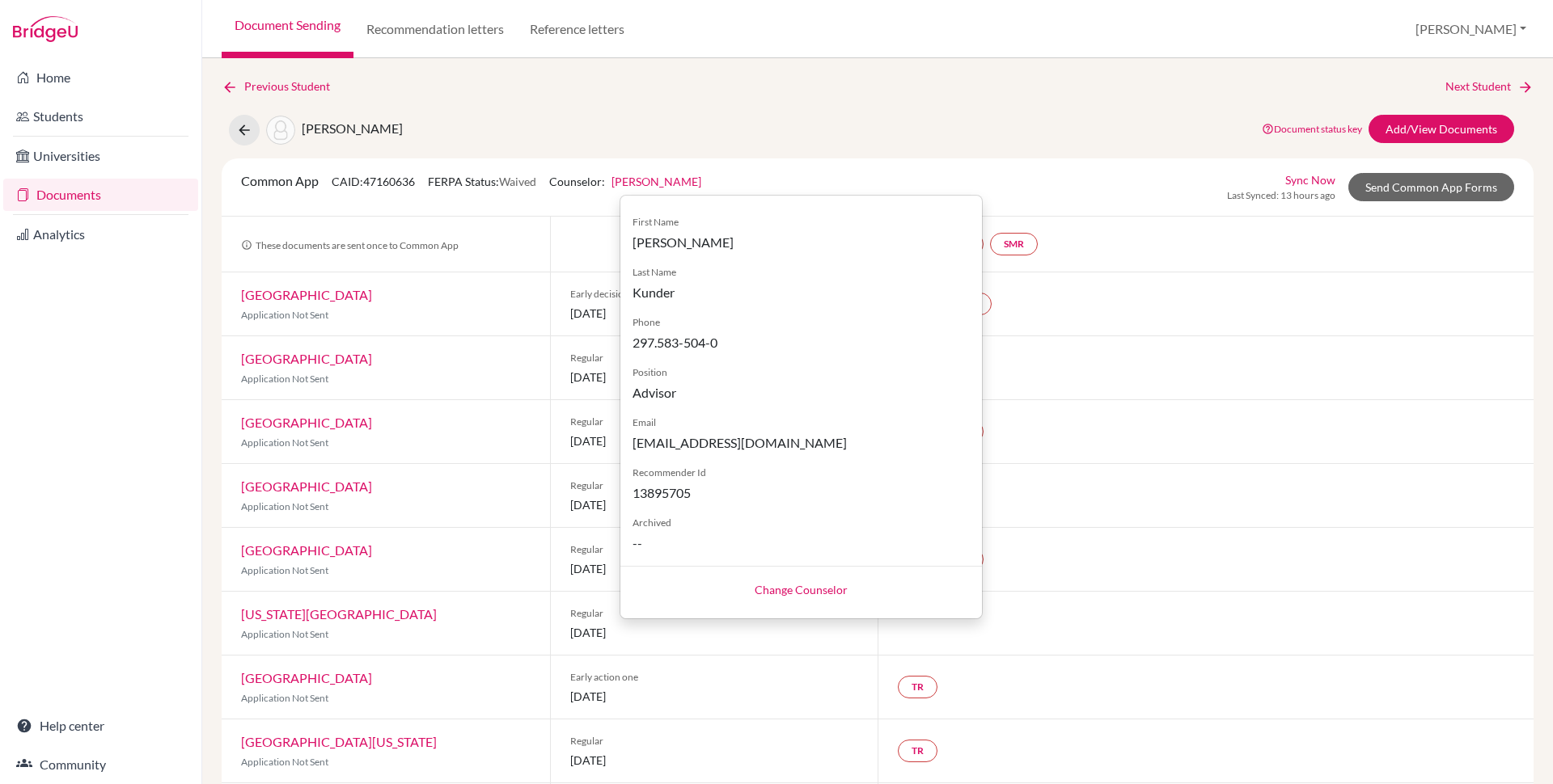
click at [799, 583] on link "Change Counselor" at bounding box center [800, 590] width 93 height 14
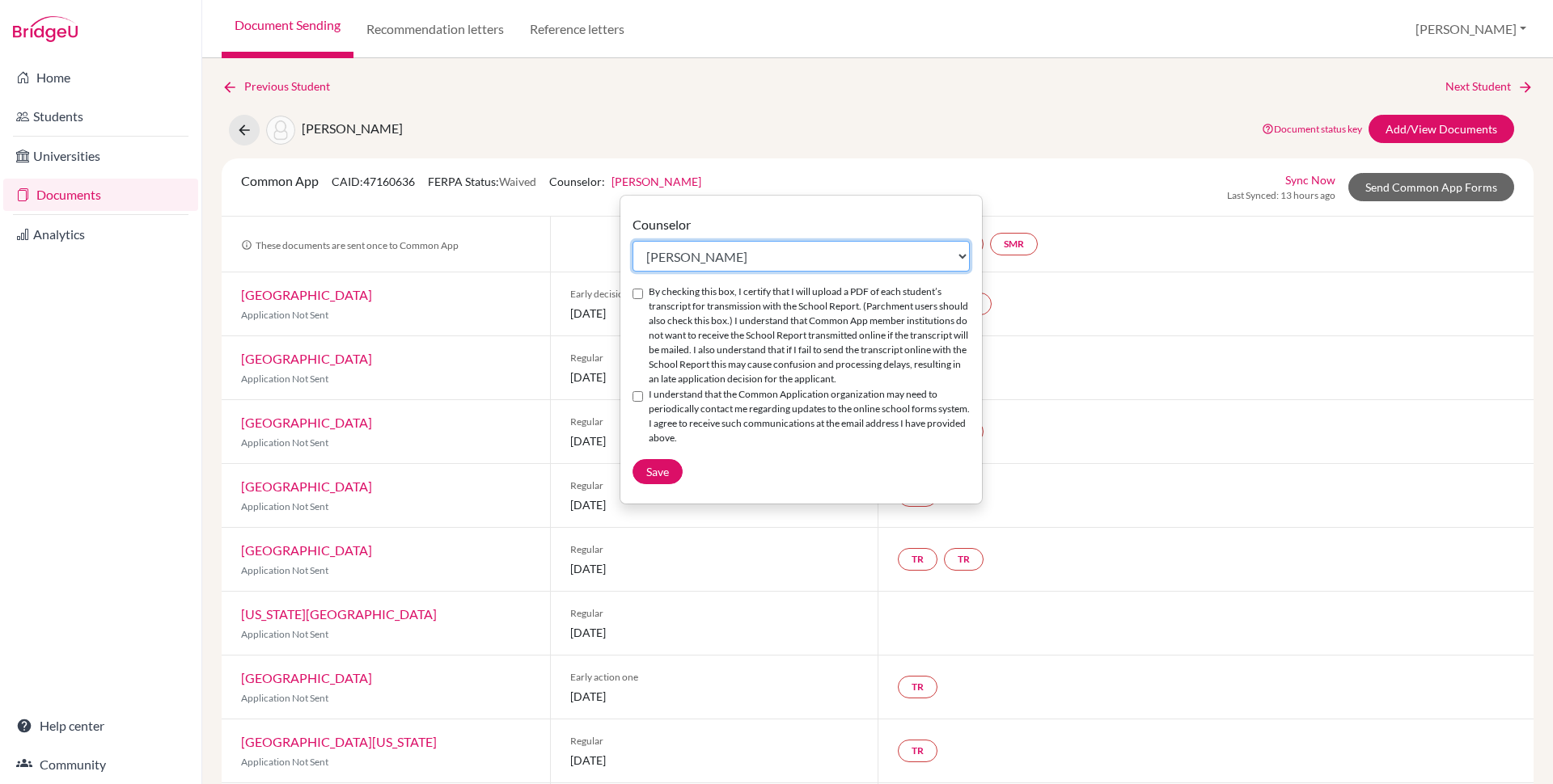
select select "413035"
click option "[PERSON_NAME]" at bounding box center [0, 0] width 0 height 0
click at [639, 294] on input "By checking this box, I certify that I will upload a PDF of each student’s tran…" at bounding box center [638, 293] width 11 height 11
checkbox input "true"
click at [639, 397] on input "I understand that the Common Application organization may need to periodically …" at bounding box center [638, 397] width 11 height 11
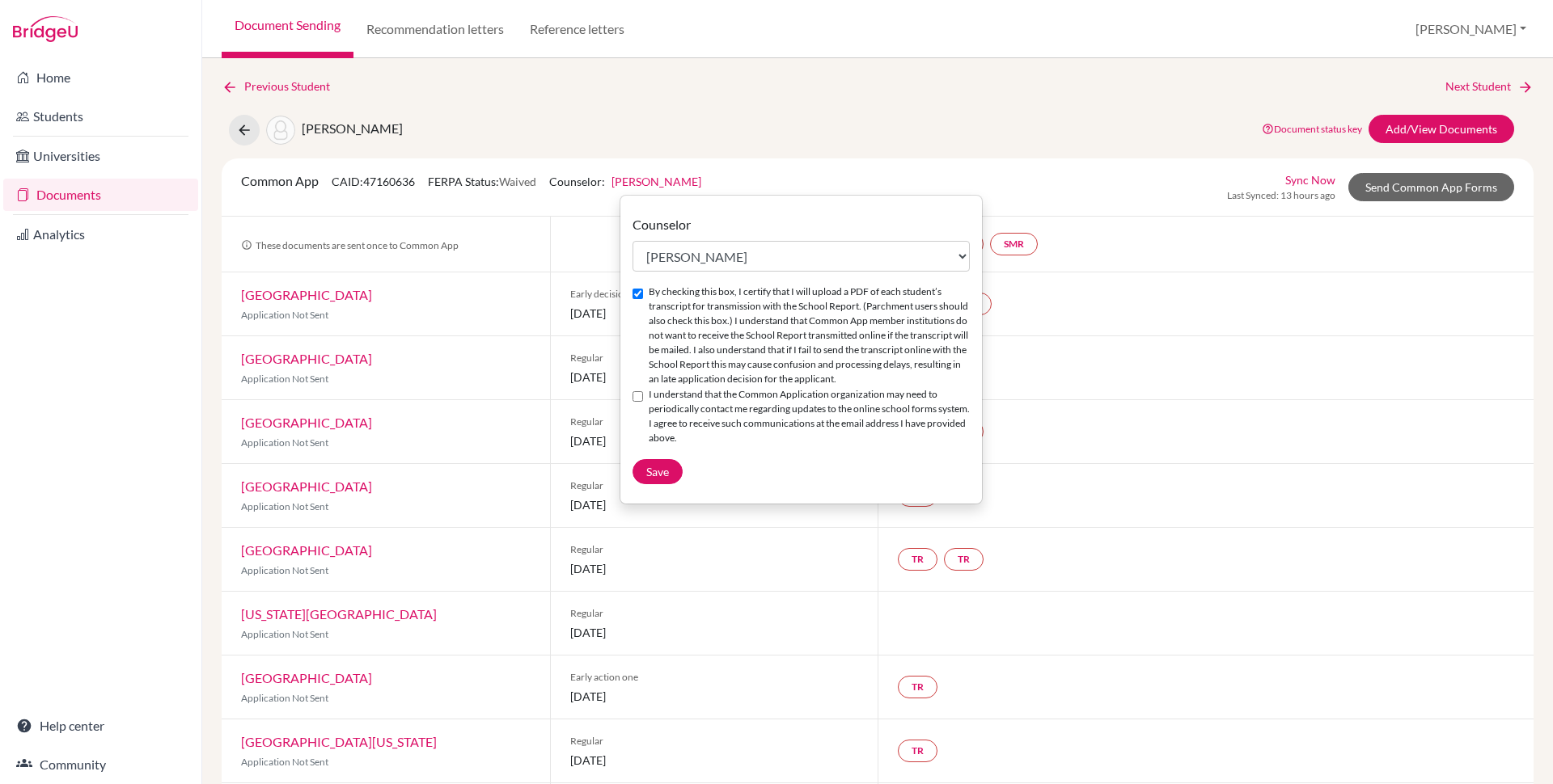
checkbox input "true"
click at [662, 475] on span "Save" at bounding box center [658, 472] width 23 height 14
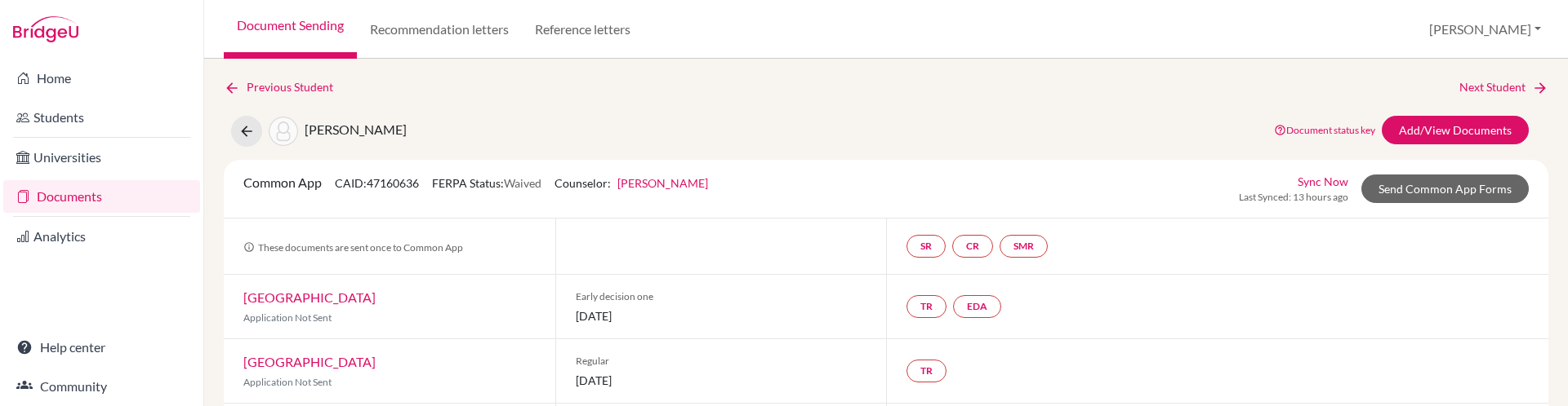
click at [668, 188] on link "Deborah Kunder" at bounding box center [663, 184] width 91 height 14
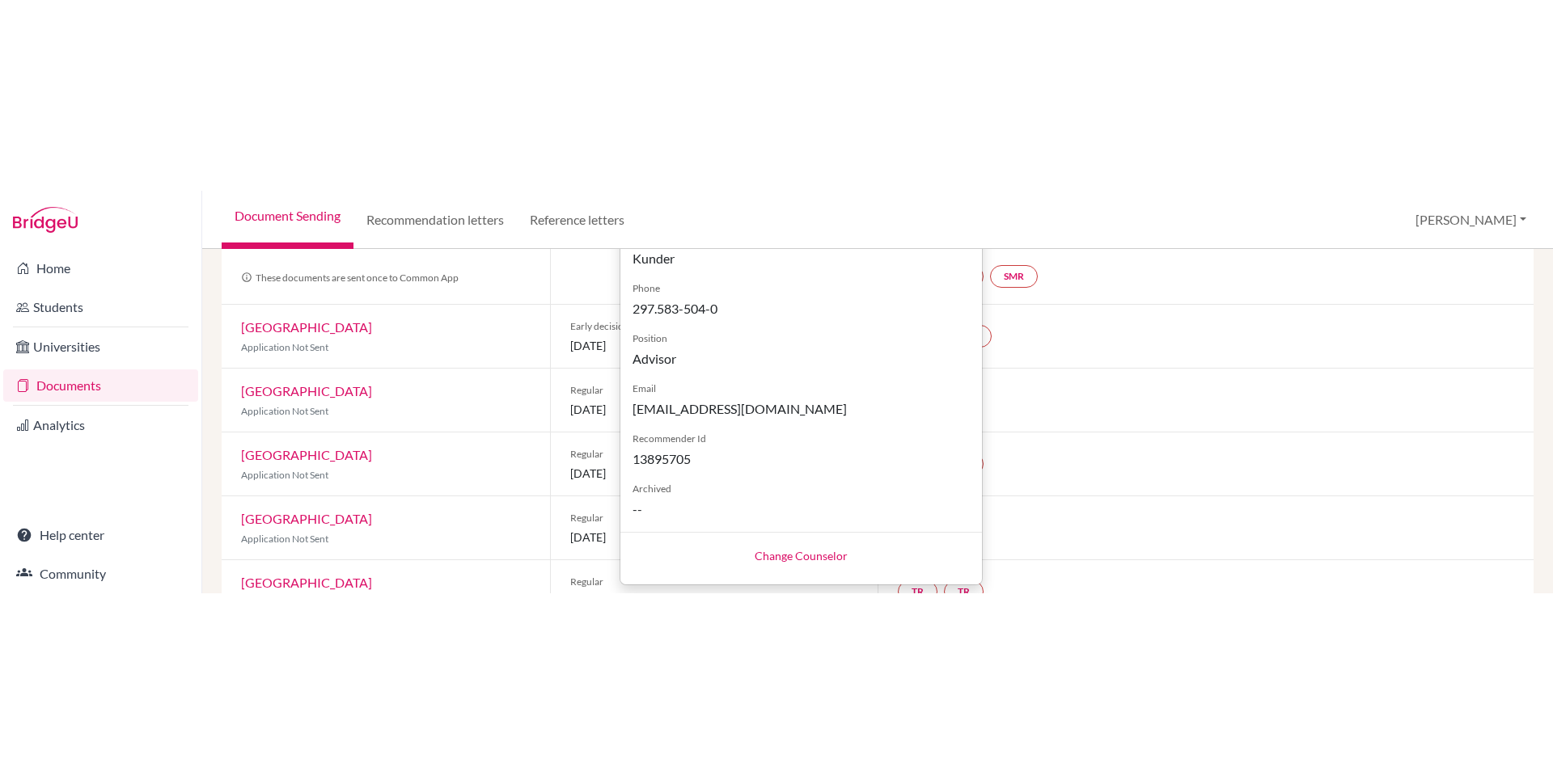
scroll to position [33, 0]
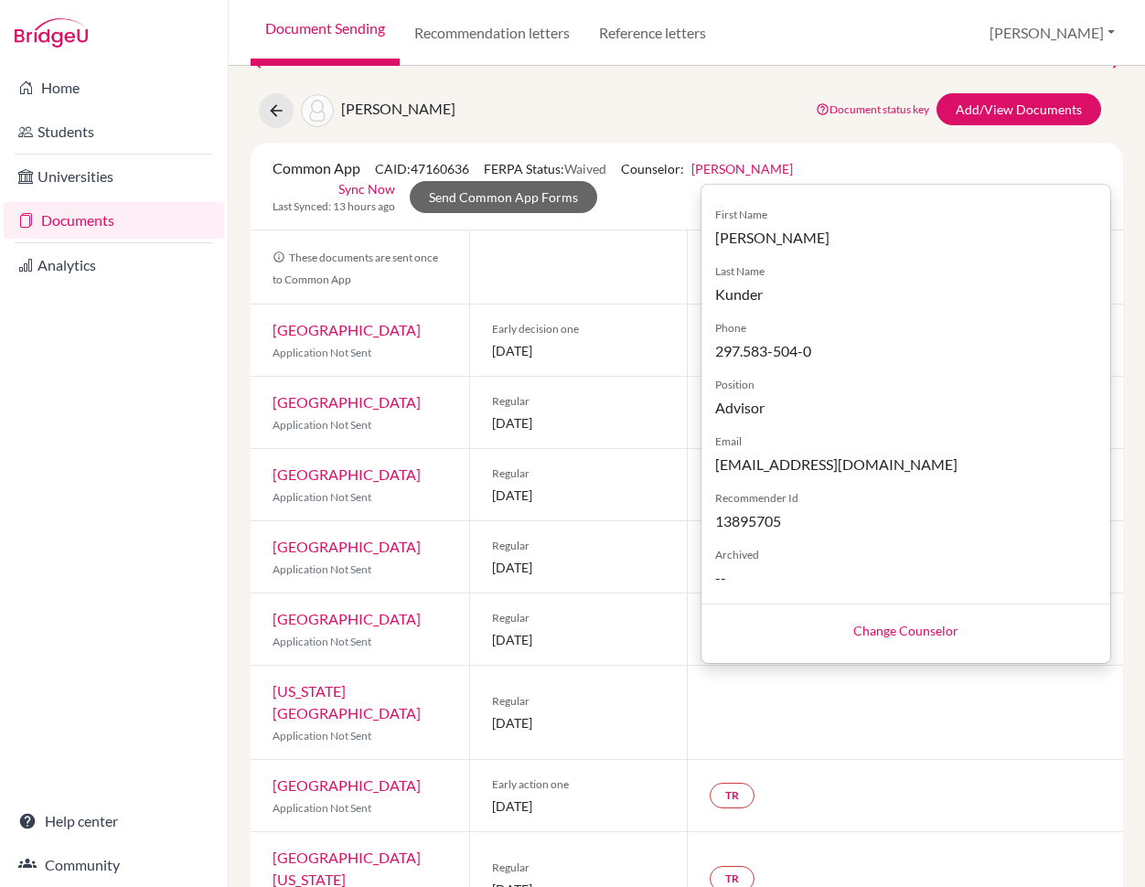
click at [929, 455] on link "Change Counselor" at bounding box center [905, 631] width 105 height 16
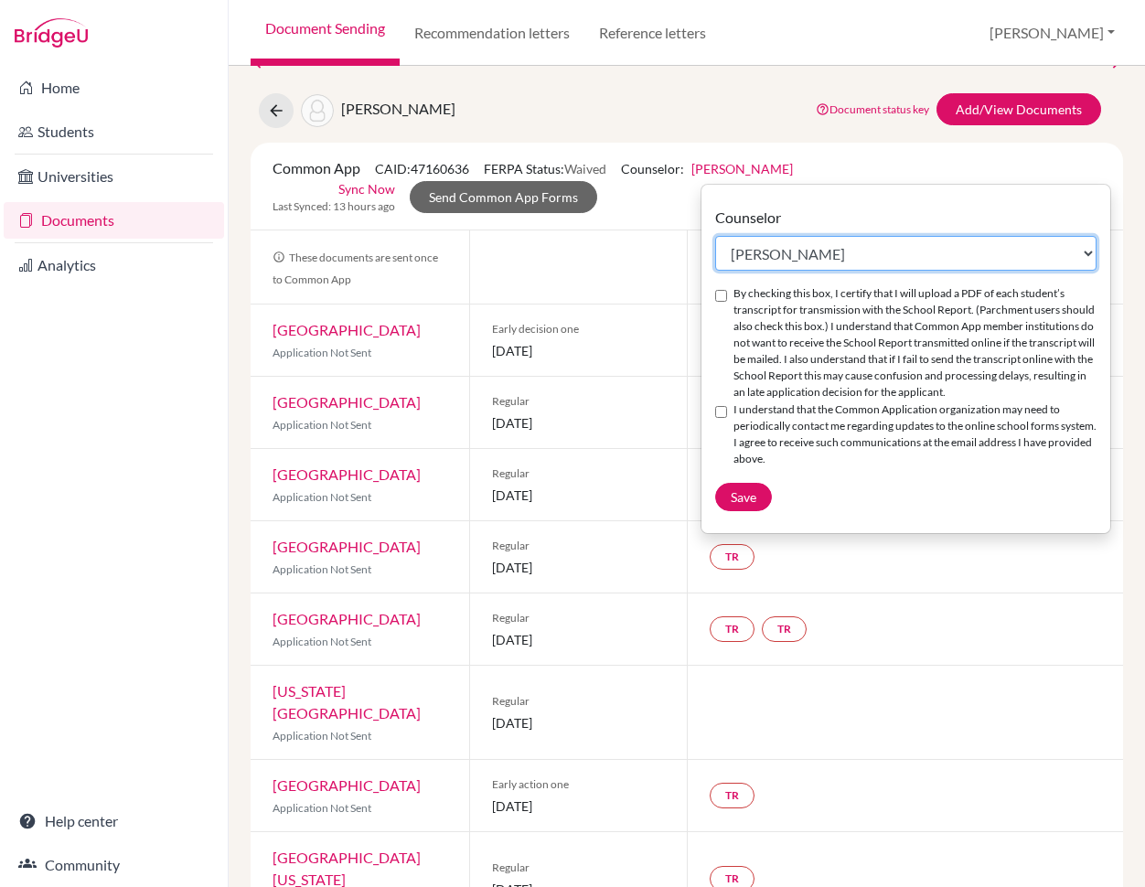
select select "413035"
click option "Kristen Rosenfield" at bounding box center [0, 0] width 0 height 0
click at [725, 298] on input "By checking this box, I certify that I will upload a PDF of each student’s tran…" at bounding box center [721, 296] width 12 height 12
checkbox input "true"
drag, startPoint x: 723, startPoint y: 411, endPoint x: 763, endPoint y: 470, distance: 71.3
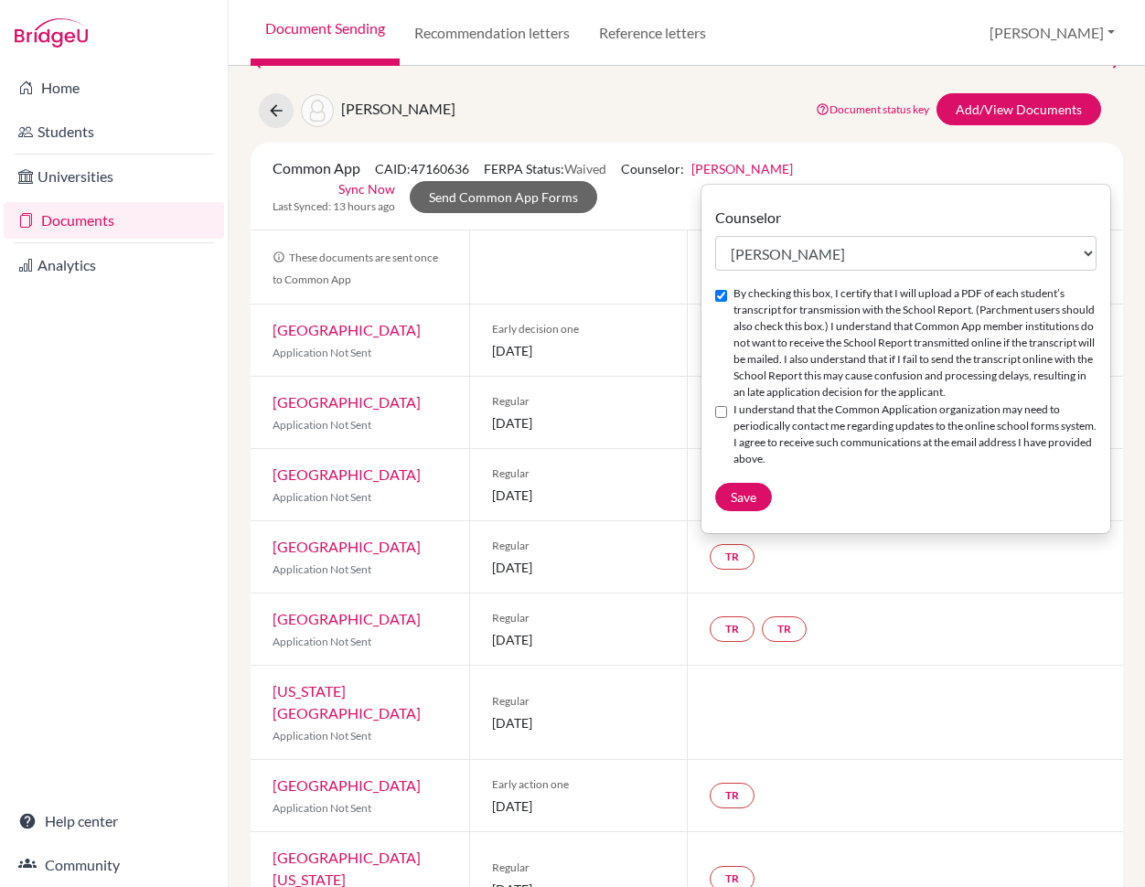
click at [724, 412] on input "I understand that the Common Application organization may need to periodically …" at bounding box center [721, 412] width 12 height 12
checkbox input "true"
click at [748, 455] on span "Save" at bounding box center [744, 497] width 26 height 16
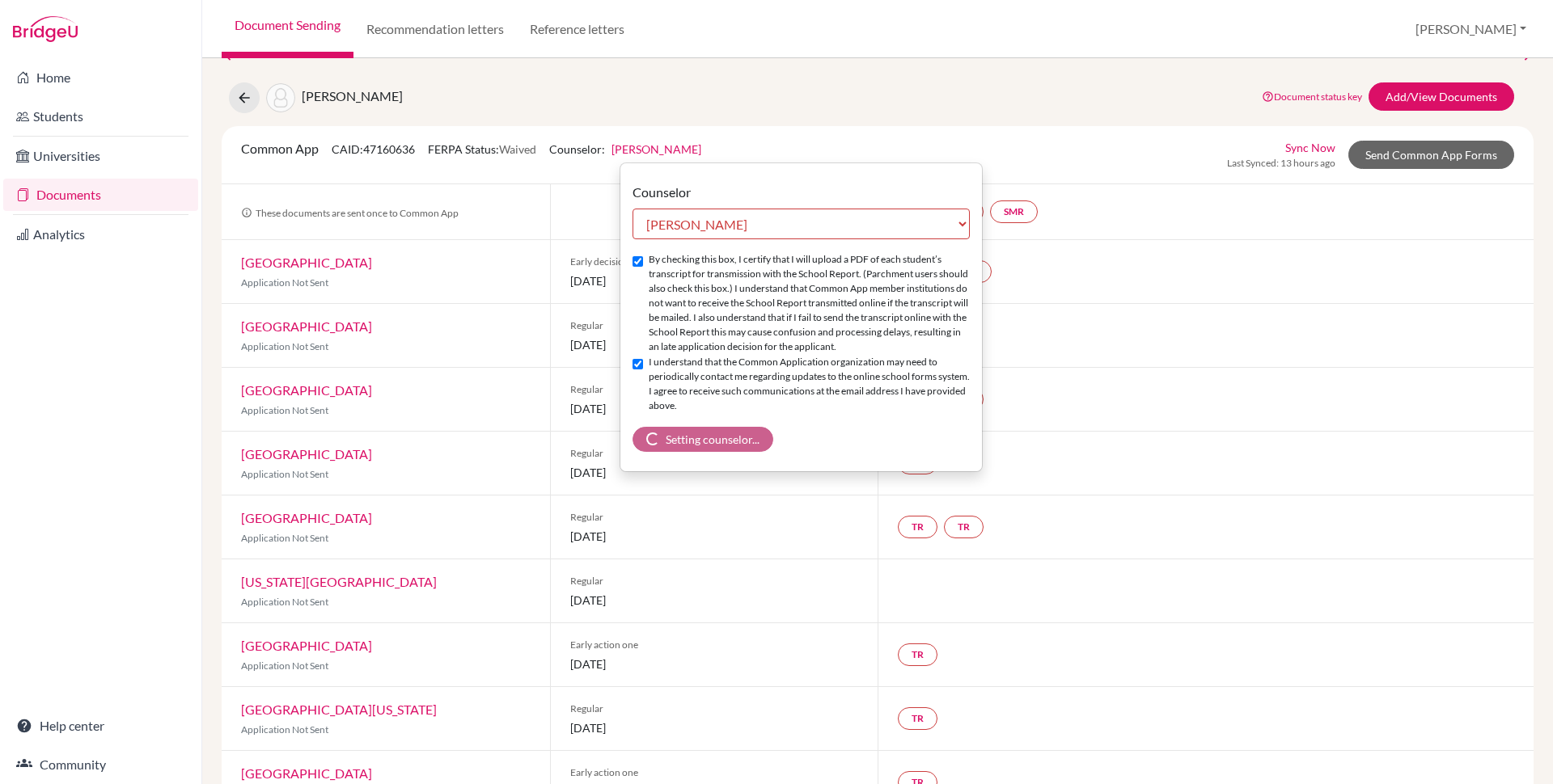
click at [795, 99] on div "Alwani, Krish Document status key TR Requirement. Document not uploaded yet. TR…" at bounding box center [877, 97] width 1336 height 31
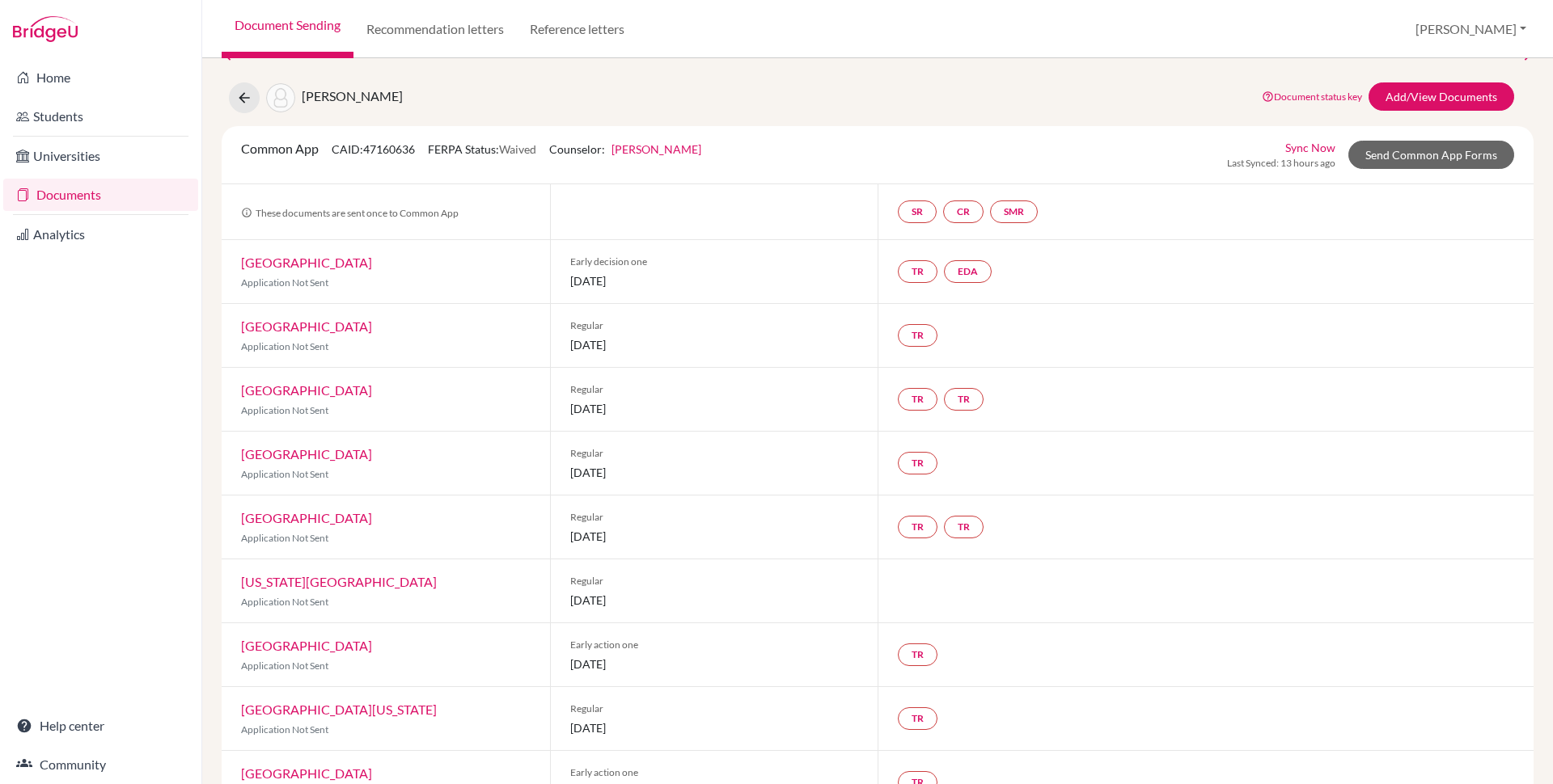
click at [790, 119] on div "Previous Student Next Student Alwani, Krish Document status key TR Requirement.…" at bounding box center [877, 662] width 1312 height 1235
click at [1238, 114] on div "Previous Student Next Student Alwani, Krish Document status key TR Requirement.…" at bounding box center [877, 662] width 1312 height 1235
click at [887, 100] on div "Alwani, Krish Document status key TR Requirement. Document not uploaded yet. TR…" at bounding box center [877, 97] width 1336 height 31
click at [854, 155] on div "Common App CAID: 47160636 FERPA Status: Waived Counselor: Deborah Kunder First …" at bounding box center [877, 155] width 1297 height 32
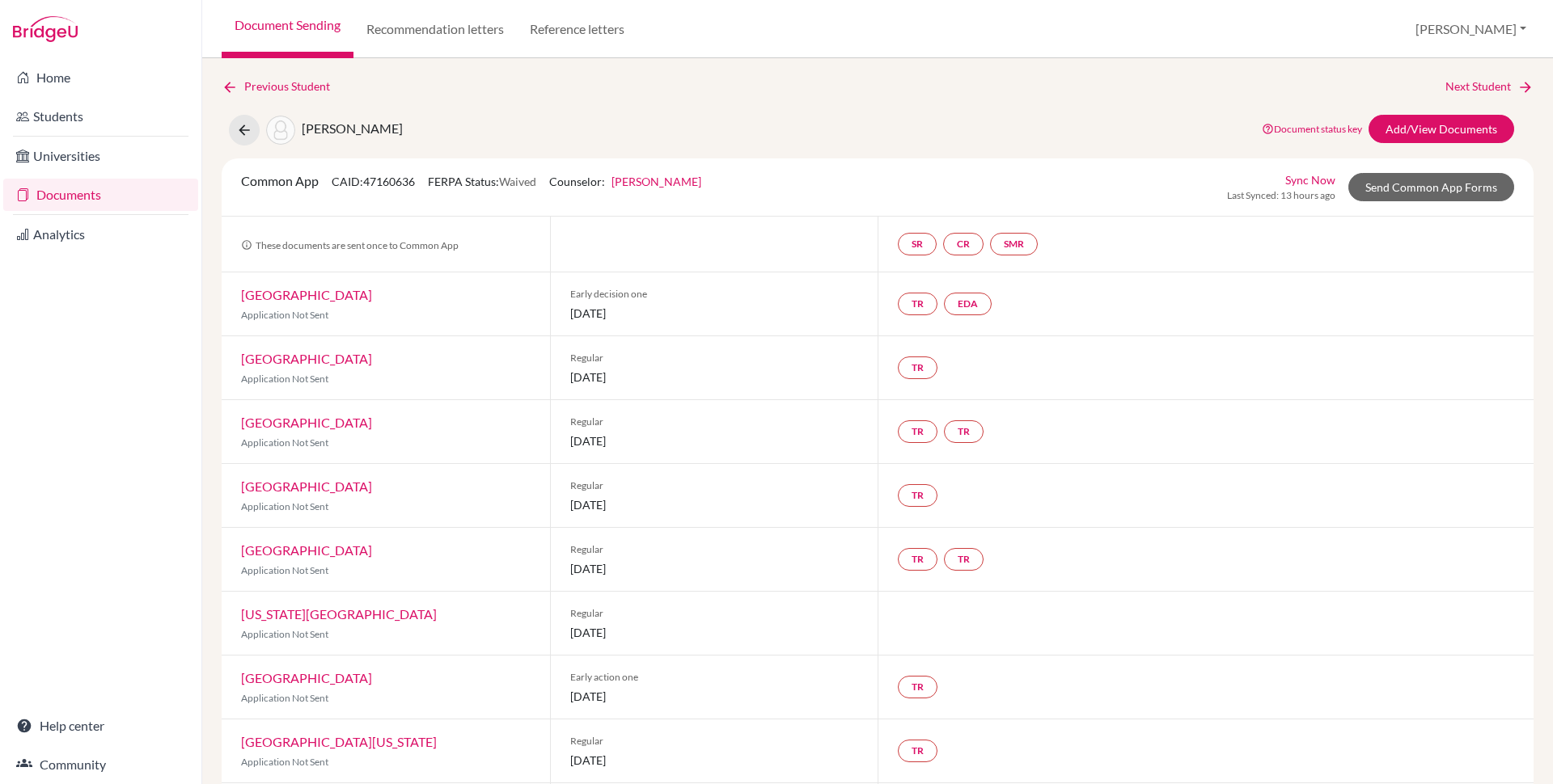
click at [755, 120] on div "[PERSON_NAME] Document status key TR Requirement. Document not uploaded yet. TR…" at bounding box center [877, 130] width 1336 height 31
click at [1297, 178] on link "Sync Now" at bounding box center [1310, 179] width 50 height 17
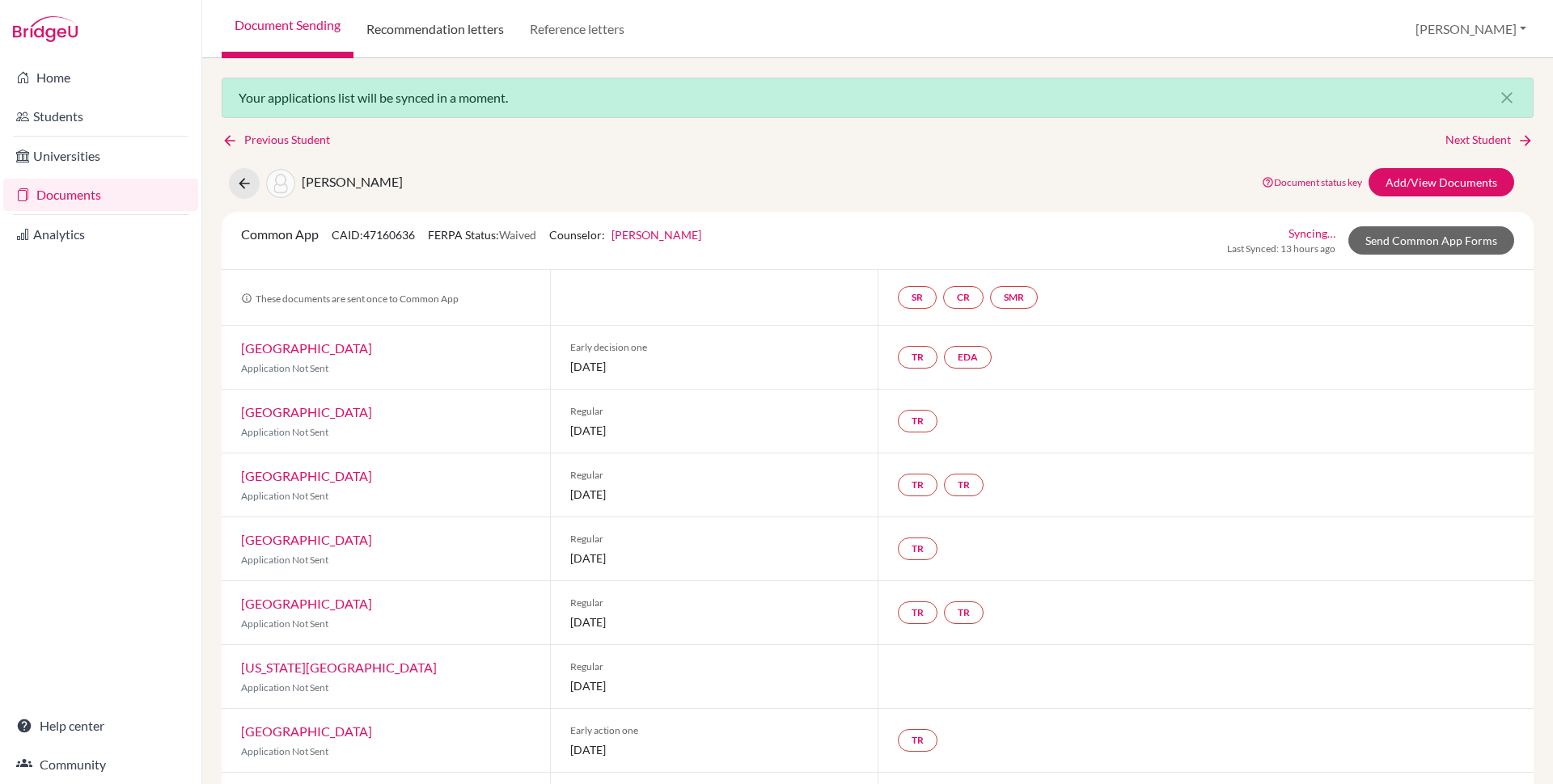
click at [406, 32] on link "Recommendation letters" at bounding box center [435, 29] width 164 height 58
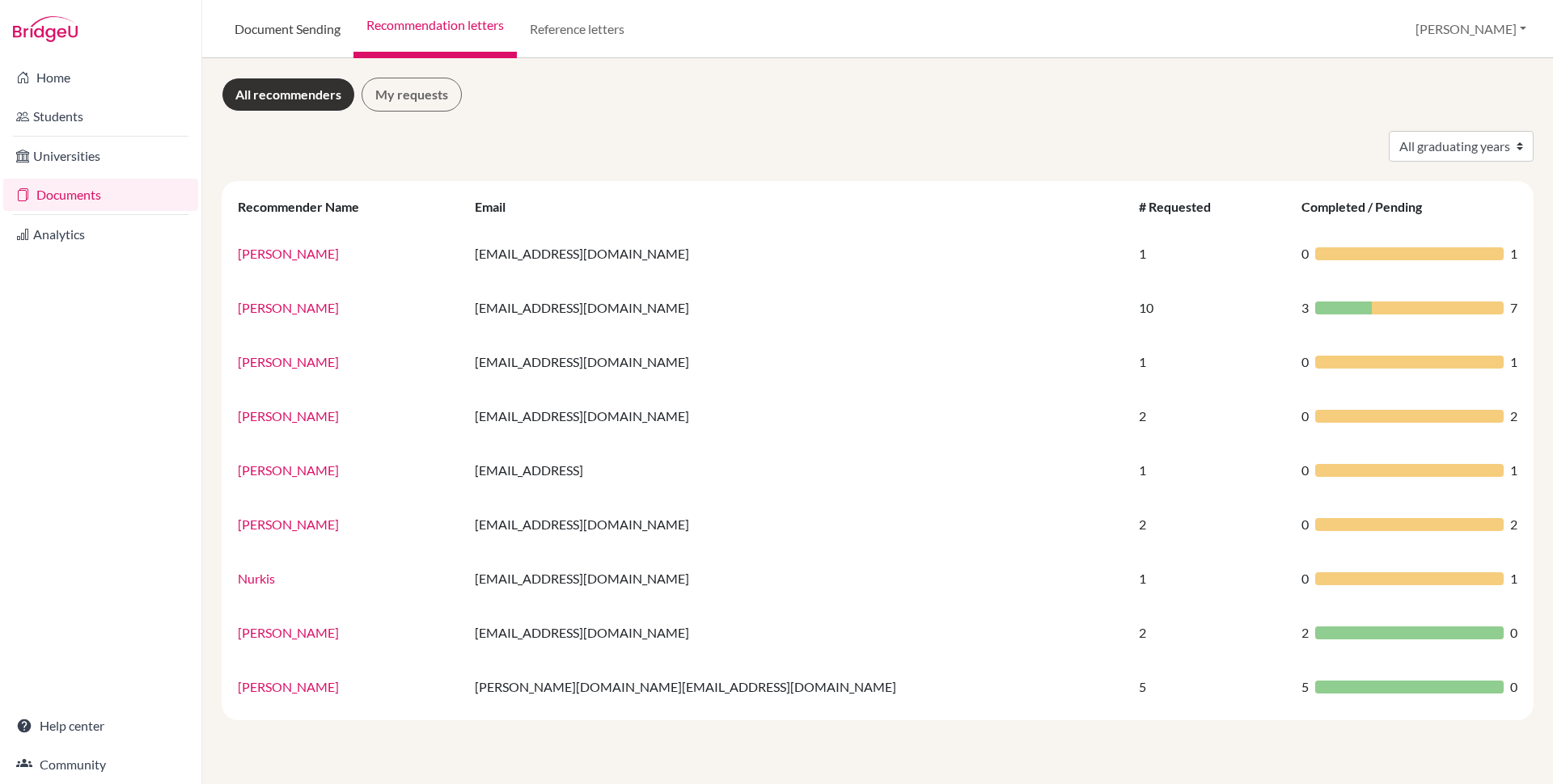
click at [316, 28] on link "Document Sending" at bounding box center [287, 29] width 132 height 58
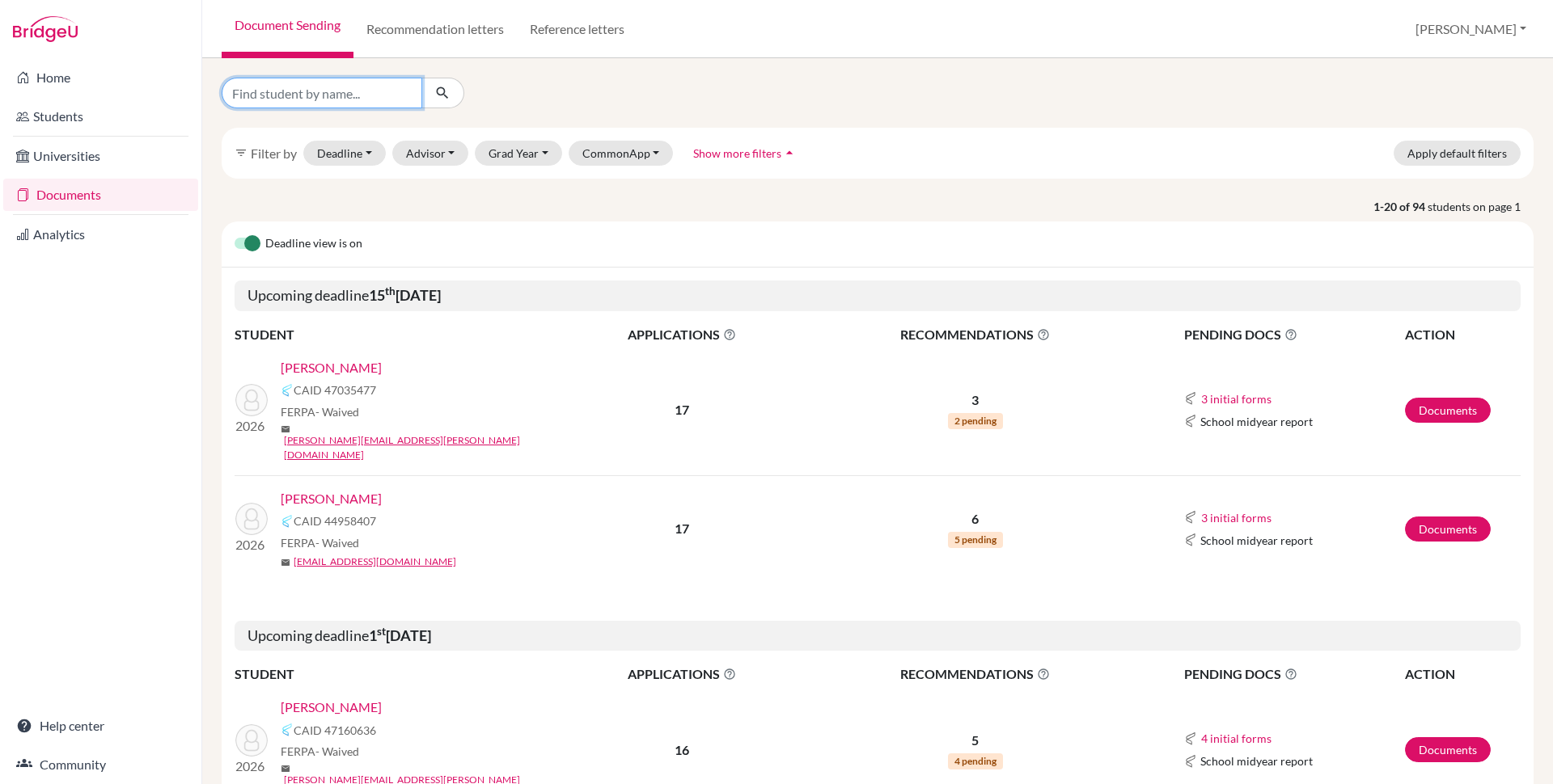
click at [287, 95] on input "Find student by name..." at bounding box center [322, 93] width 201 height 31
type input "krish"
click button "submit" at bounding box center [442, 93] width 42 height 31
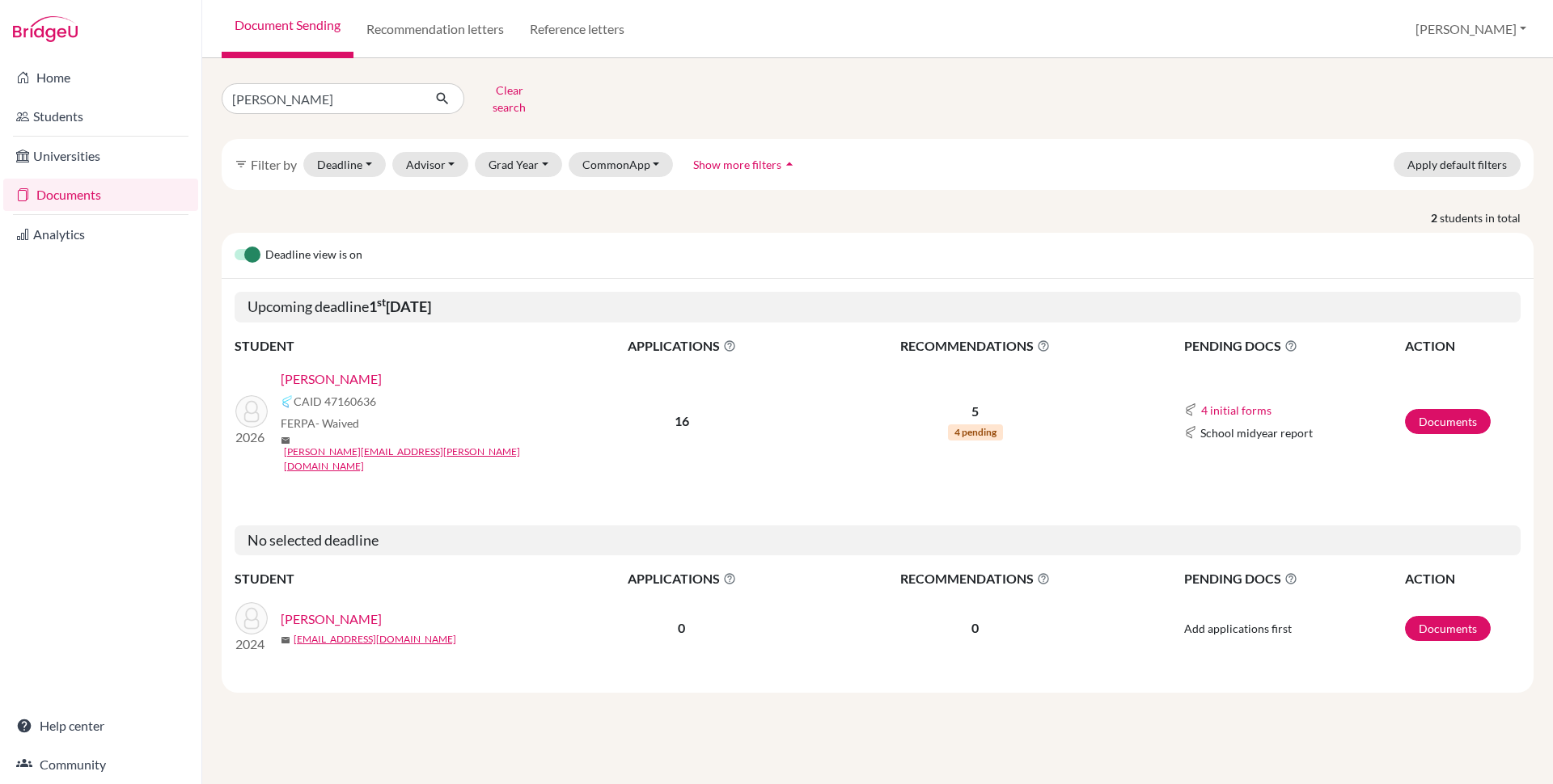
click at [335, 369] on link "Alwani, Krish" at bounding box center [331, 379] width 101 height 19
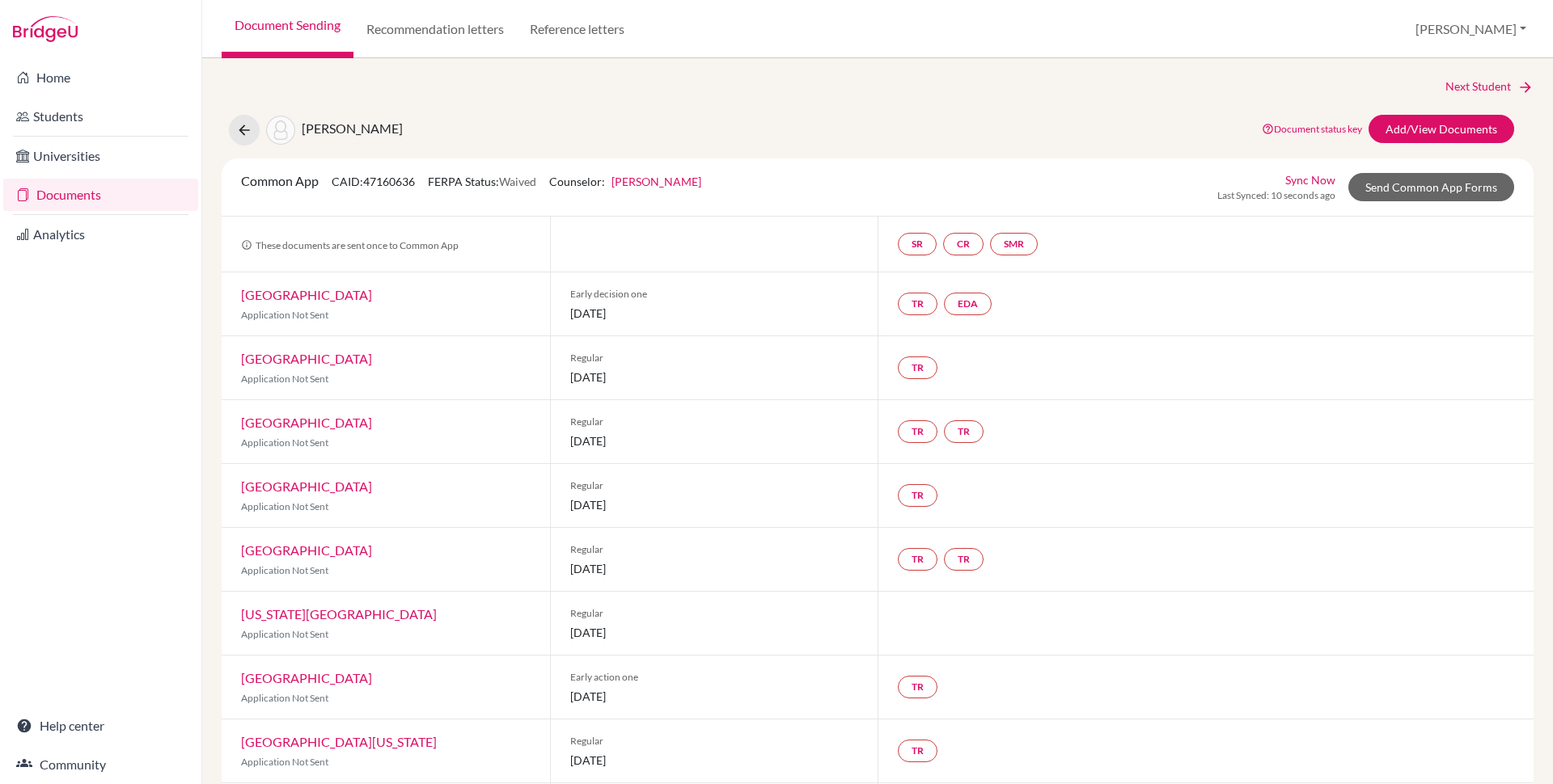
click at [685, 185] on link "[PERSON_NAME]" at bounding box center [656, 182] width 90 height 14
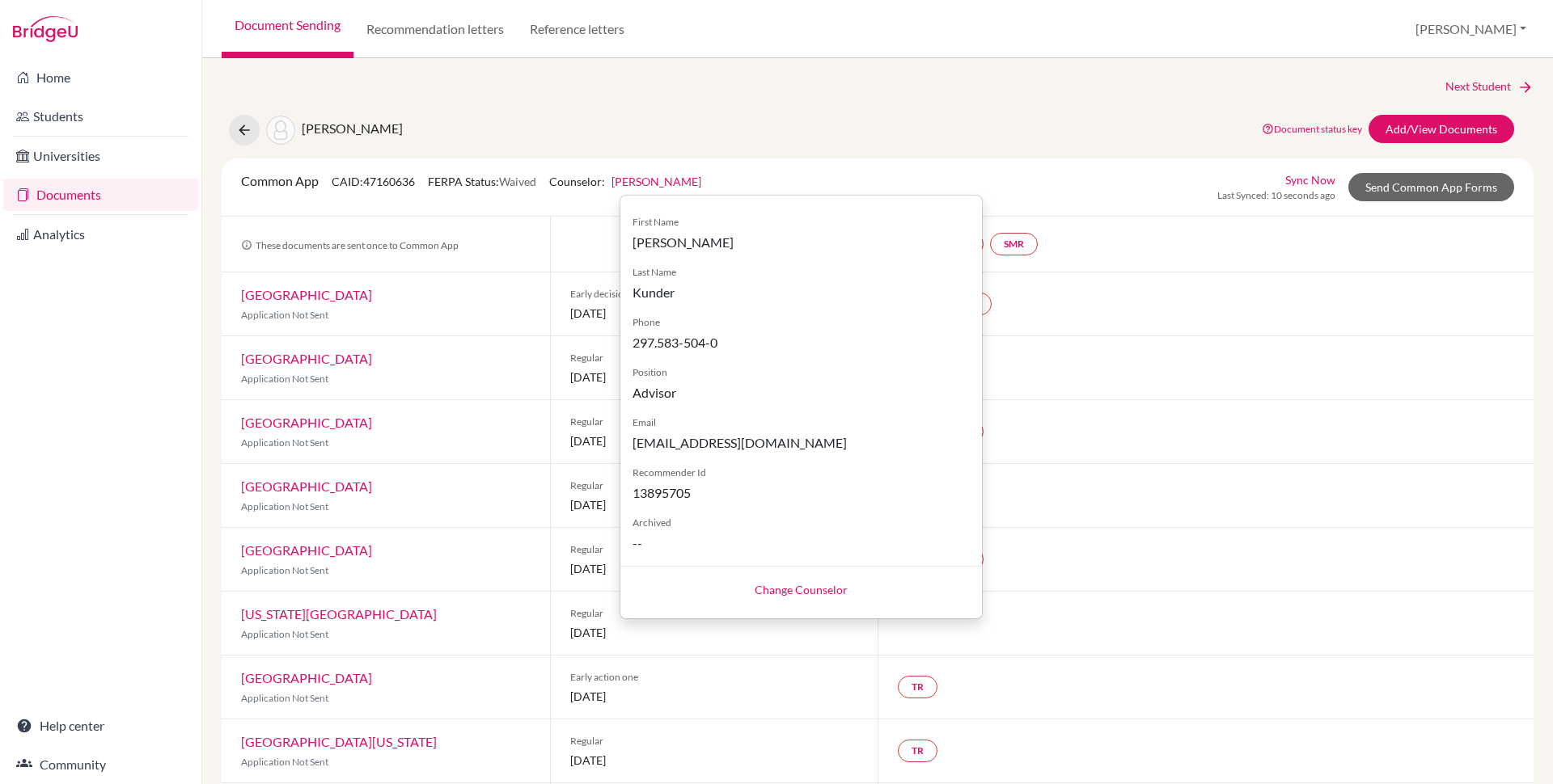
click at [814, 586] on link "Change Counselor" at bounding box center [800, 590] width 93 height 14
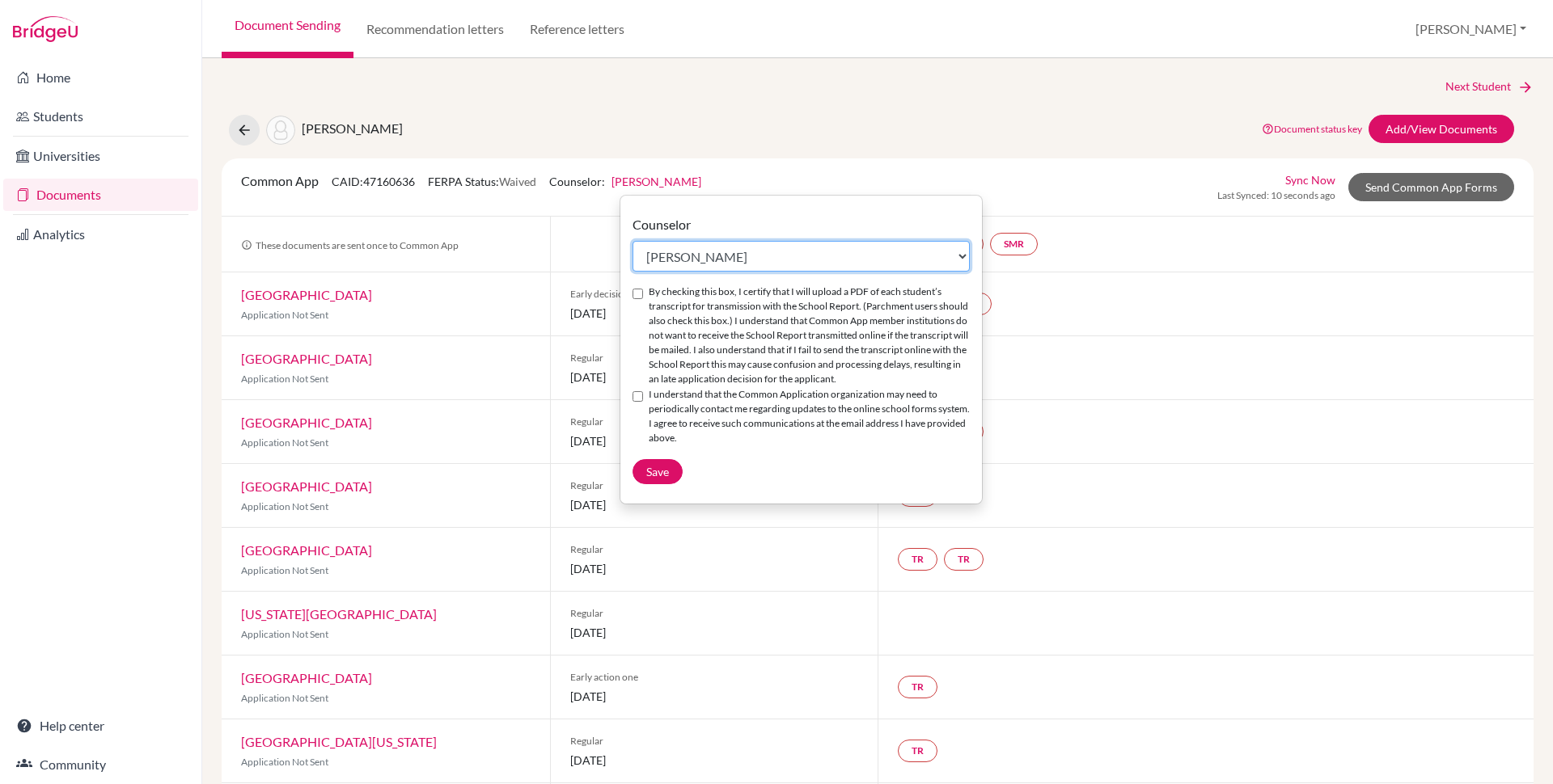
select select "413035"
click option "Kristen Rosenfield" at bounding box center [0, 0] width 0 height 0
click at [645, 298] on div "By checking this box, I certify that I will upload a PDF of each student’s tran…" at bounding box center [800, 336] width 337 height 103
click at [639, 403] on div "I understand that the Common Application organization may need to periodically …" at bounding box center [800, 416] width 337 height 59
click at [635, 297] on input "By checking this box, I certify that I will upload a PDF of each student’s tran…" at bounding box center [638, 293] width 11 height 11
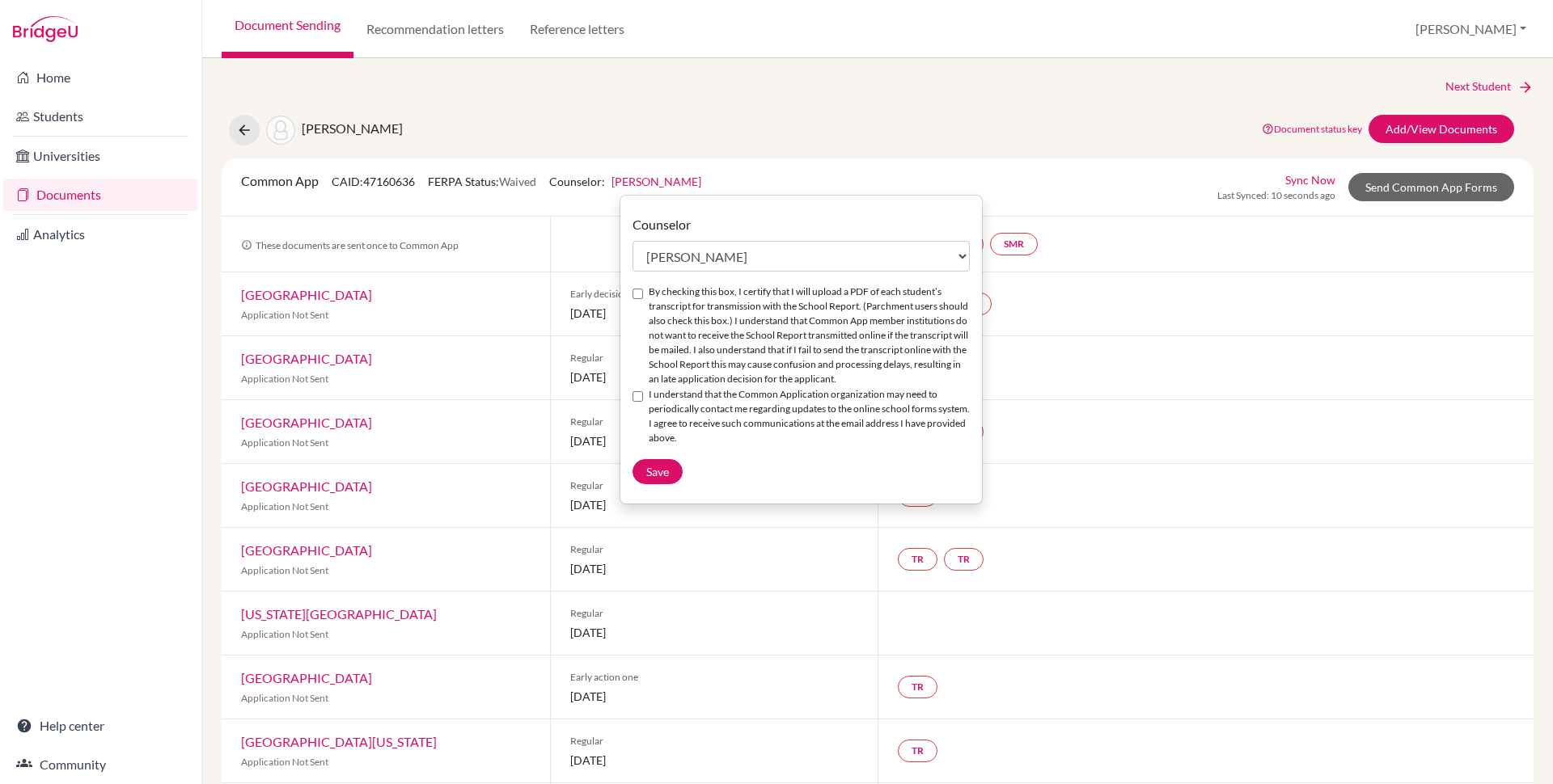
checkbox input "true"
click at [643, 399] on input "I understand that the Common Application organization may need to periodically …" at bounding box center [638, 397] width 11 height 11
checkbox input "true"
click at [656, 476] on span "Save" at bounding box center [658, 472] width 23 height 14
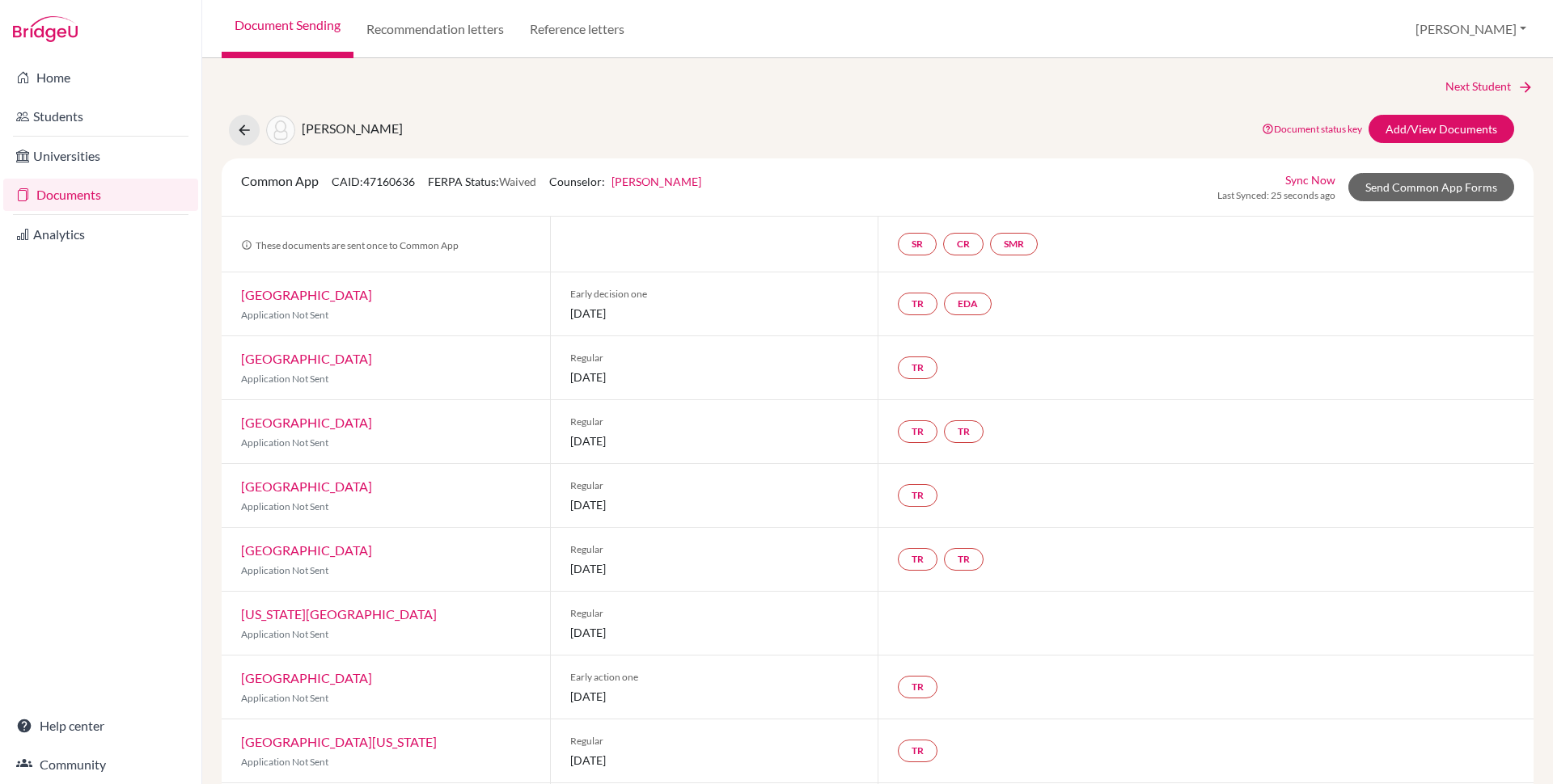
click at [789, 136] on div "Alwani, Krish Document status key TR Requirement. Document not uploaded yet. TR…" at bounding box center [877, 130] width 1336 height 31
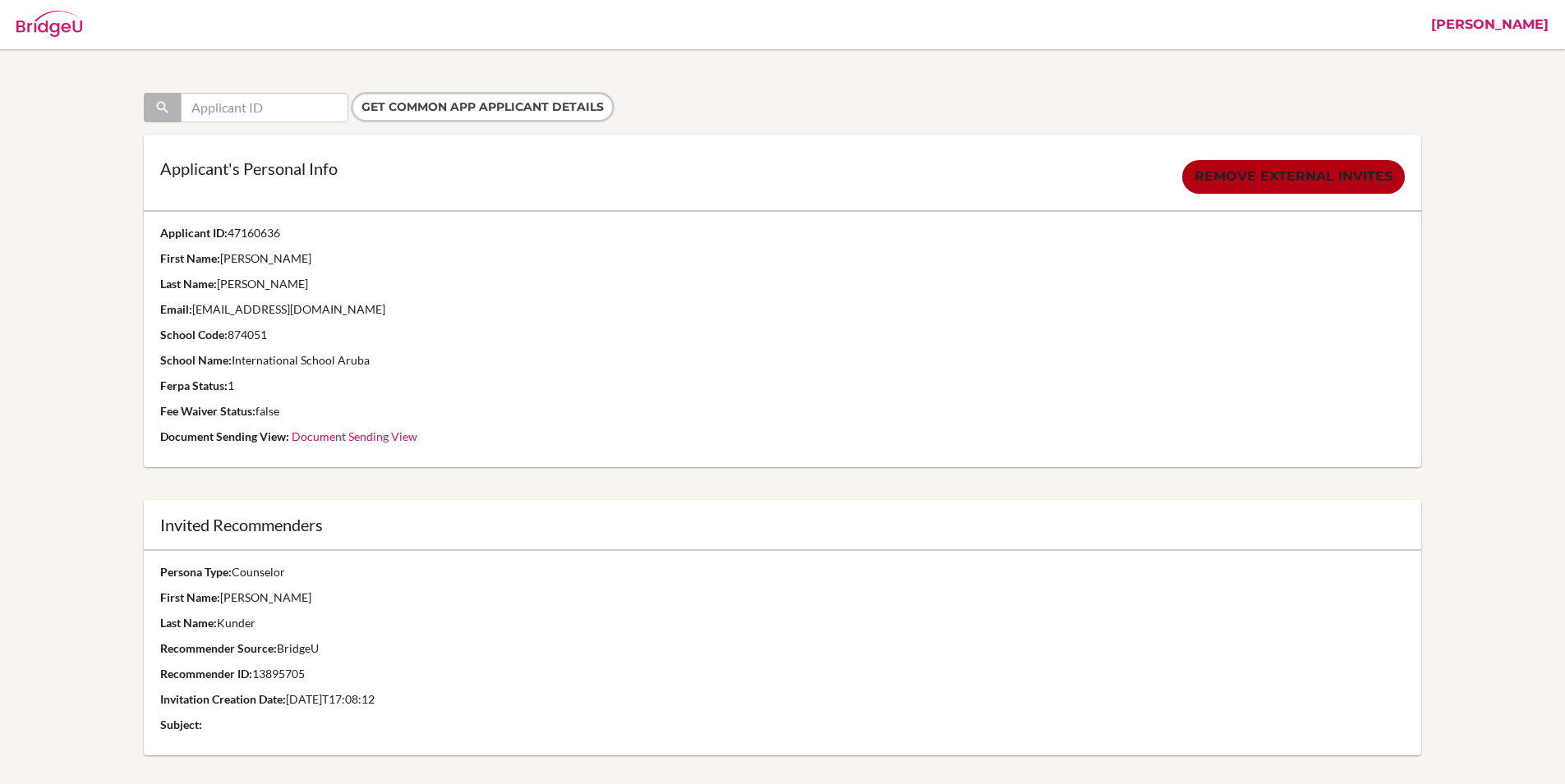
scroll to position [26, 0]
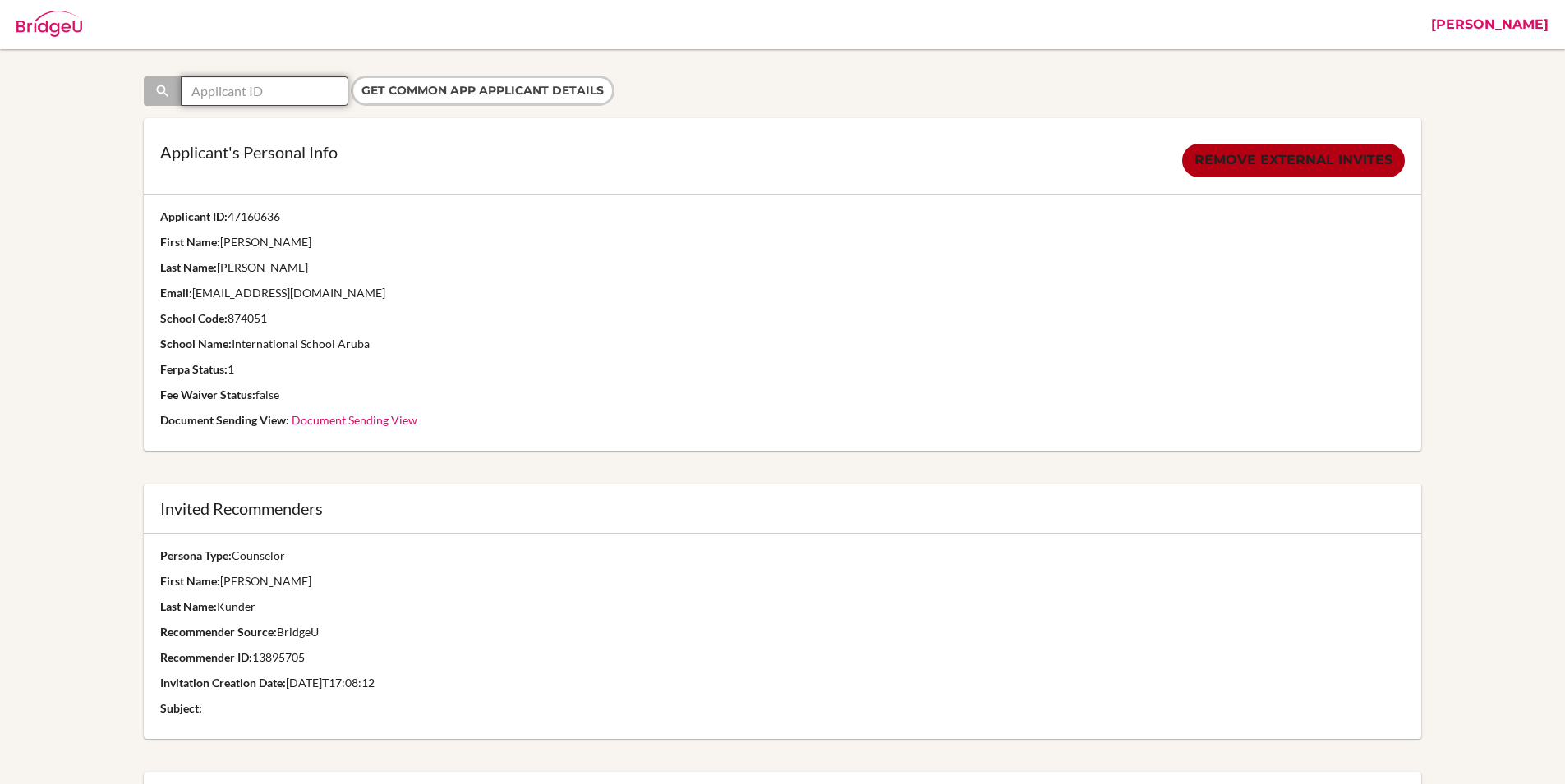
click at [256, 86] on input "text" at bounding box center [264, 91] width 168 height 30
paste input "44958407"
type input "44958407"
click at [526, 87] on input "Get Common App applicant details" at bounding box center [482, 91] width 264 height 31
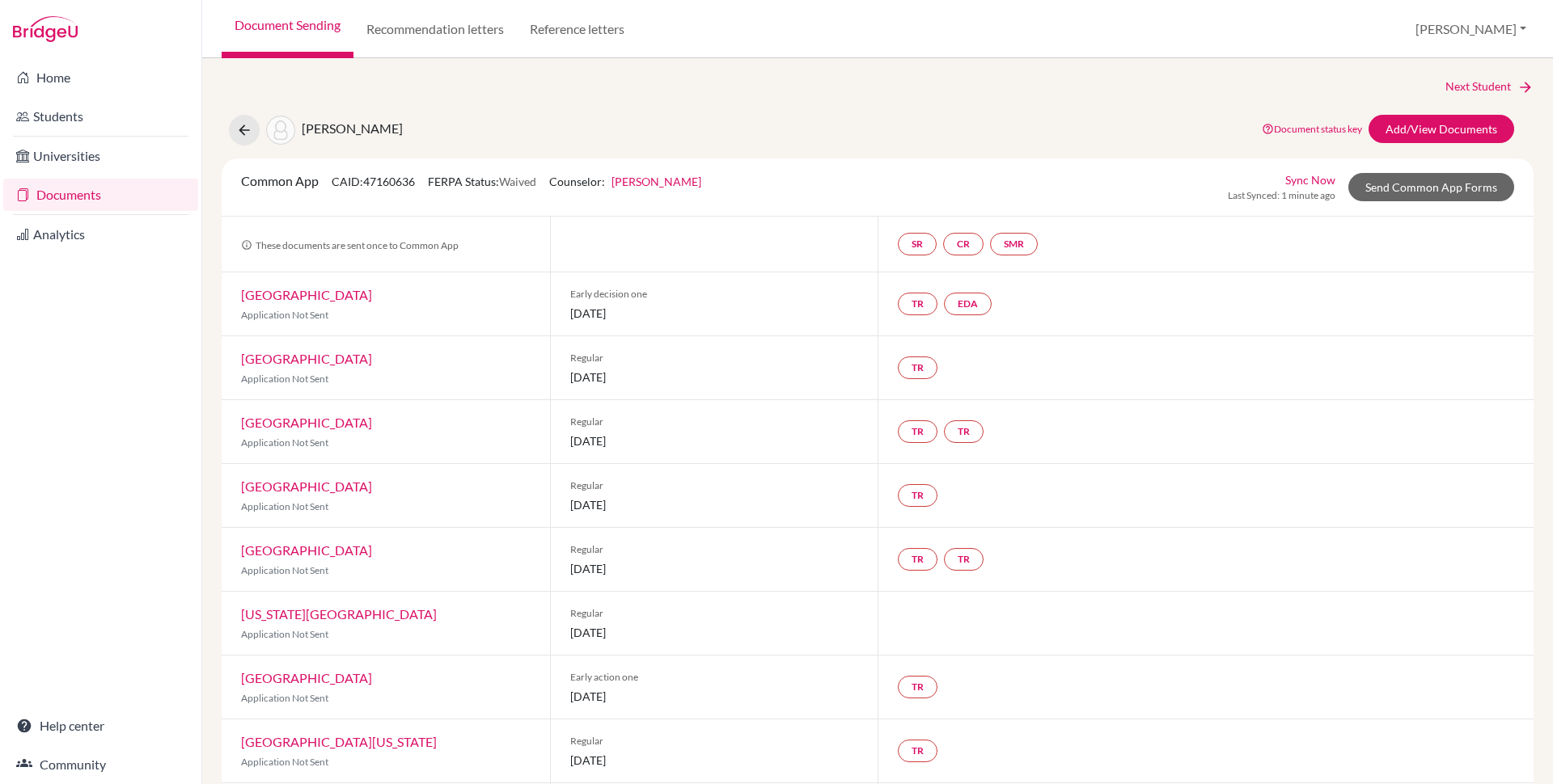
click at [633, 192] on div "Common App CAID: 47160636 FERPA Status: Waived Counselor: [PERSON_NAME] First N…" at bounding box center [471, 187] width 485 height 32
click at [639, 185] on link "[PERSON_NAME]" at bounding box center [656, 182] width 90 height 14
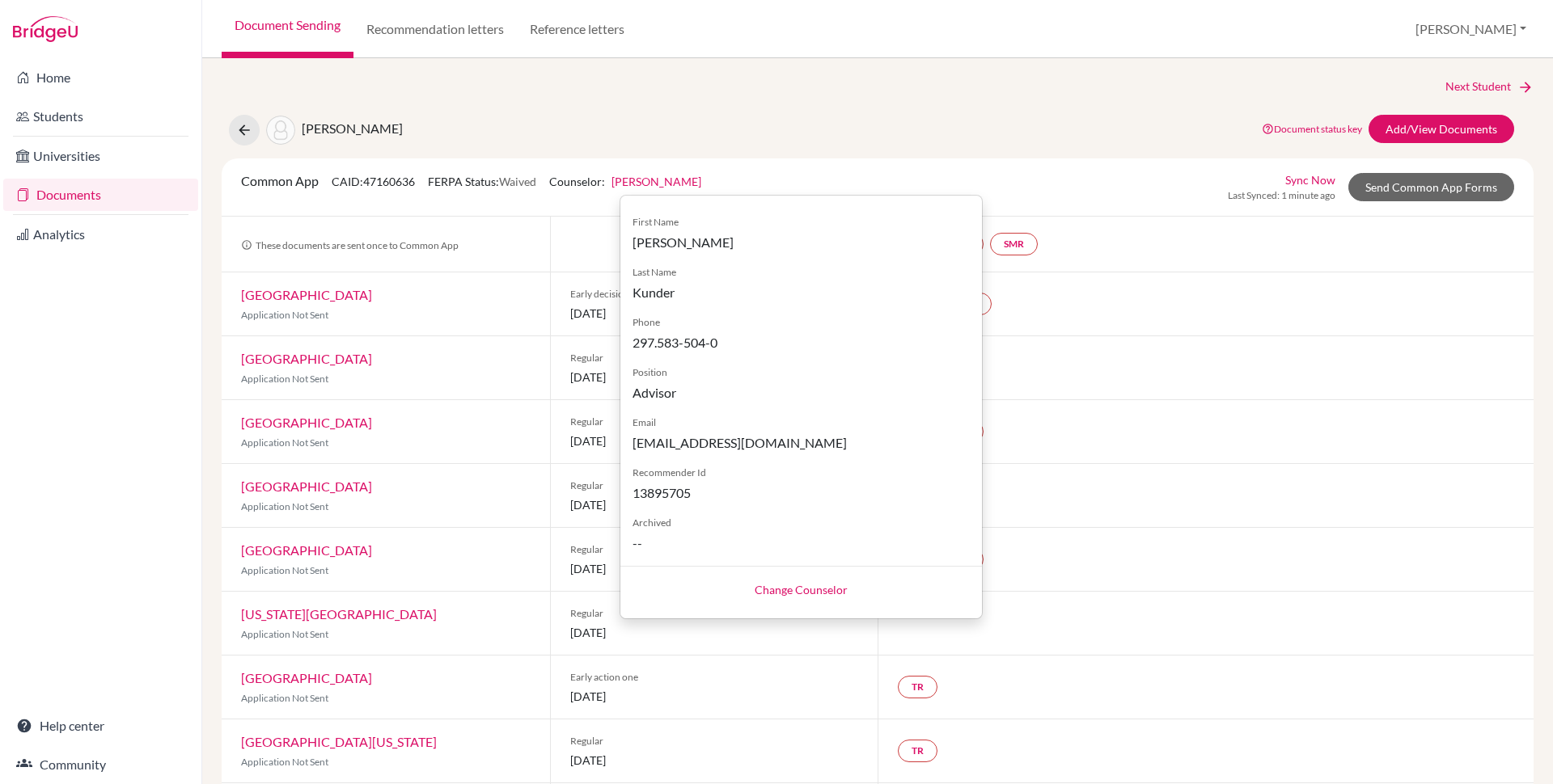
click at [822, 598] on div "Change Counselor" at bounding box center [800, 589] width 362 height 46
click at [818, 592] on link "Change Counselor" at bounding box center [800, 590] width 93 height 14
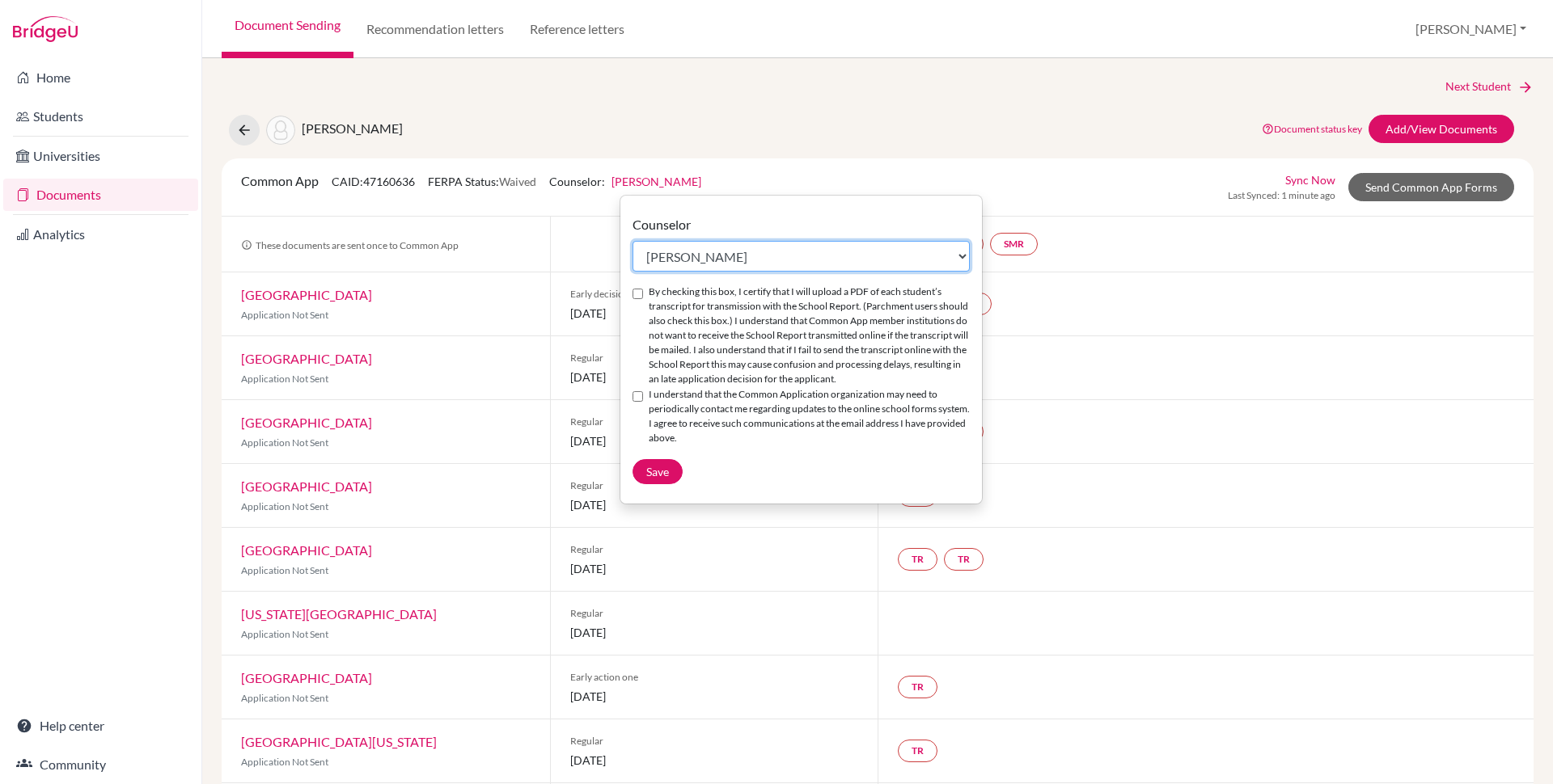
select select "413035"
click option "[PERSON_NAME]" at bounding box center [0, 0] width 0 height 0
click at [639, 291] on input "By checking this box, I certify that I will upload a PDF of each student’s tran…" at bounding box center [638, 293] width 11 height 11
checkbox input "true"
click at [639, 393] on input "I understand that the Common Application organization may need to periodically …" at bounding box center [638, 397] width 11 height 11
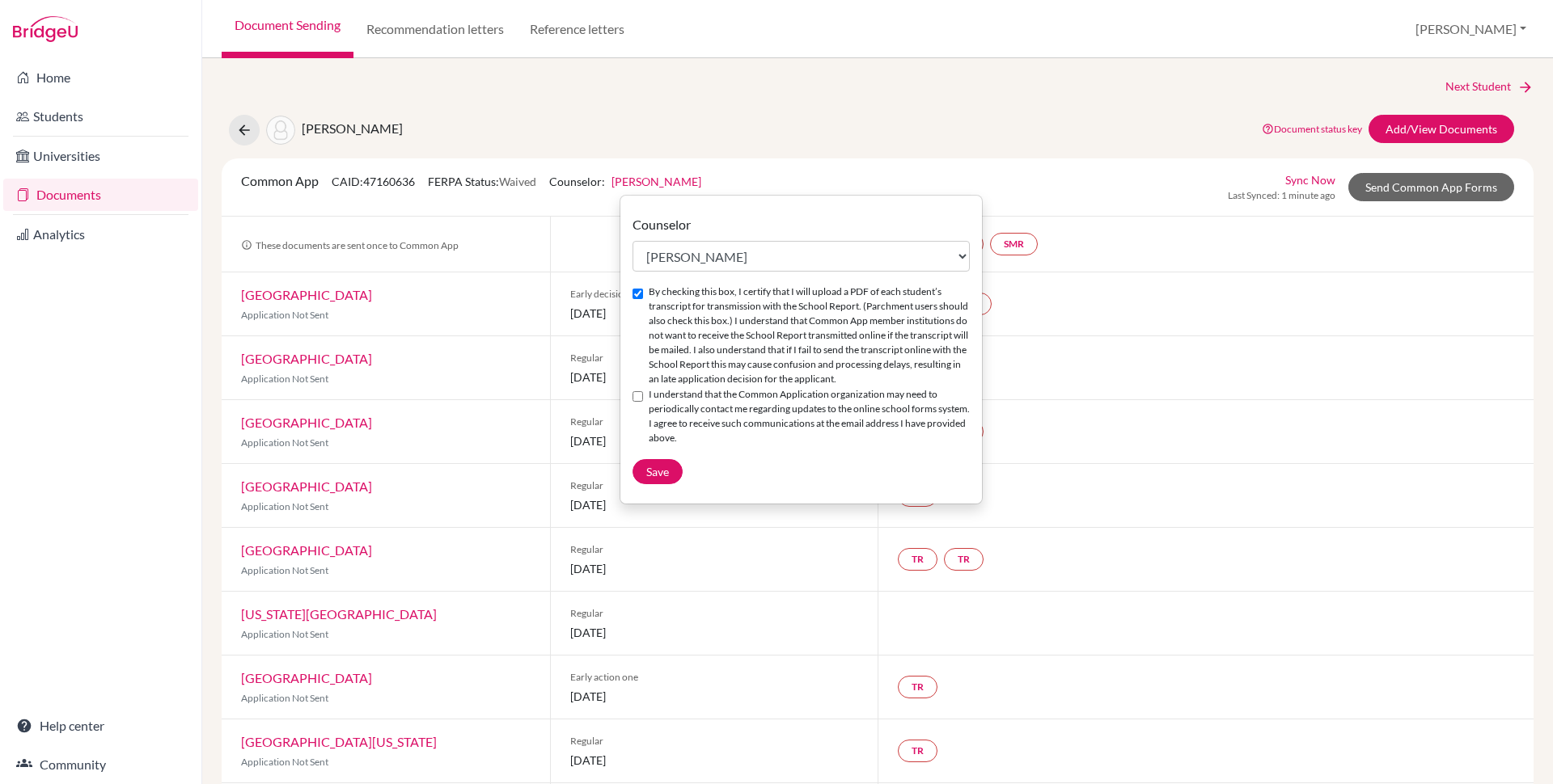
checkbox input "true"
click at [664, 469] on span "Save" at bounding box center [658, 472] width 23 height 14
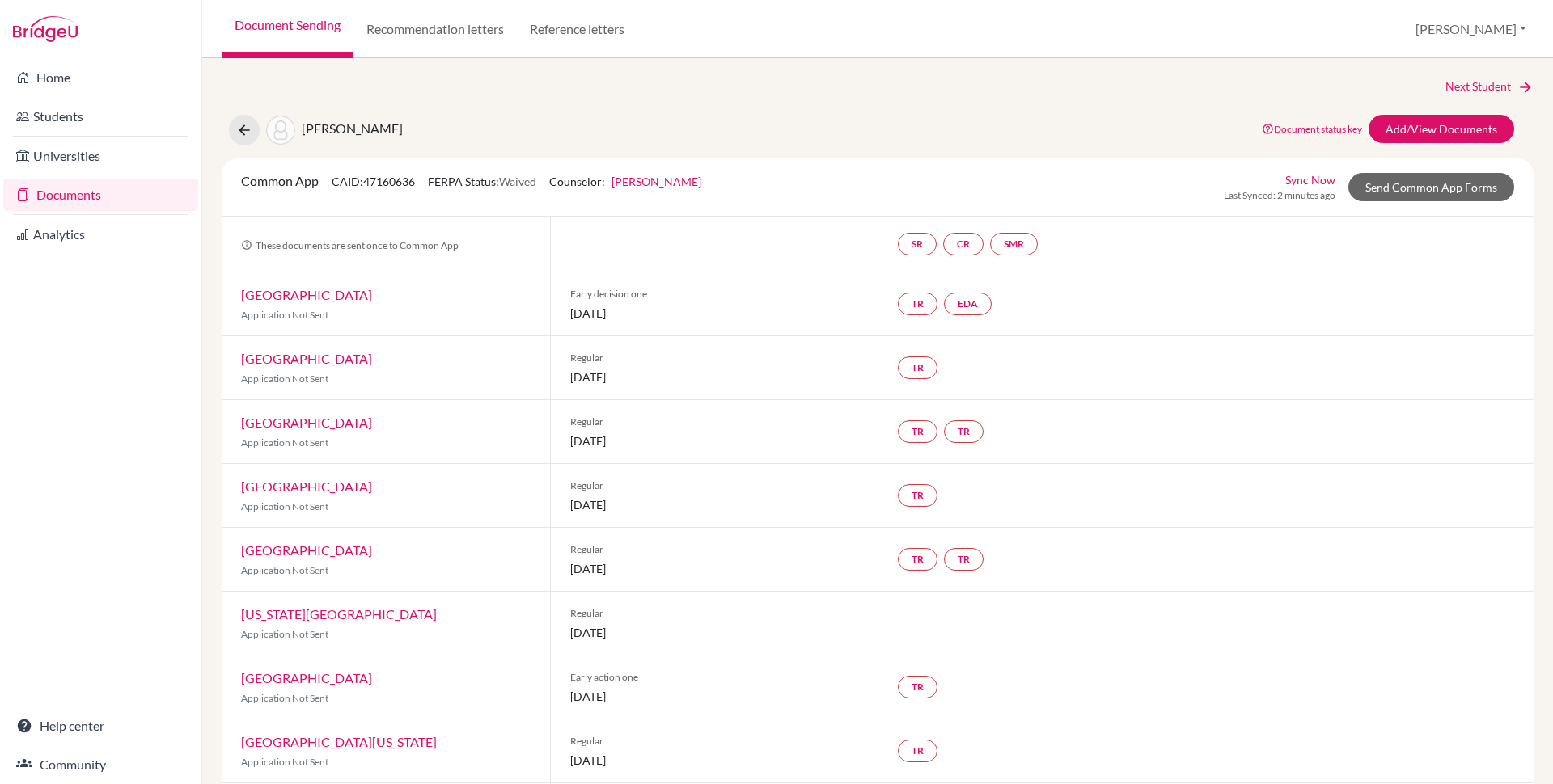
click at [645, 178] on link "[PERSON_NAME]" at bounding box center [656, 182] width 90 height 14
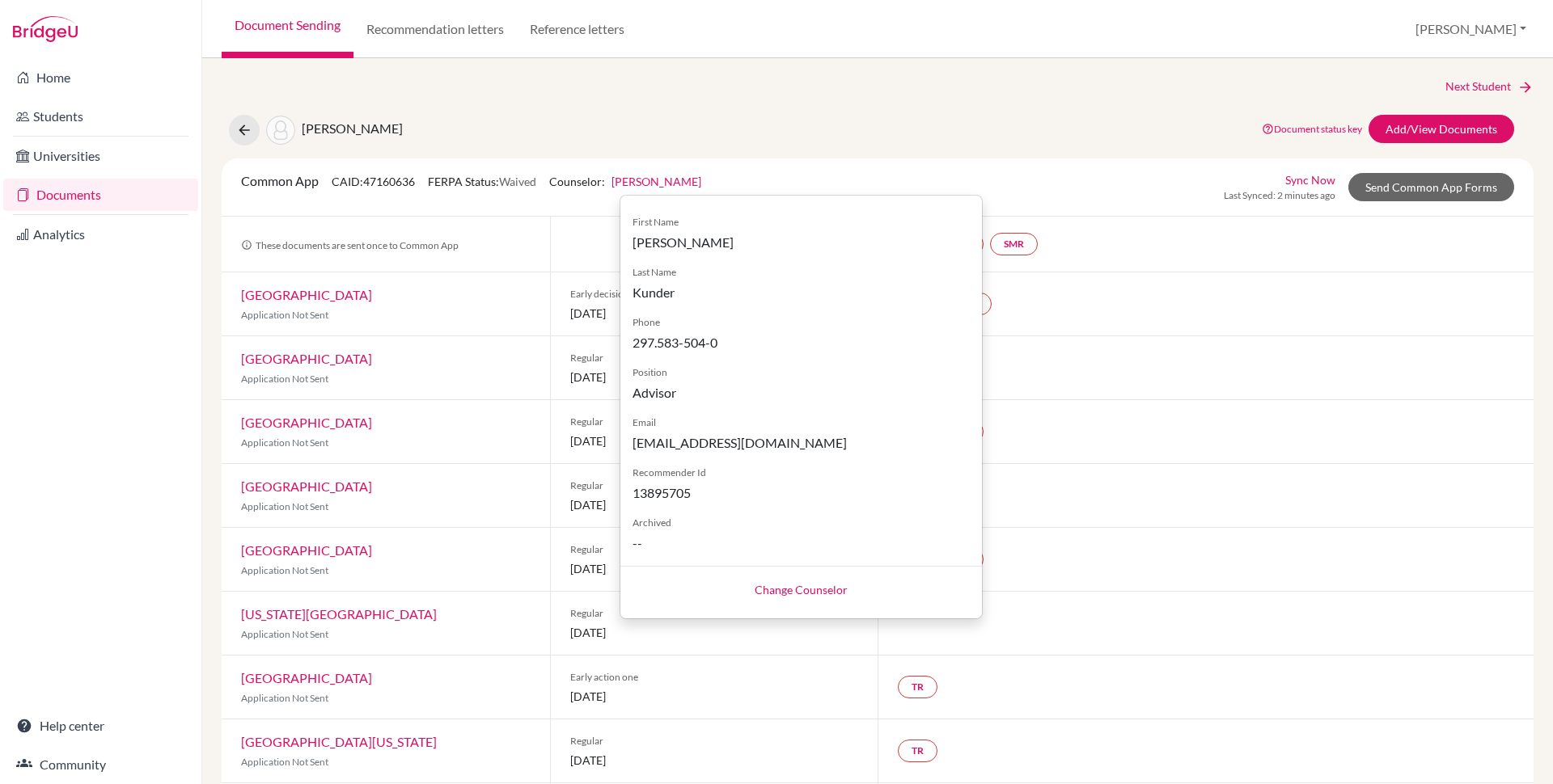
click at [802, 592] on link "Change Counselor" at bounding box center [800, 590] width 93 height 14
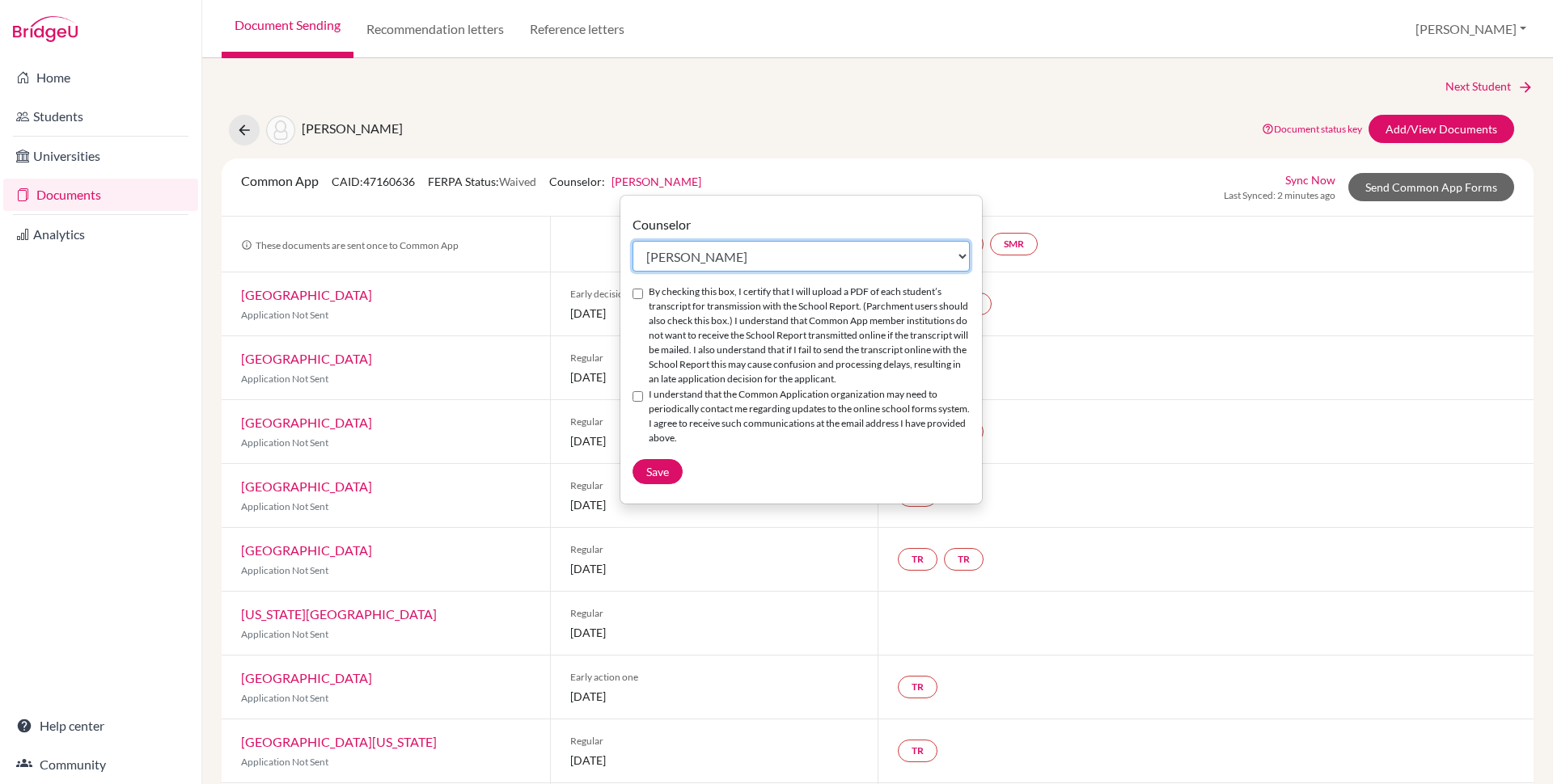
select select "413035"
click option "[PERSON_NAME]" at bounding box center [0, 0] width 0 height 0
click at [642, 293] on input "By checking this box, I certify that I will upload a PDF of each student’s tran…" at bounding box center [638, 293] width 11 height 11
checkbox input "true"
click at [638, 399] on input "I understand that the Common Application organization may need to periodically …" at bounding box center [638, 397] width 11 height 11
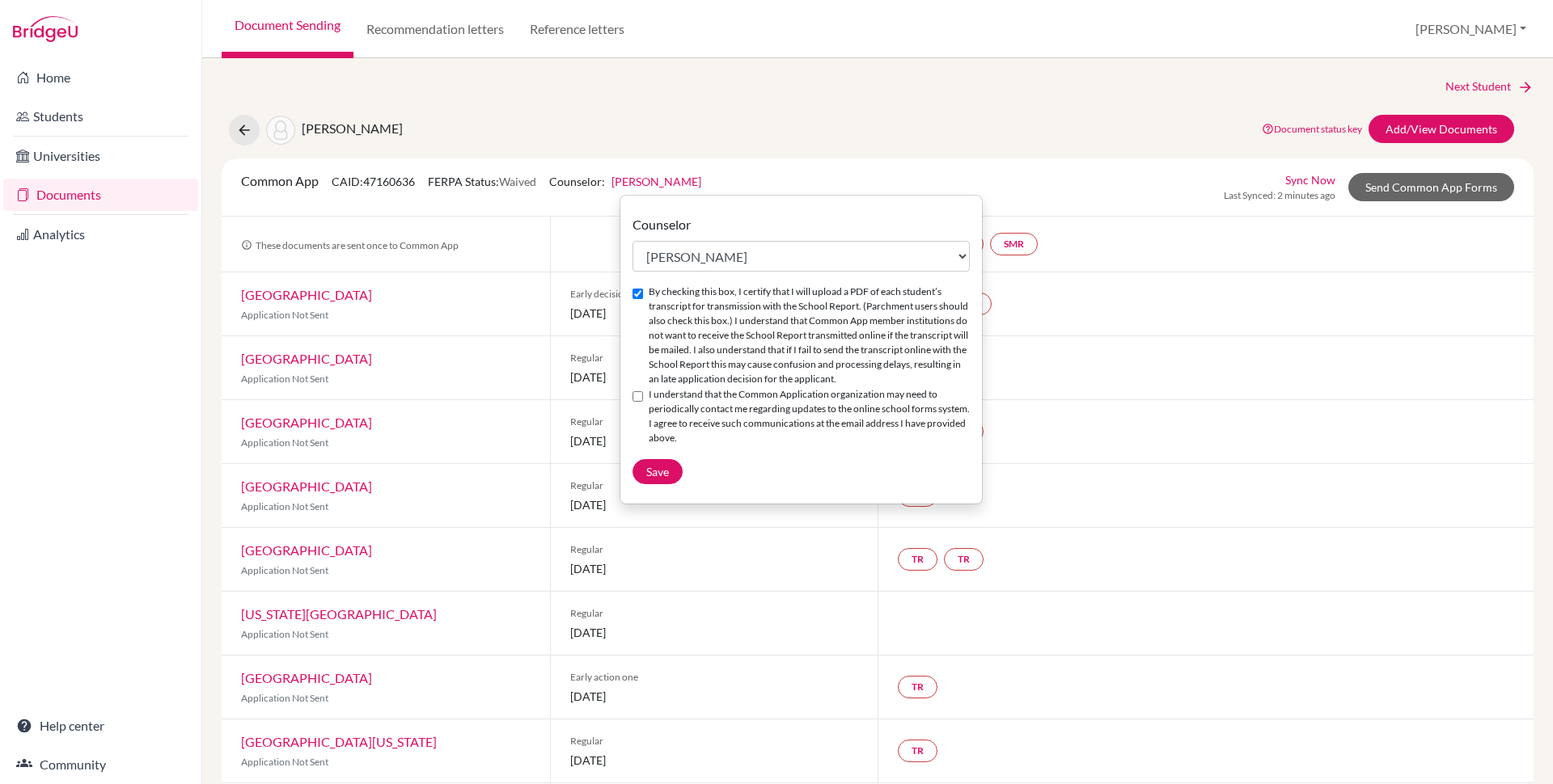
checkbox input "true"
click at [656, 474] on span "Save" at bounding box center [658, 472] width 23 height 14
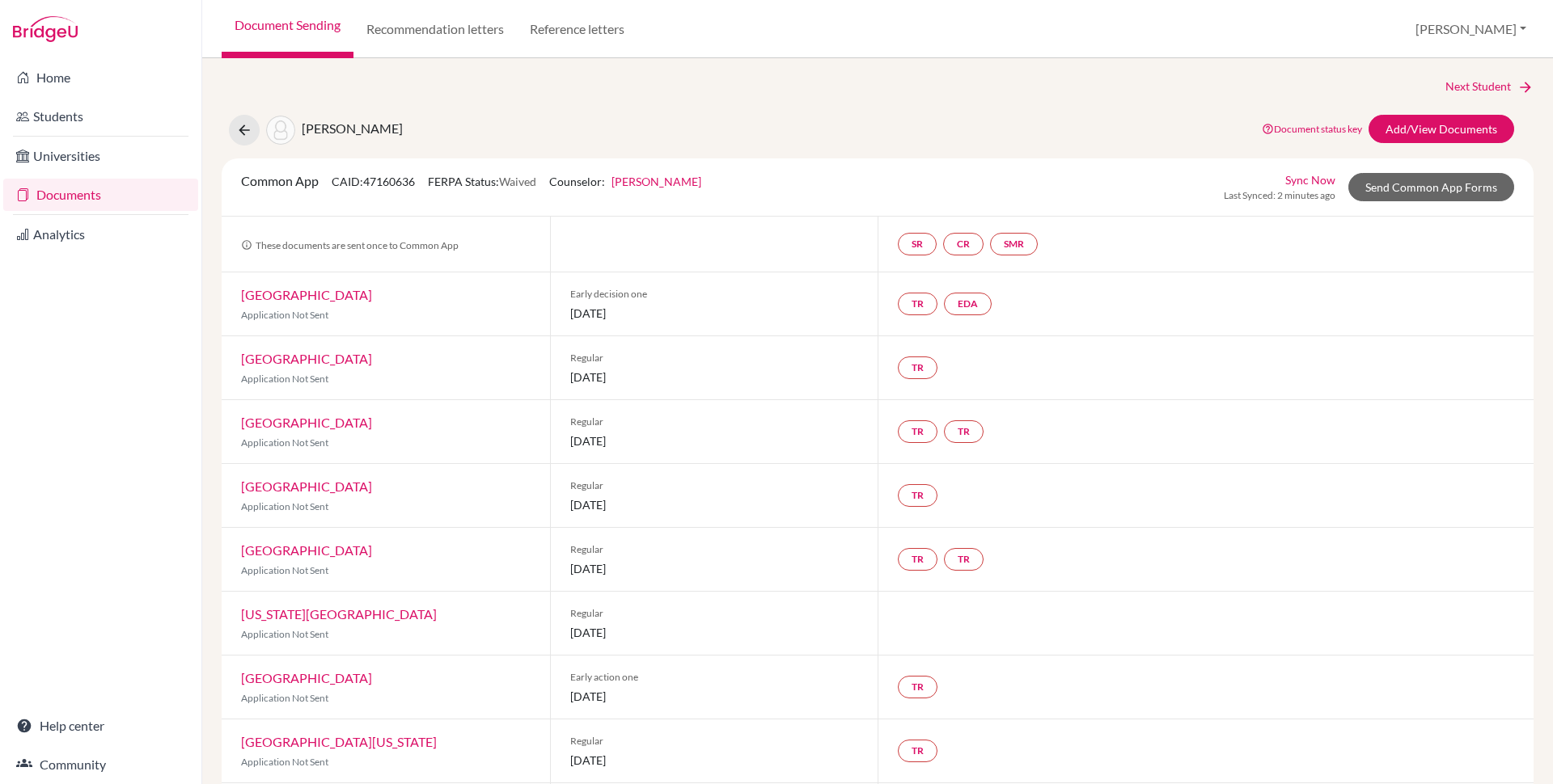
click at [808, 141] on div "[PERSON_NAME] Document status key TR Requirement. Document not uploaded yet. TR…" at bounding box center [877, 130] width 1336 height 31
click at [872, 83] on div "Next Student" at bounding box center [877, 87] width 1312 height 18
drag, startPoint x: 761, startPoint y: 68, endPoint x: 808, endPoint y: 88, distance: 51.1
click at [762, 71] on div "Next Student [PERSON_NAME] Document status key TR Requirement. Document not upl…" at bounding box center [877, 421] width 1350 height 726
click at [254, 129] on button at bounding box center [244, 130] width 31 height 31
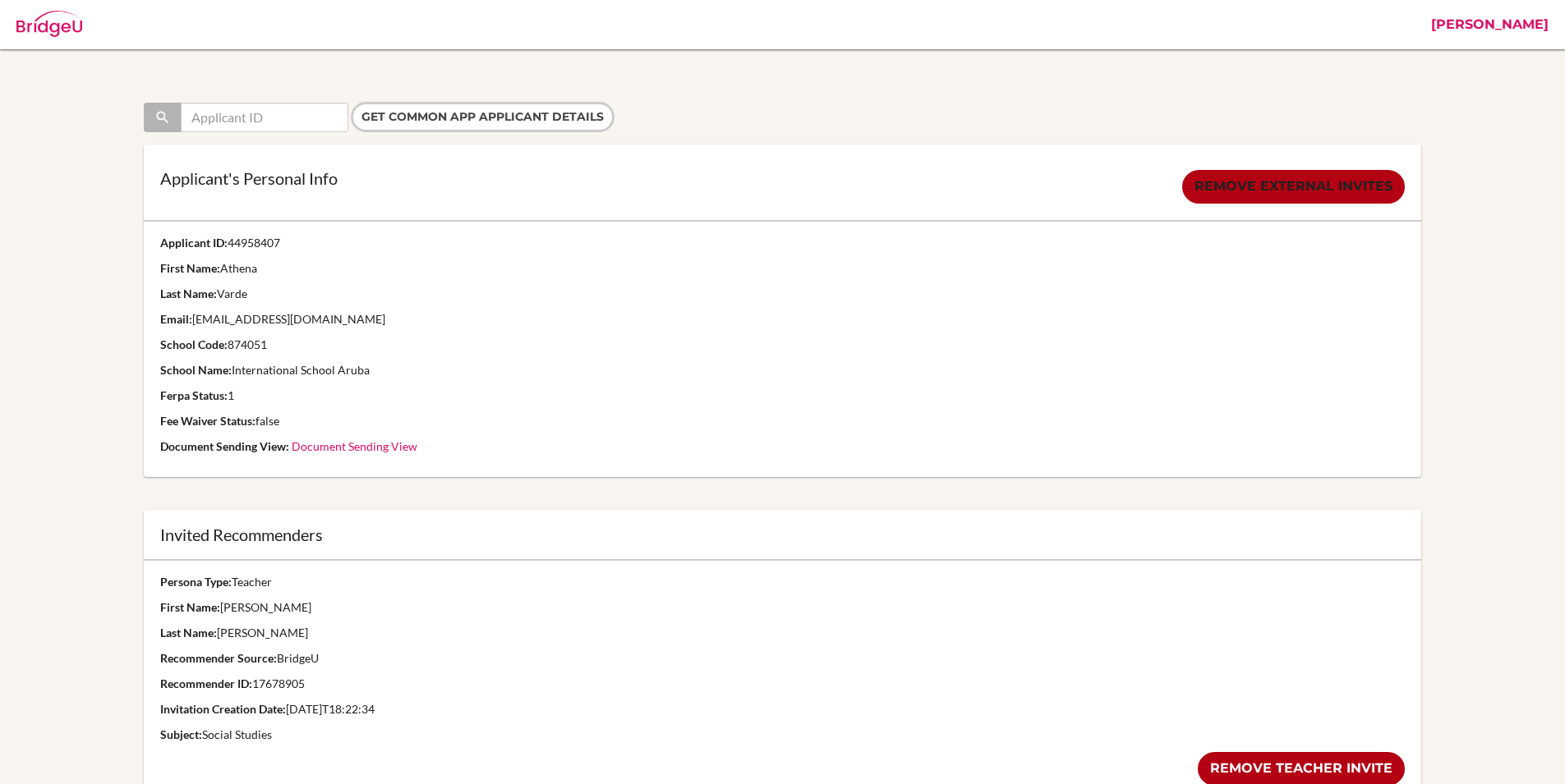
click at [261, 235] on p "Applicant ID: 44958407" at bounding box center [782, 243] width 1244 height 16
copy p "44958407"
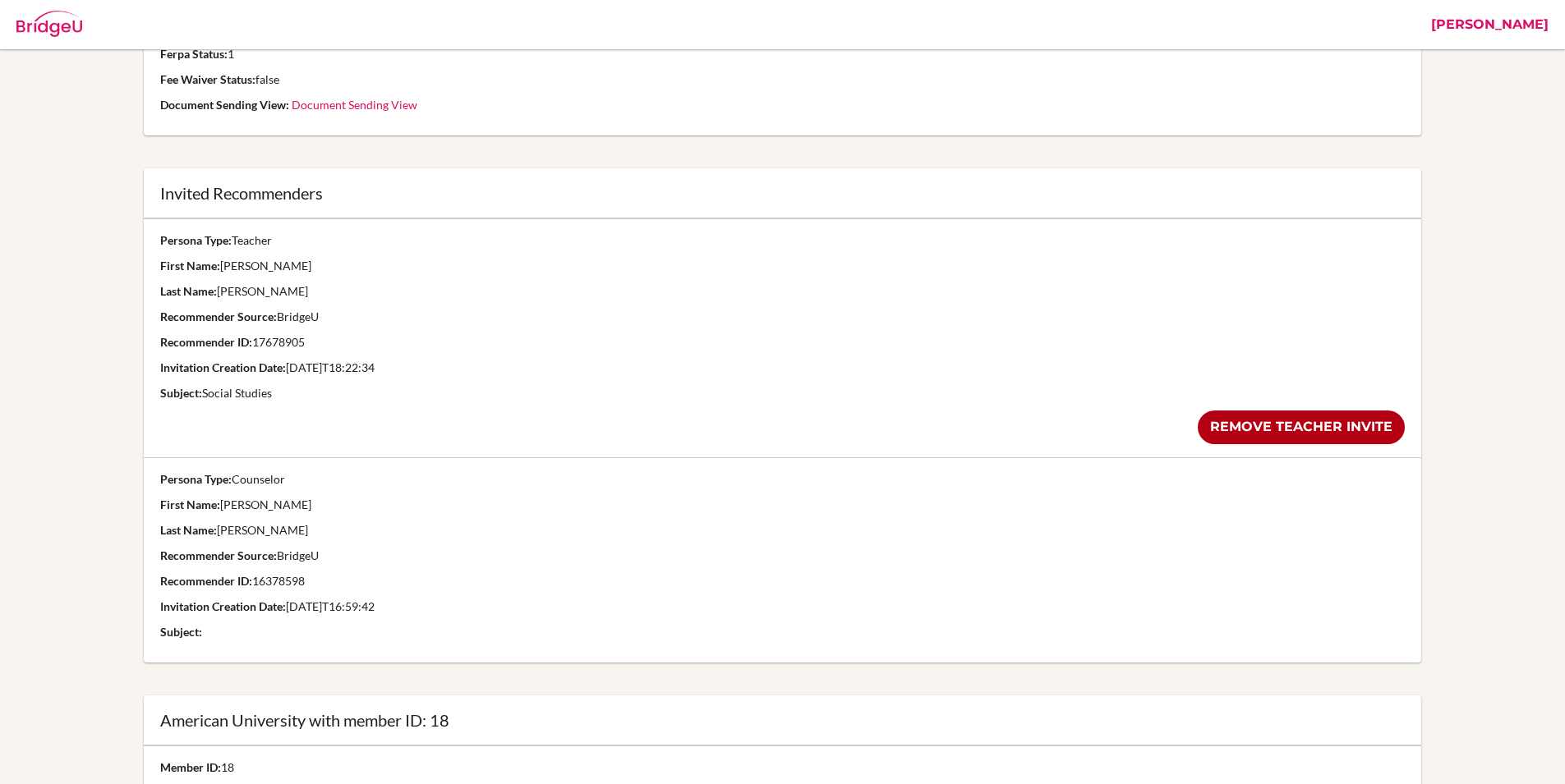
scroll to position [565, 0]
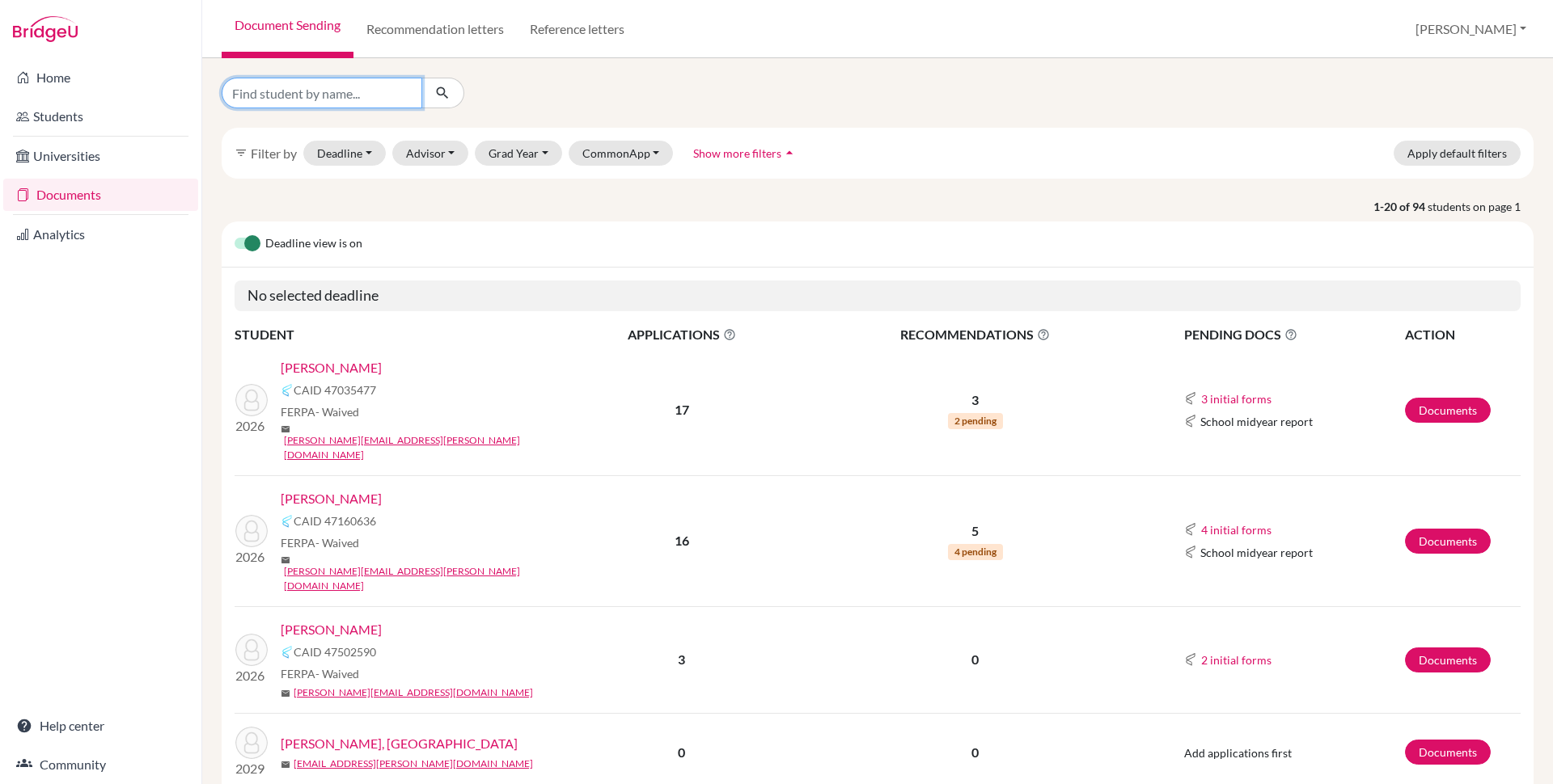
click at [338, 96] on input "Find student by name..." at bounding box center [322, 93] width 201 height 31
type input "athena"
click button "submit" at bounding box center [442, 93] width 42 height 31
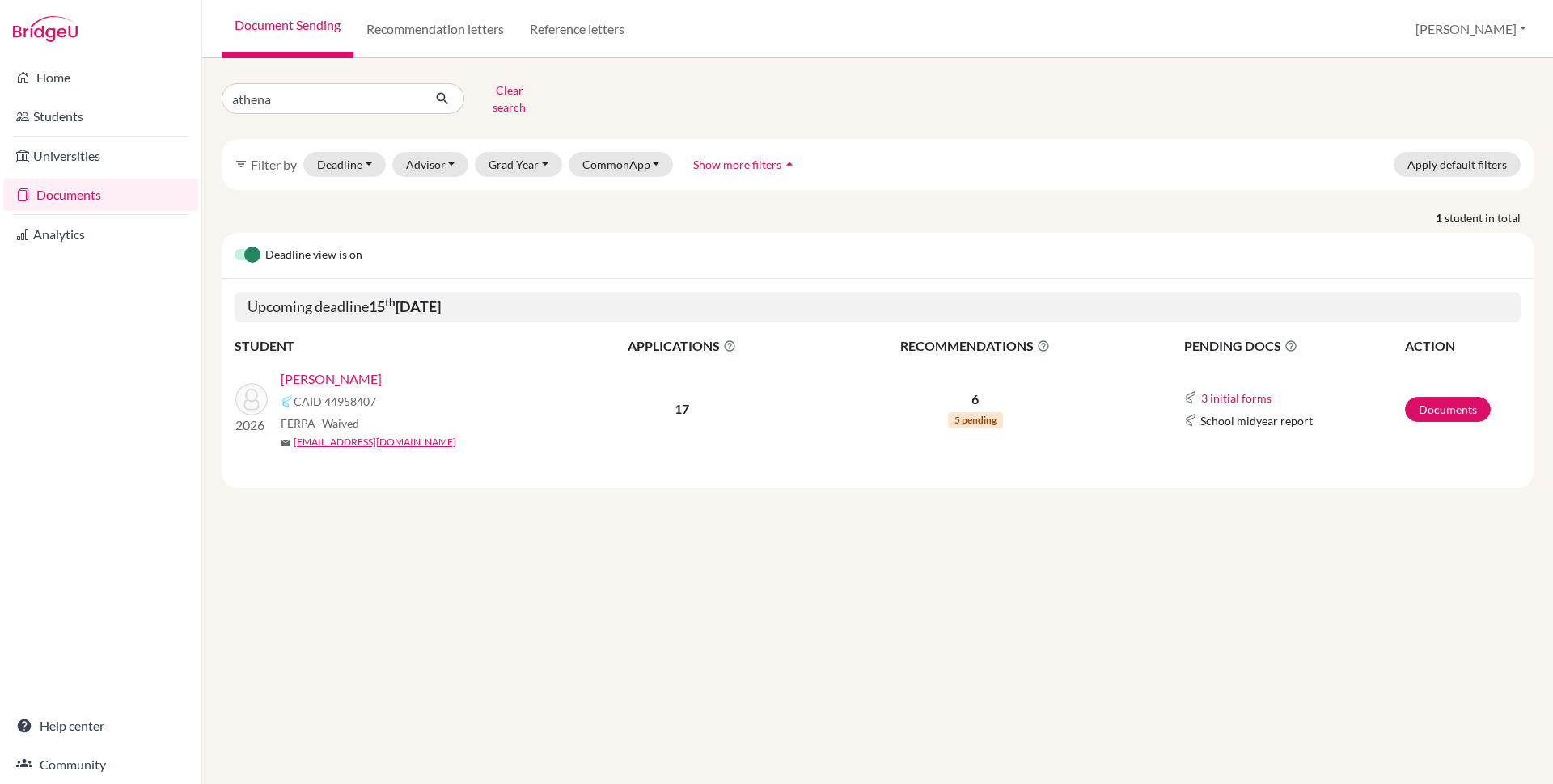
click at [342, 369] on link "[PERSON_NAME]" at bounding box center [331, 379] width 101 height 19
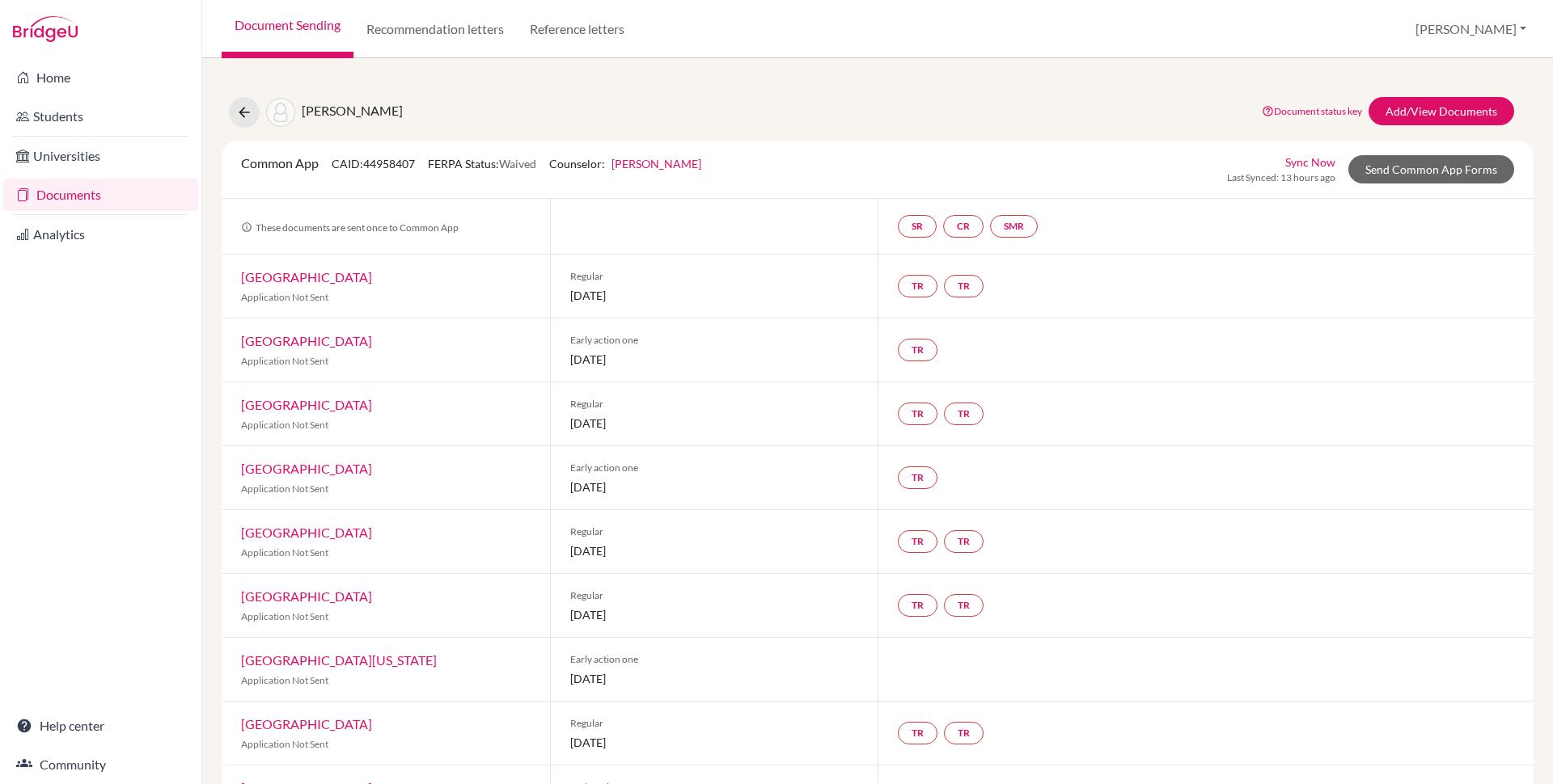
click at [836, 95] on div "[PERSON_NAME] Document status key TR Requirement. Document not uploaded yet. TR…" at bounding box center [877, 727] width 1312 height 1300
